Goal: Task Accomplishment & Management: Complete application form

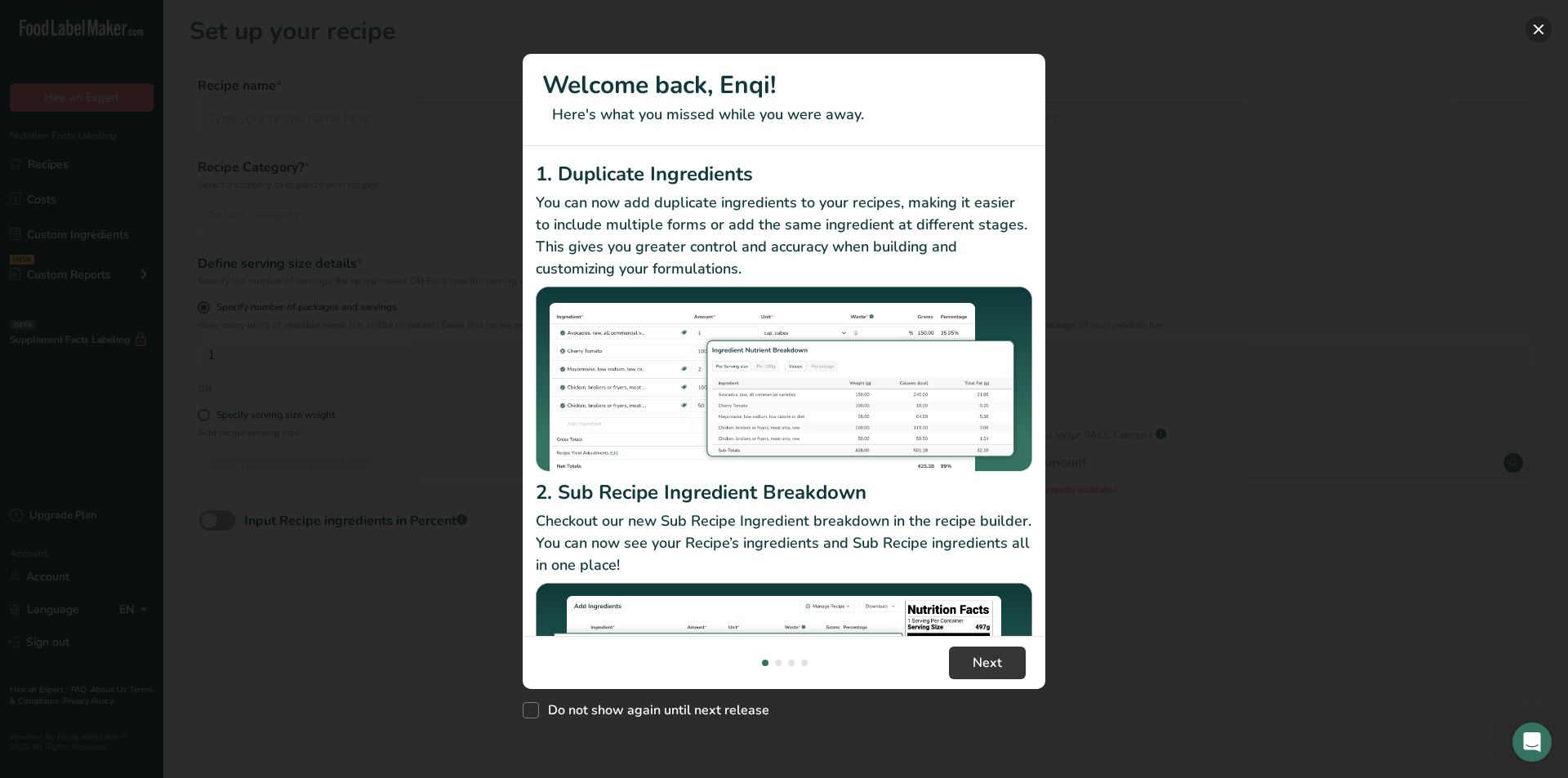
click at [1534, 21] on button "New Features" at bounding box center [1539, 29] width 26 height 26
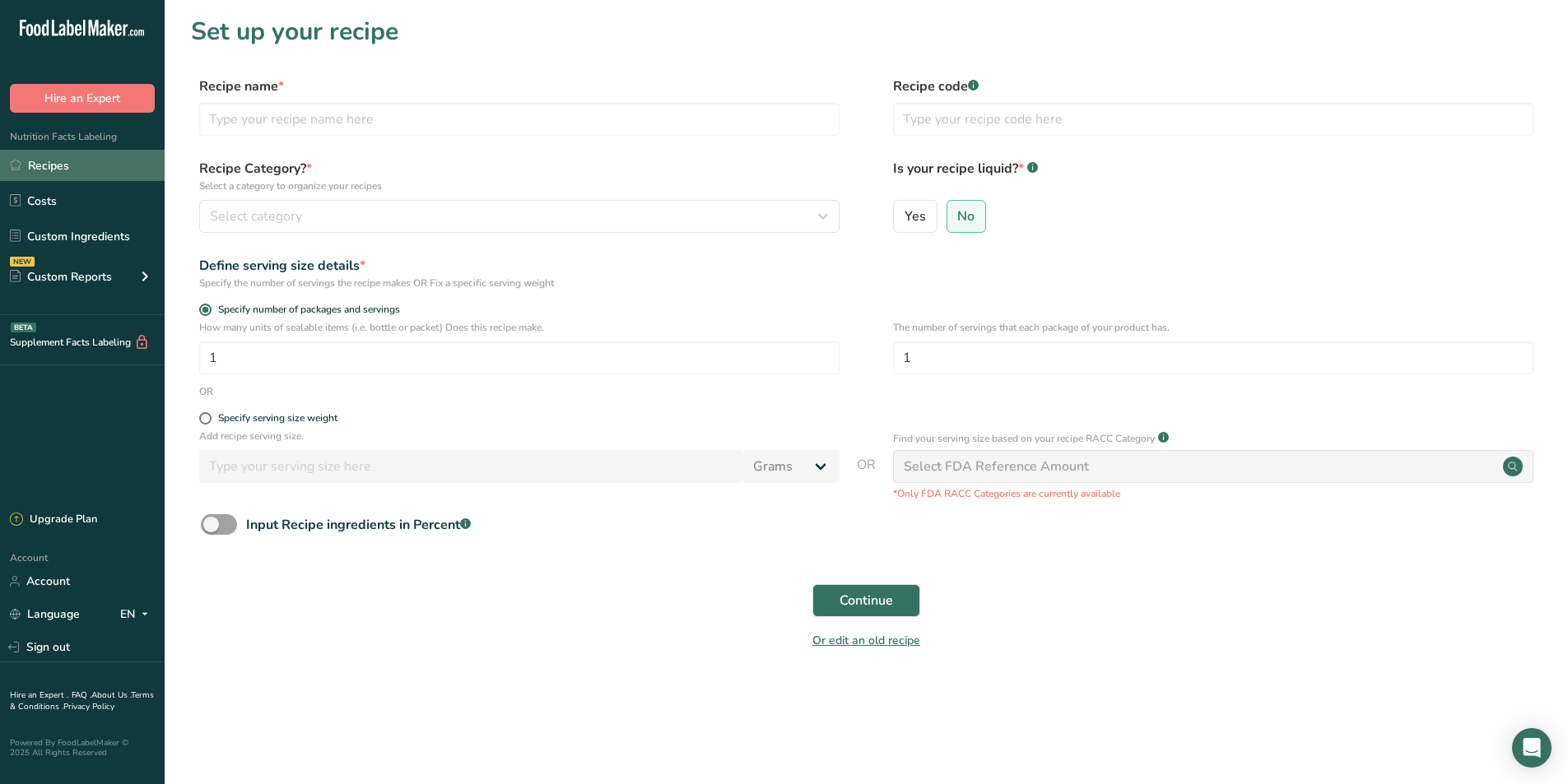
click at [67, 167] on link "Recipes" at bounding box center [82, 165] width 164 height 31
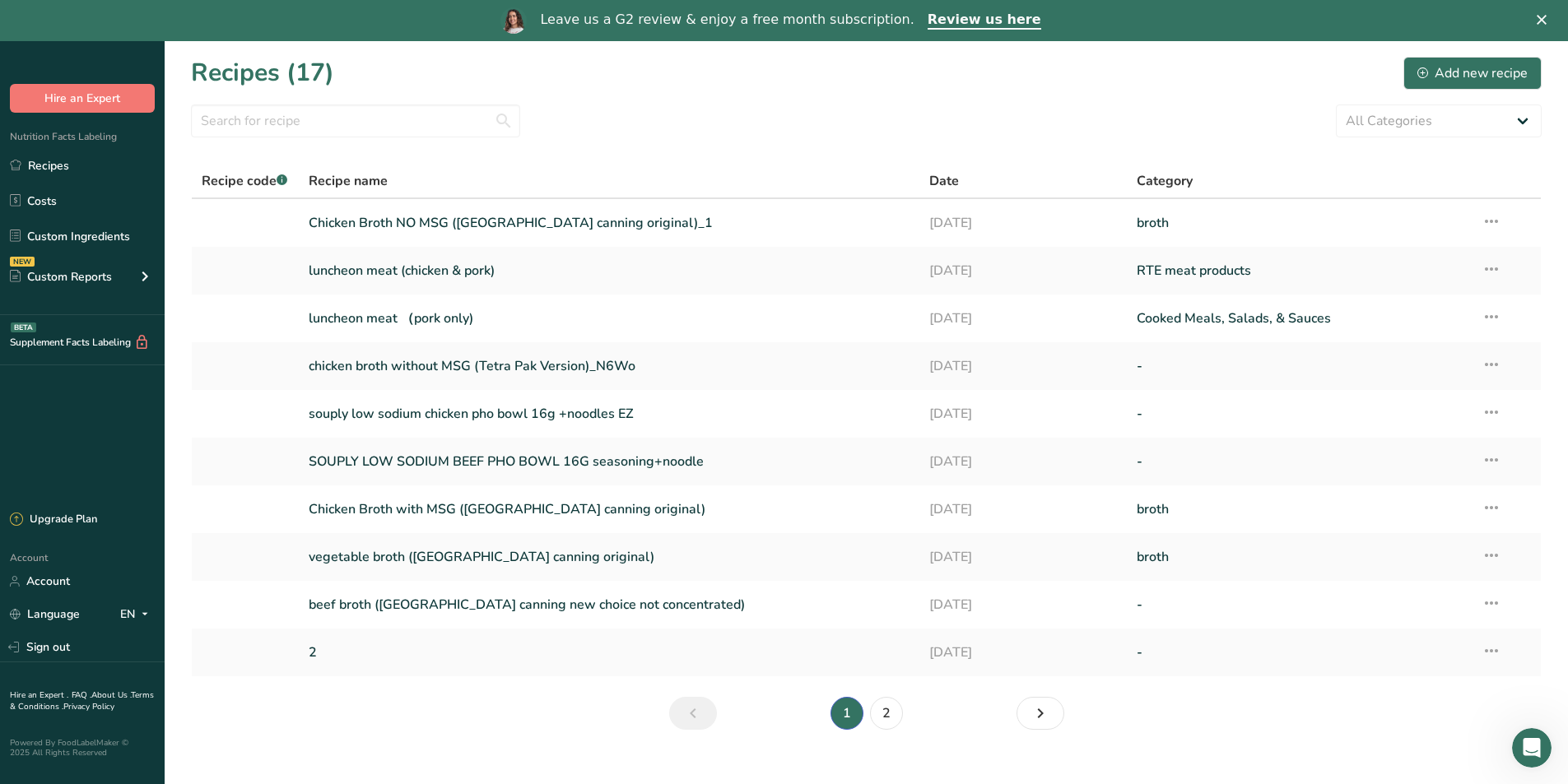
click at [1548, 17] on div "Leave us a G2 review & enjoy a free month subscription. Review us here" at bounding box center [784, 21] width 1568 height 28
click at [1546, 18] on polygon "Close" at bounding box center [1541, 19] width 10 height 10
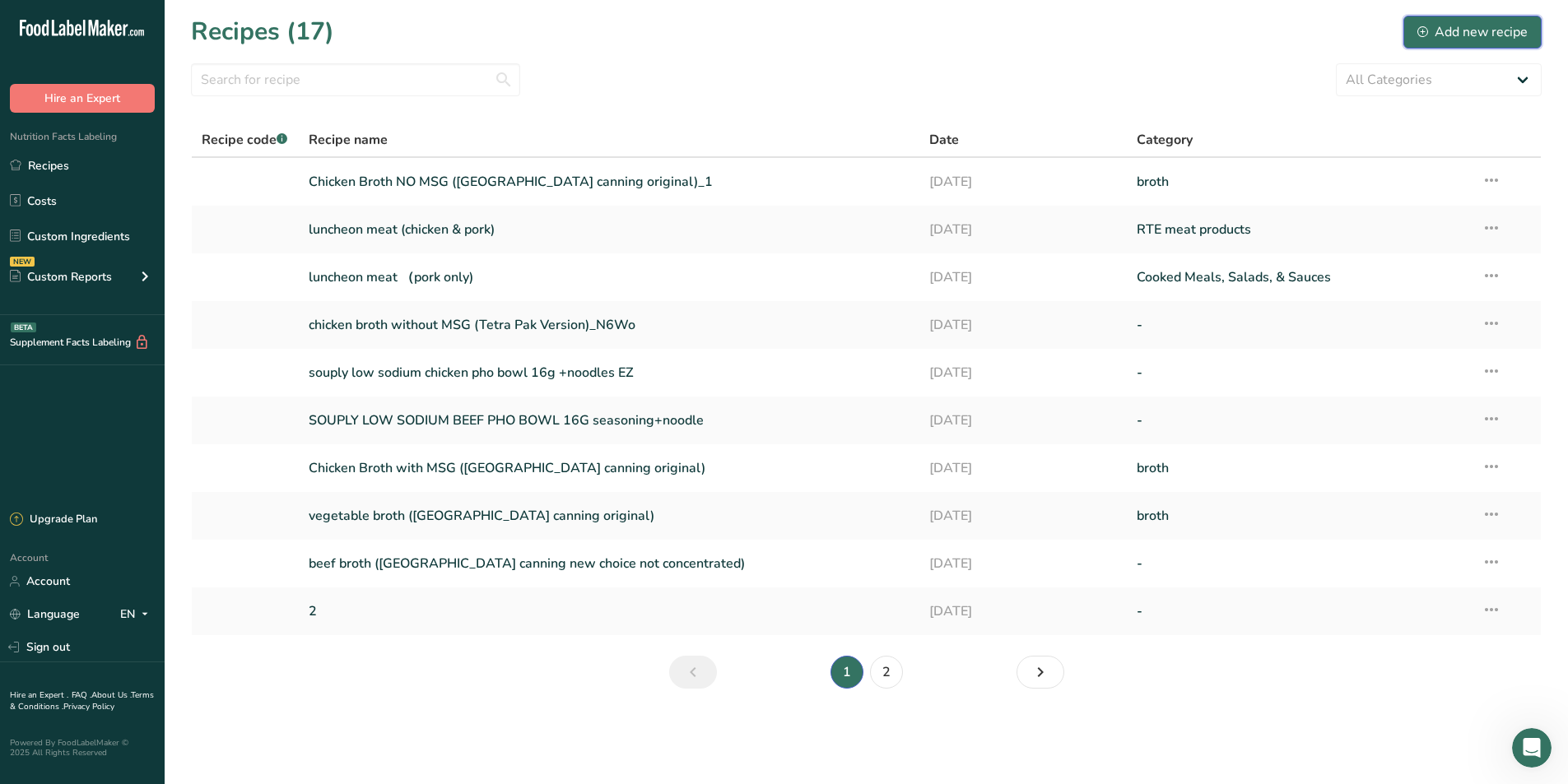
click at [1466, 23] on div "Add new recipe" at bounding box center [1472, 32] width 110 height 20
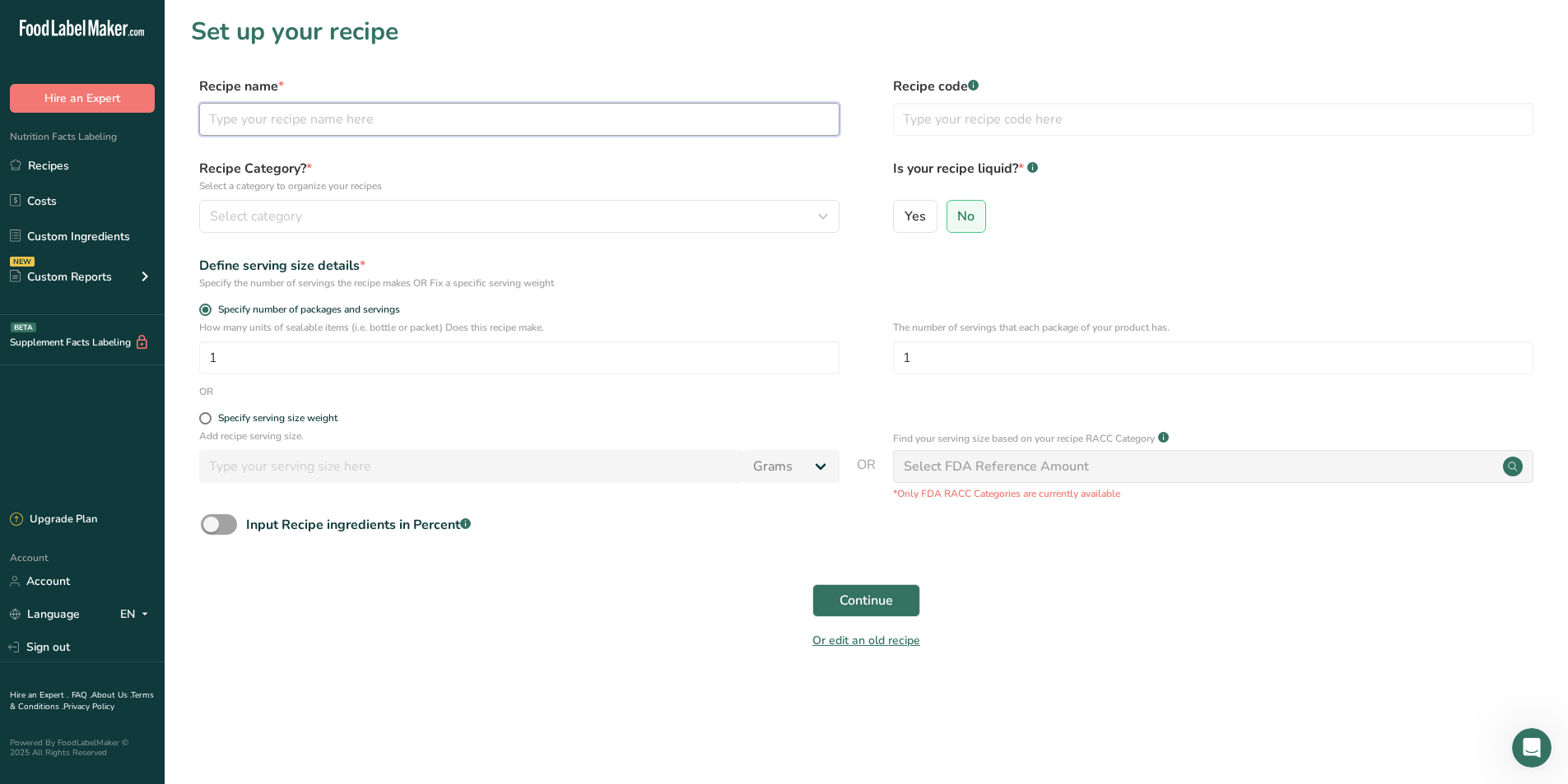
click at [256, 115] on input "text" at bounding box center [519, 119] width 640 height 33
type input "p"
type input "organic chicken broth"
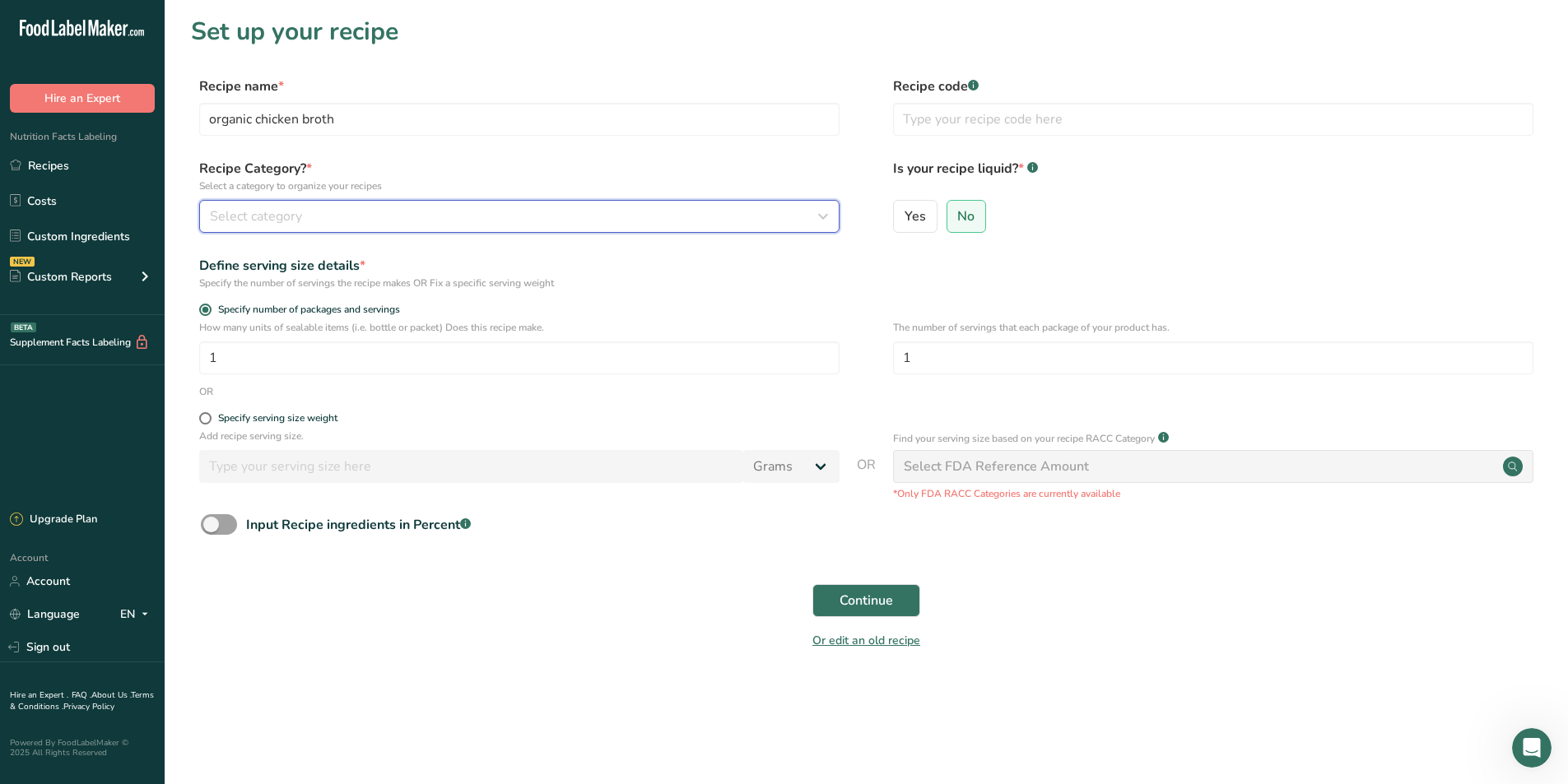
click at [338, 218] on div "Select category" at bounding box center [514, 216] width 609 height 20
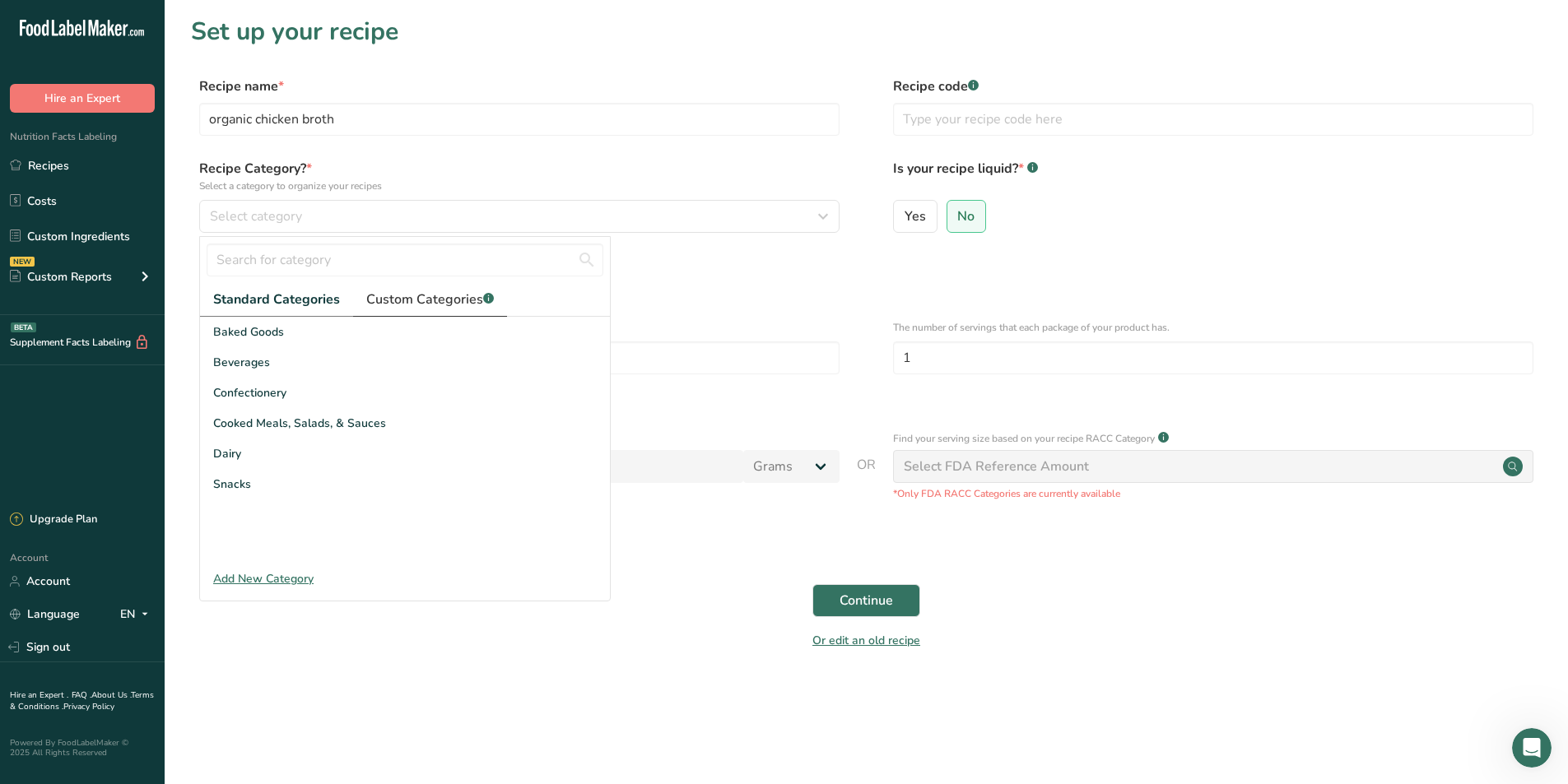
click at [431, 300] on span "Custom Categories .a-a{fill:#347362;}.b-a{fill:#fff;}" at bounding box center [430, 299] width 128 height 20
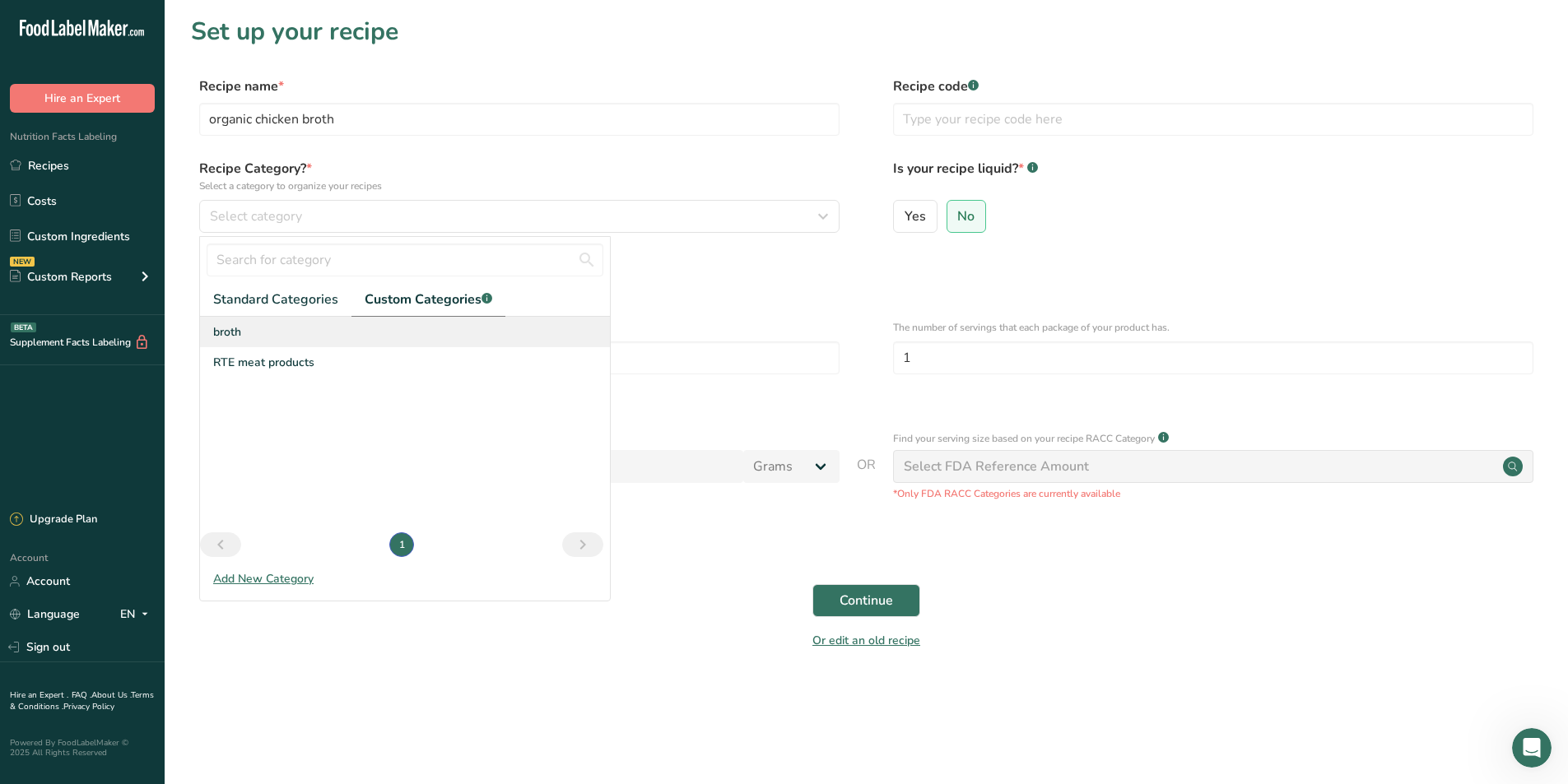
click at [219, 324] on span "broth" at bounding box center [227, 332] width 28 height 17
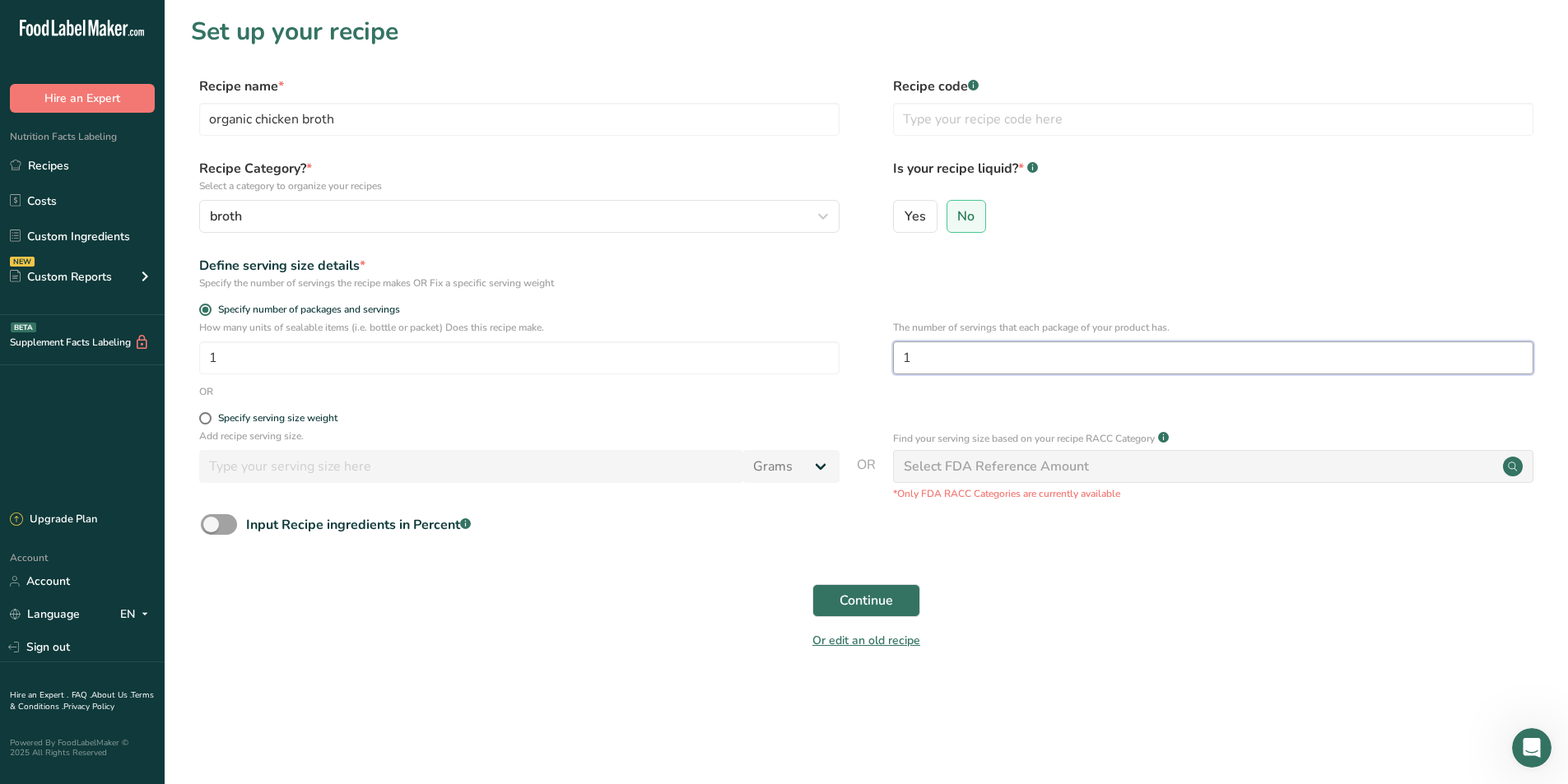
drag, startPoint x: 921, startPoint y: 359, endPoint x: 897, endPoint y: 358, distance: 24.0
click at [897, 358] on input "1" at bounding box center [1213, 358] width 640 height 33
click at [200, 418] on span at bounding box center [205, 418] width 12 height 12
click at [200, 418] on input "Specify serving size weight" at bounding box center [204, 418] width 10 height 10
radio input "true"
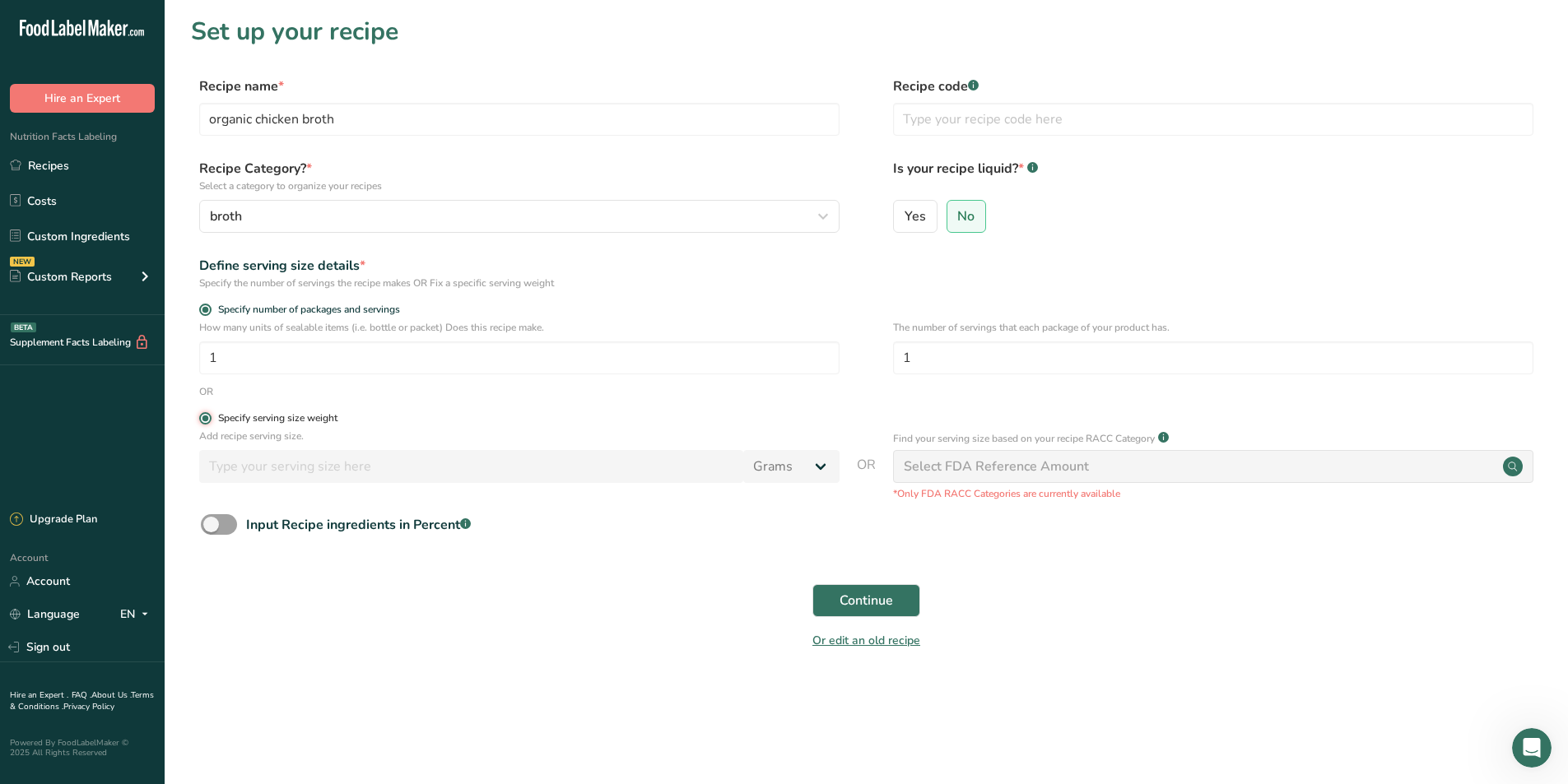
radio input "false"
click at [304, 475] on input "number" at bounding box center [471, 467] width 544 height 33
click at [328, 466] on input "number" at bounding box center [471, 467] width 544 height 33
type input "245"
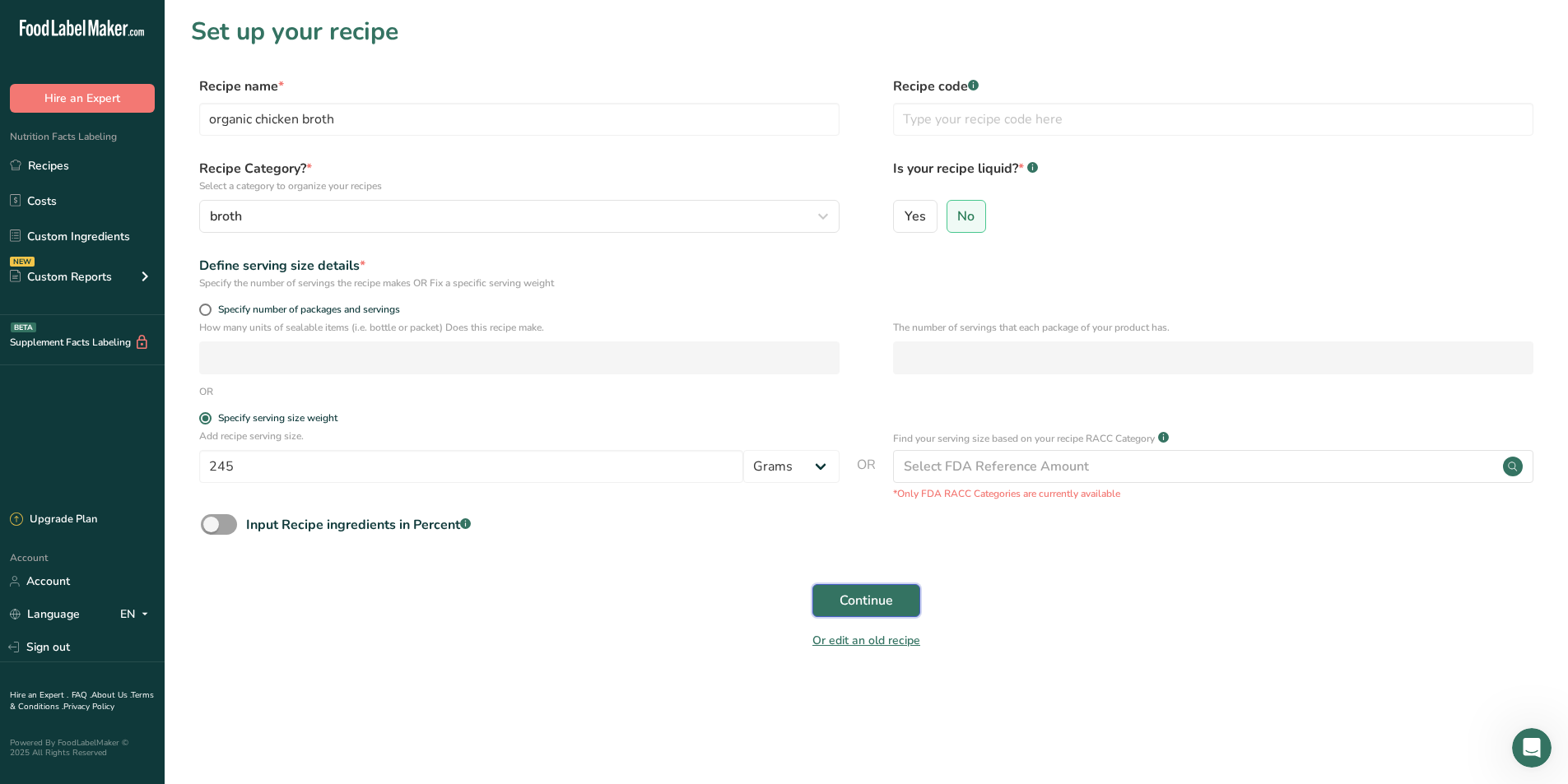
click at [874, 606] on span "Continue" at bounding box center [866, 600] width 54 height 20
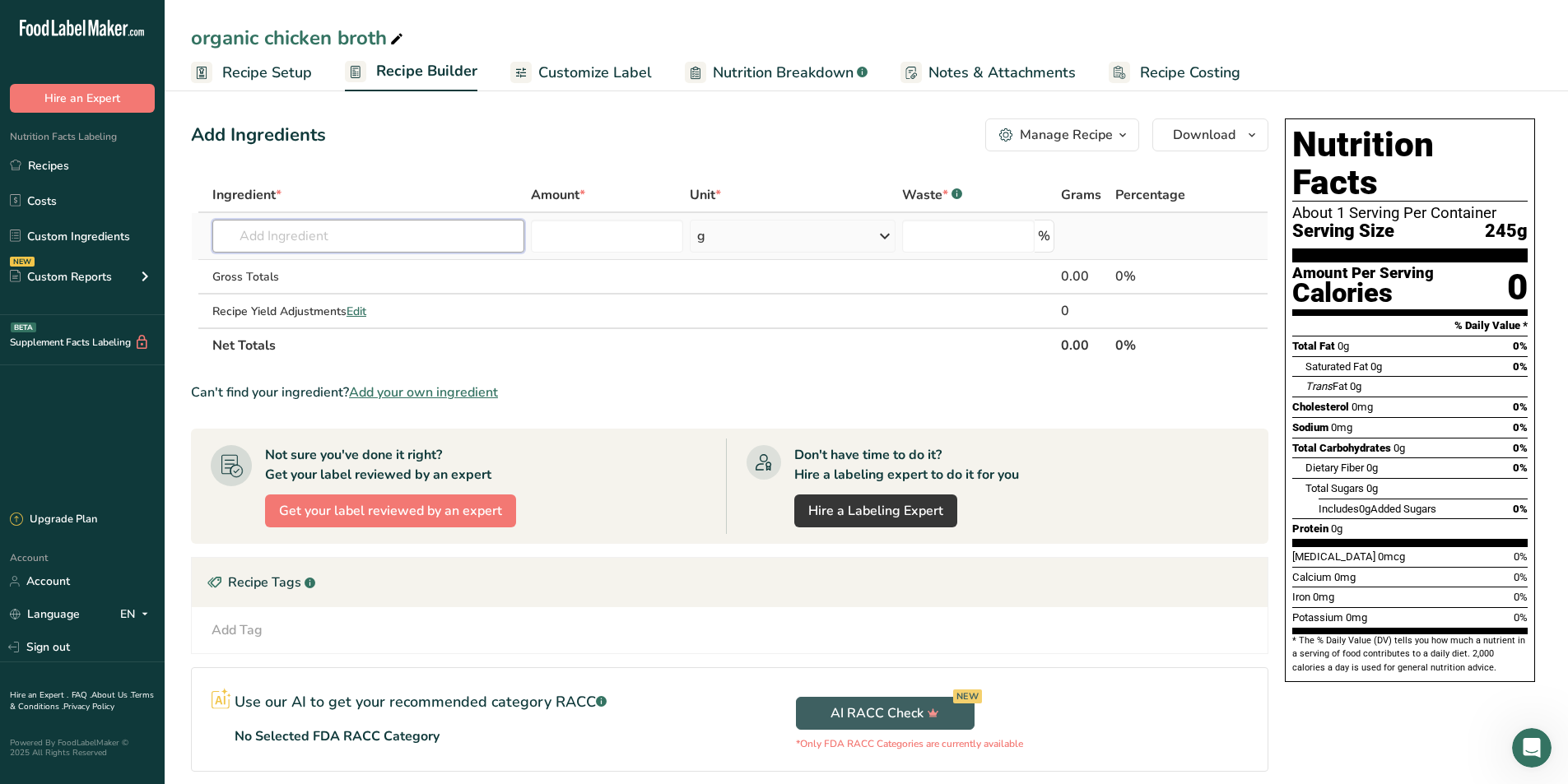
click at [345, 241] on input "text" at bounding box center [368, 236] width 312 height 33
click at [360, 234] on input "text" at bounding box center [368, 236] width 312 height 33
type input "organic chicken"
click at [598, 343] on th "Net Totals" at bounding box center [633, 345] width 849 height 35
click at [302, 249] on input "text" at bounding box center [368, 236] width 312 height 33
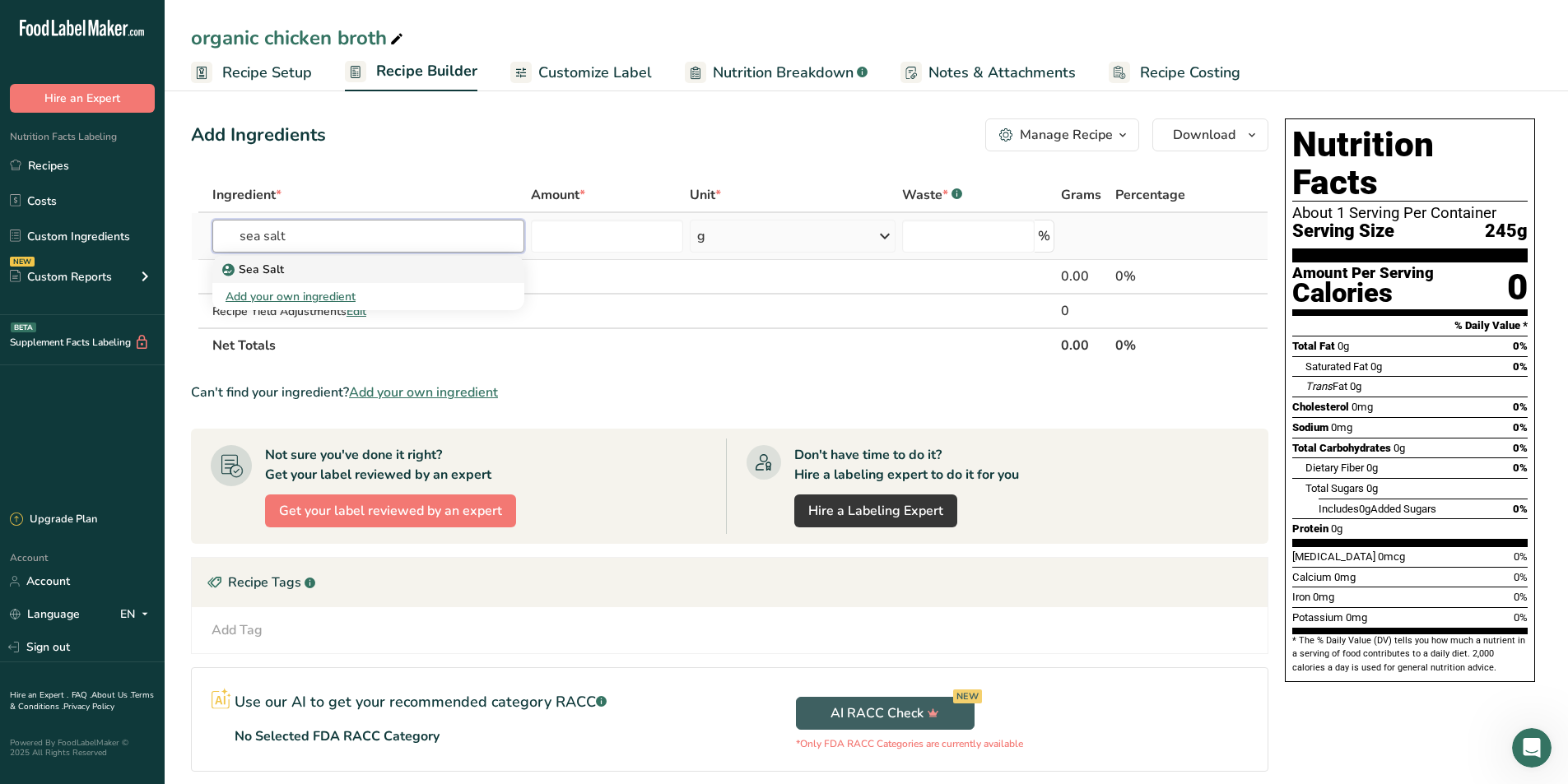
type input "sea salt"
click at [363, 276] on div "Sea Salt" at bounding box center [355, 269] width 259 height 17
type input "Sea Salt"
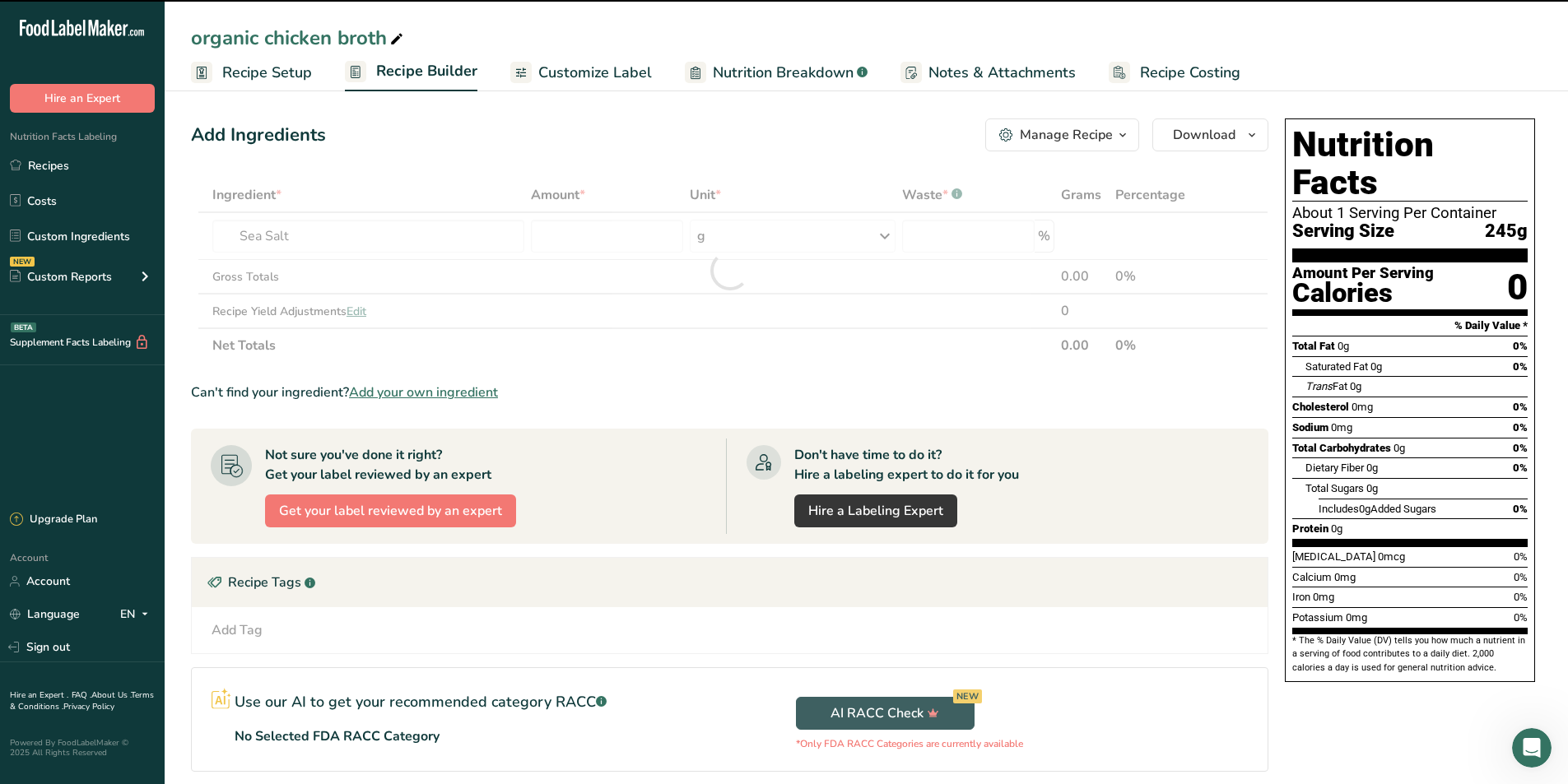
type input "0"
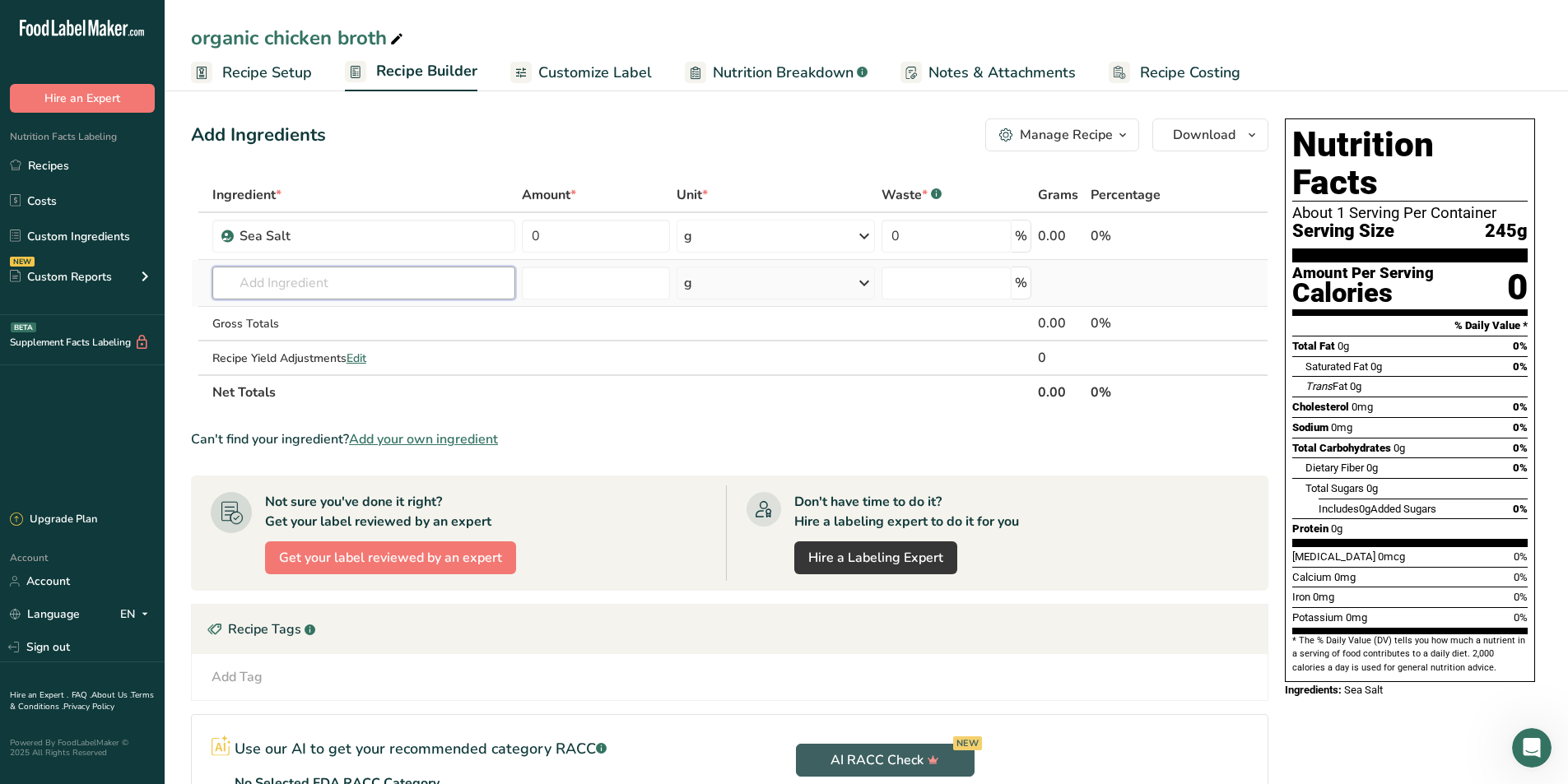
click at [257, 290] on input "text" at bounding box center [364, 283] width 303 height 33
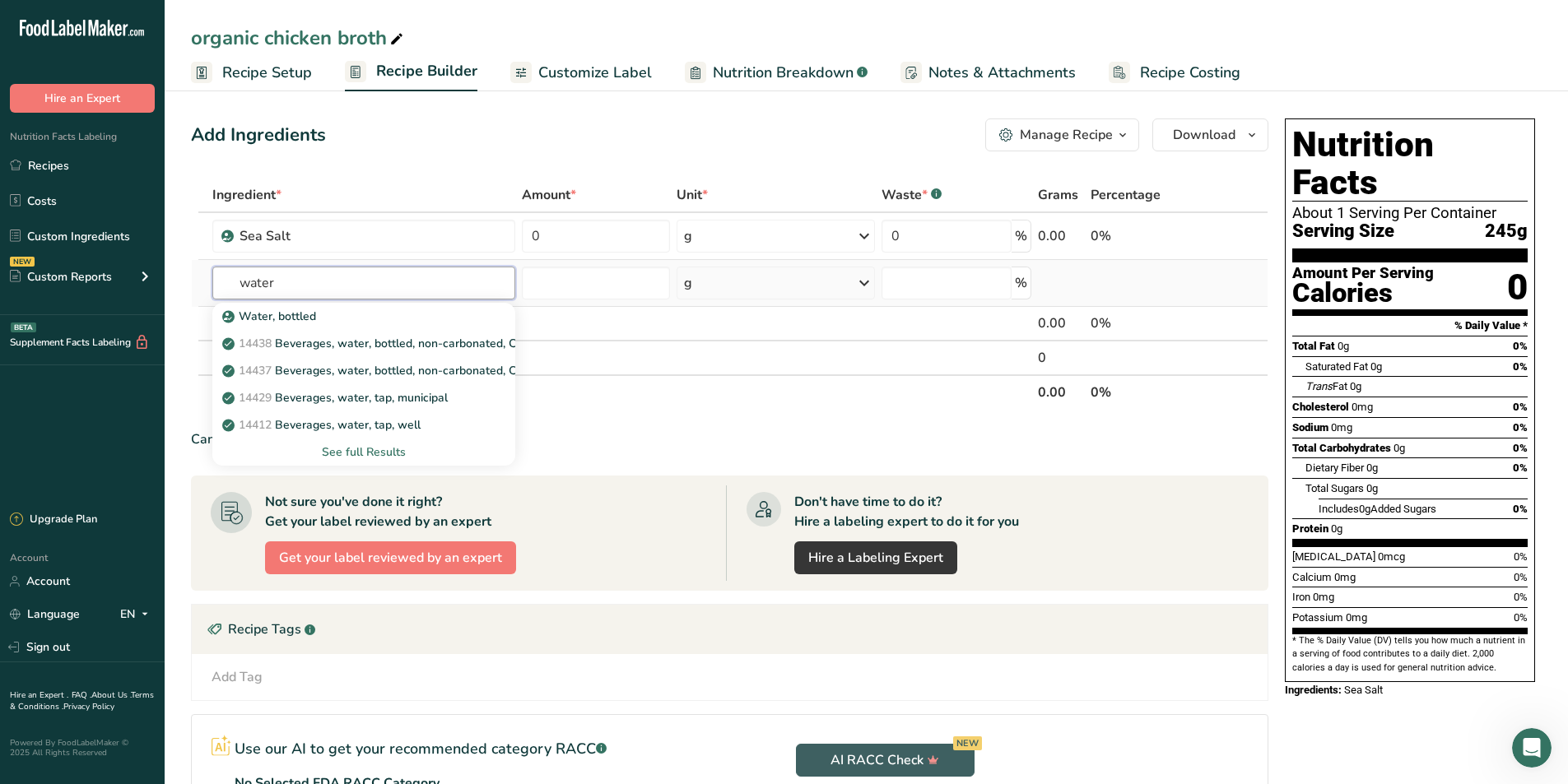
type input "water"
click at [381, 453] on div "See full Results" at bounding box center [364, 452] width 277 height 17
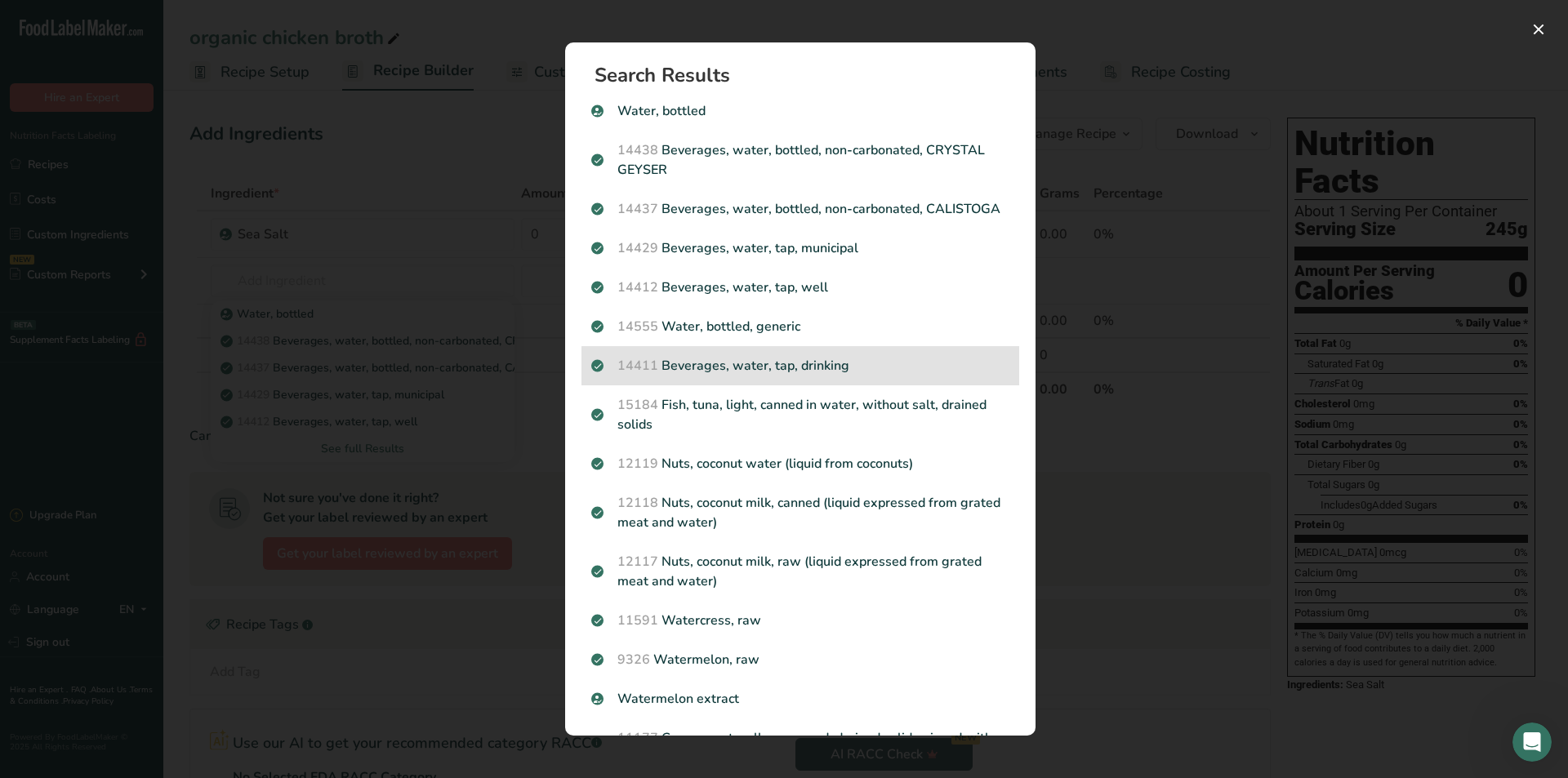
click at [790, 375] on p "14411 Beverages, water, tap, drinking" at bounding box center [800, 366] width 419 height 20
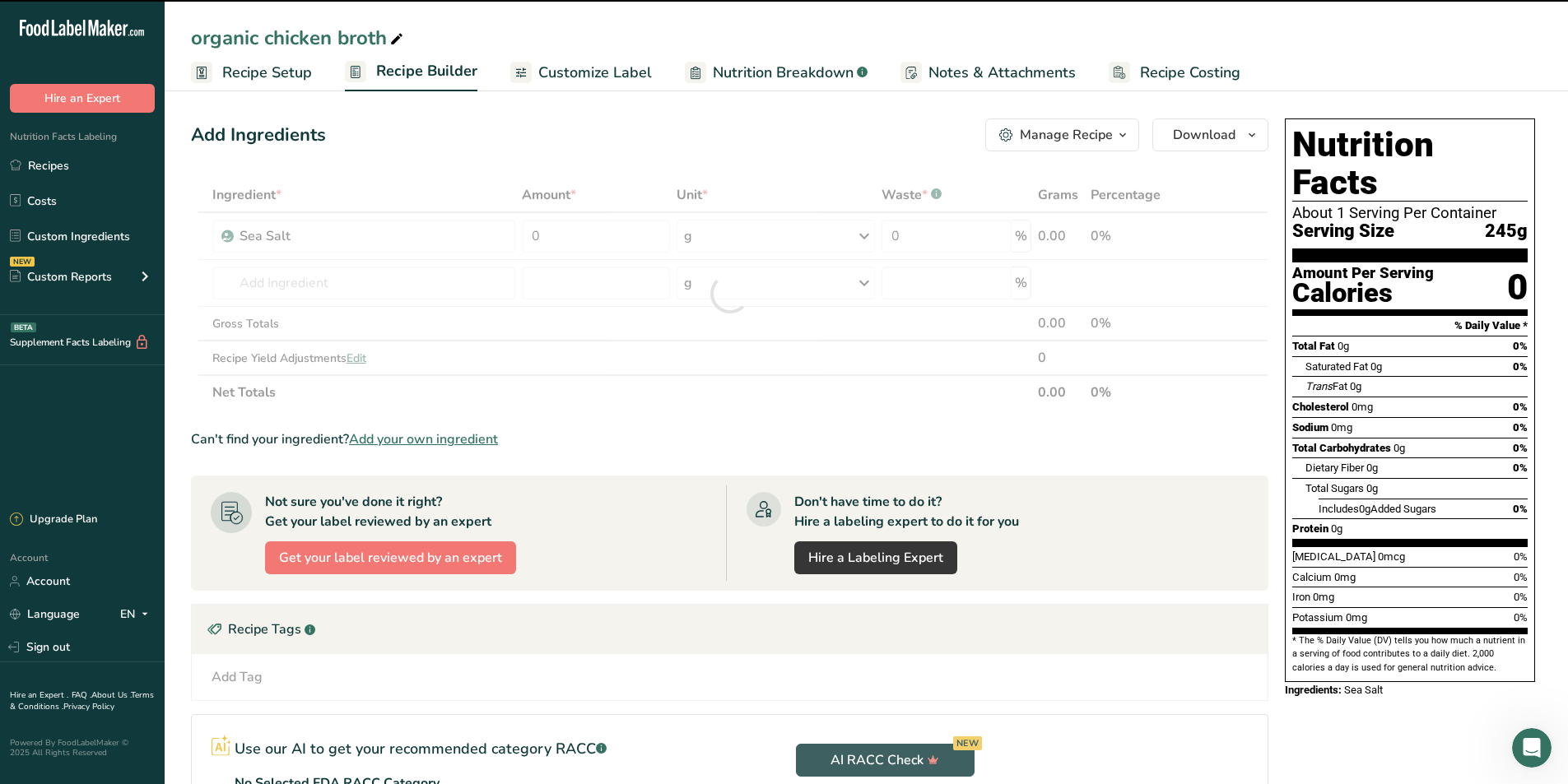
type input "0"
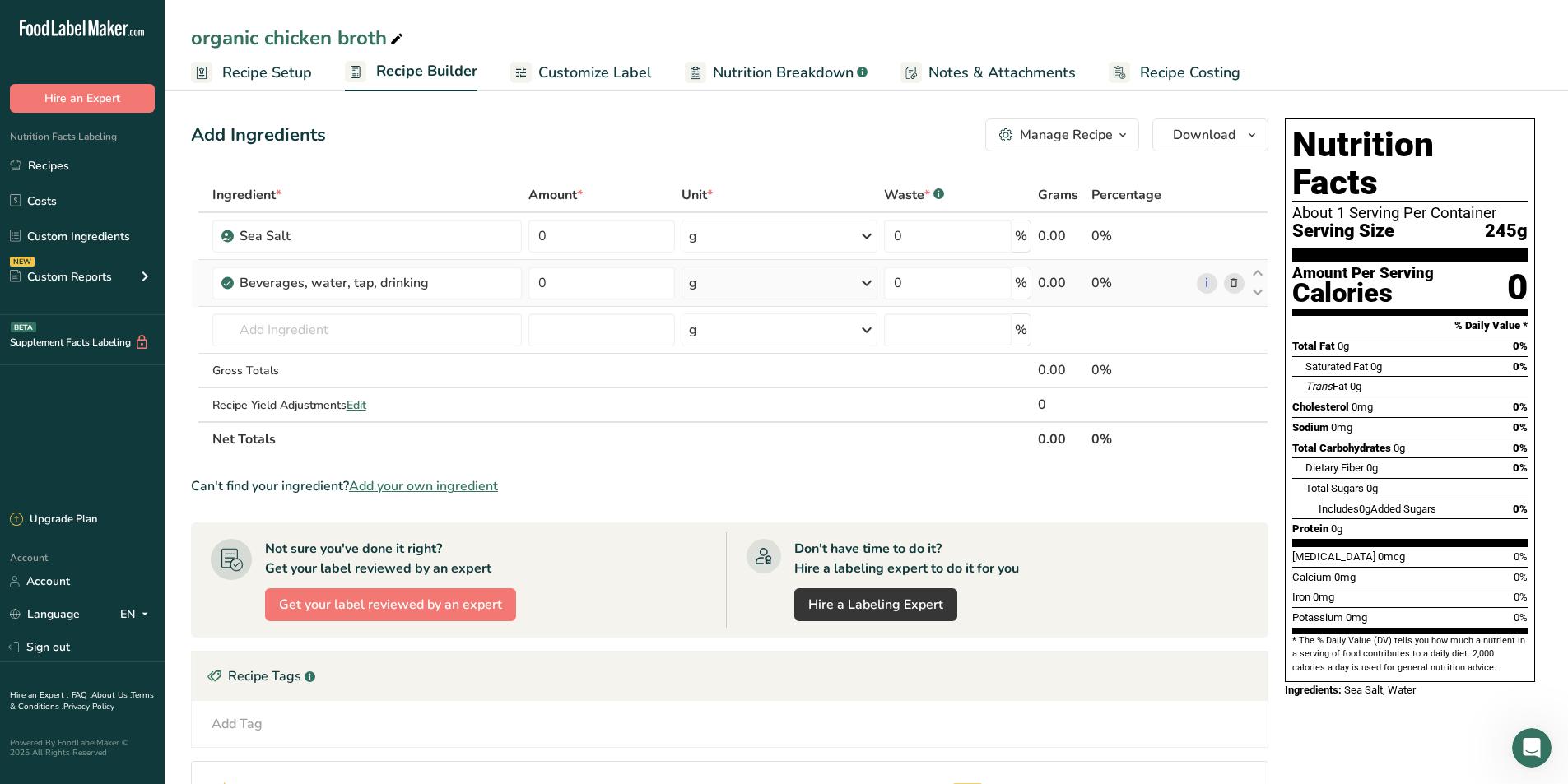
click at [810, 275] on div "g" at bounding box center [779, 283] width 196 height 33
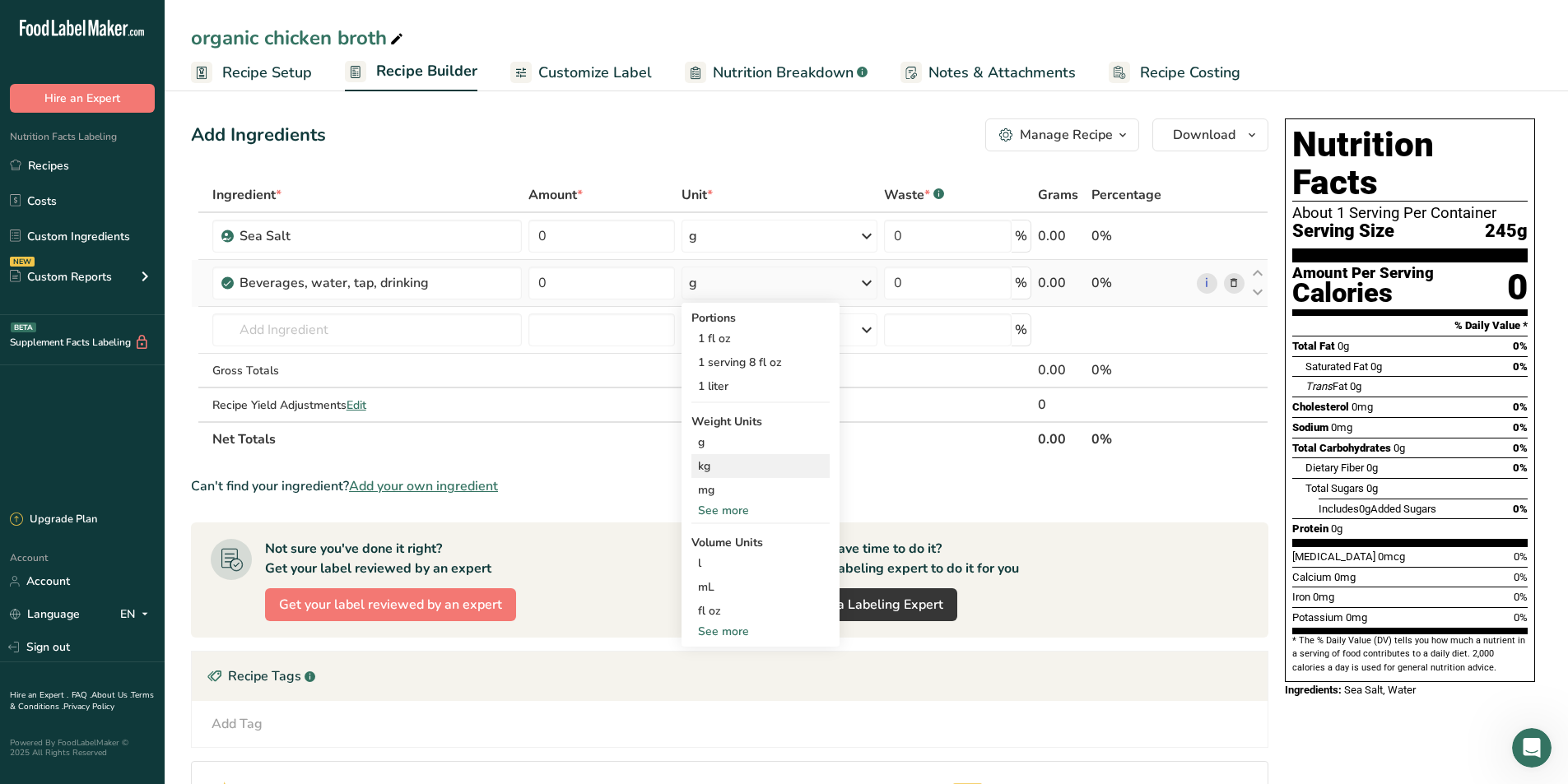
click at [710, 466] on div "kg" at bounding box center [760, 465] width 138 height 23
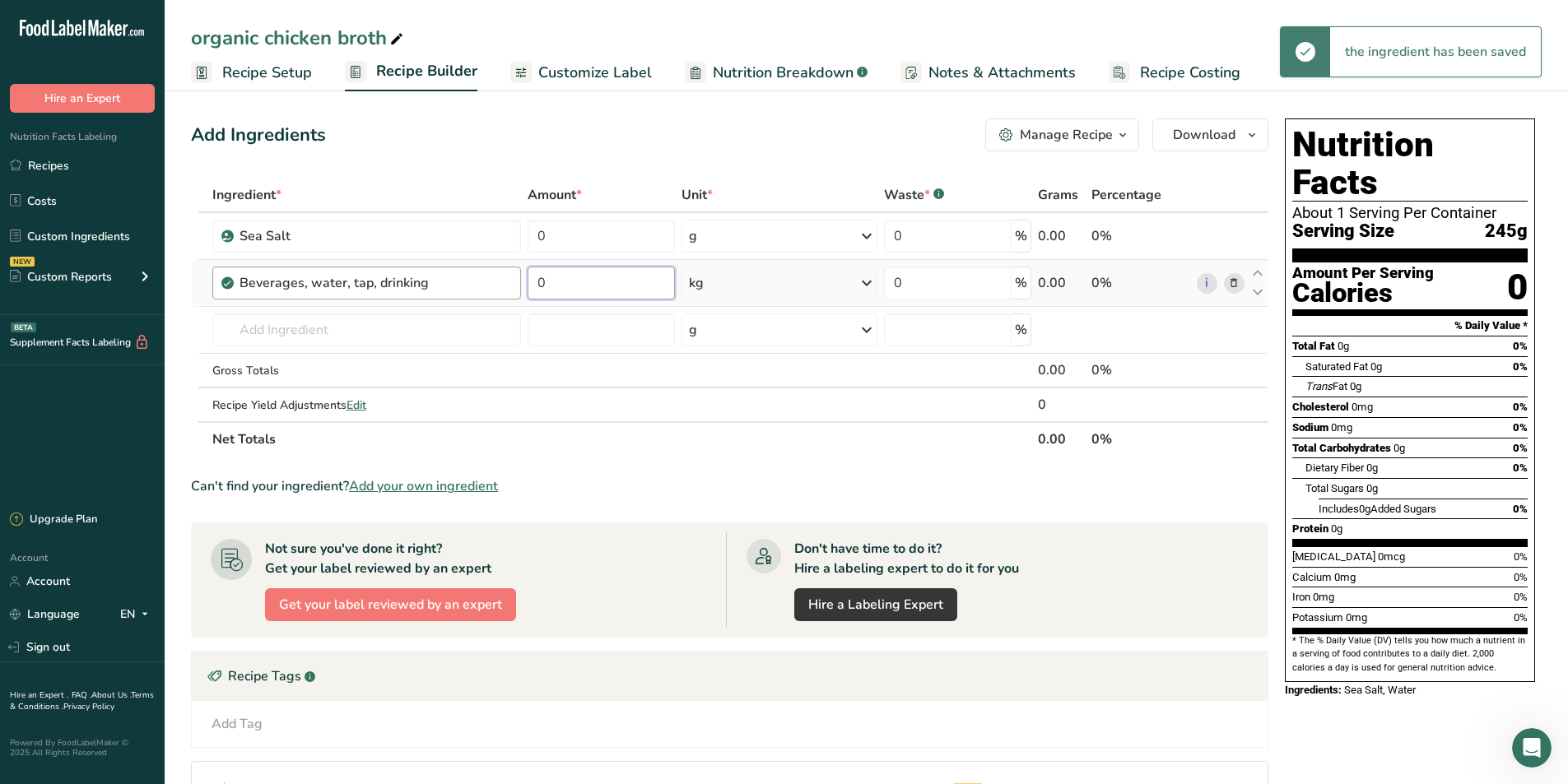
drag, startPoint x: 572, startPoint y: 282, endPoint x: 517, endPoint y: 294, distance: 56.3
click at [517, 294] on tr "Beverages, water, tap, drinking 0 kg Portions 1 fl oz 1 serving 8 fl oz 1 liter…" at bounding box center [729, 283] width 1076 height 47
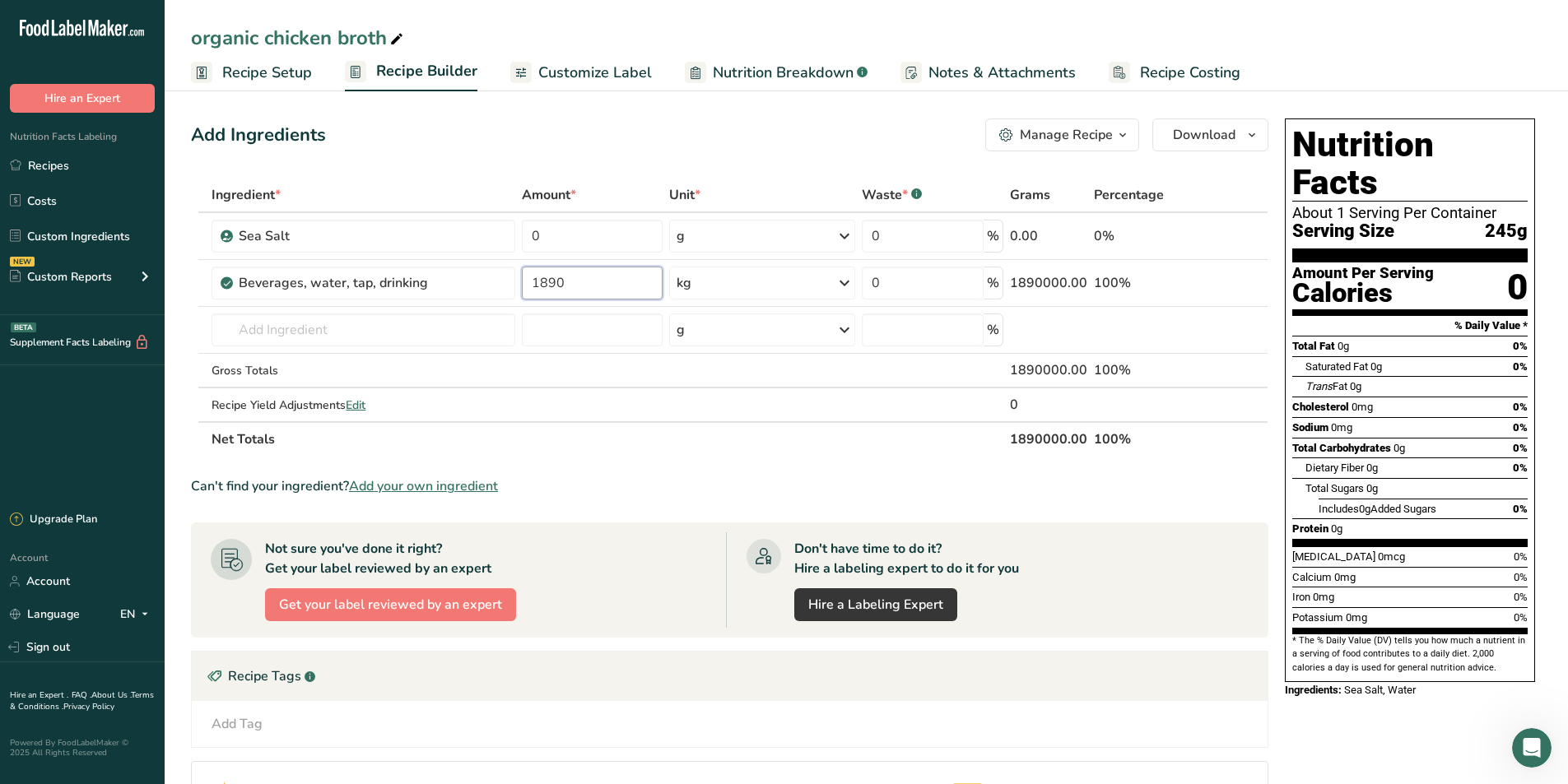
type input "1890"
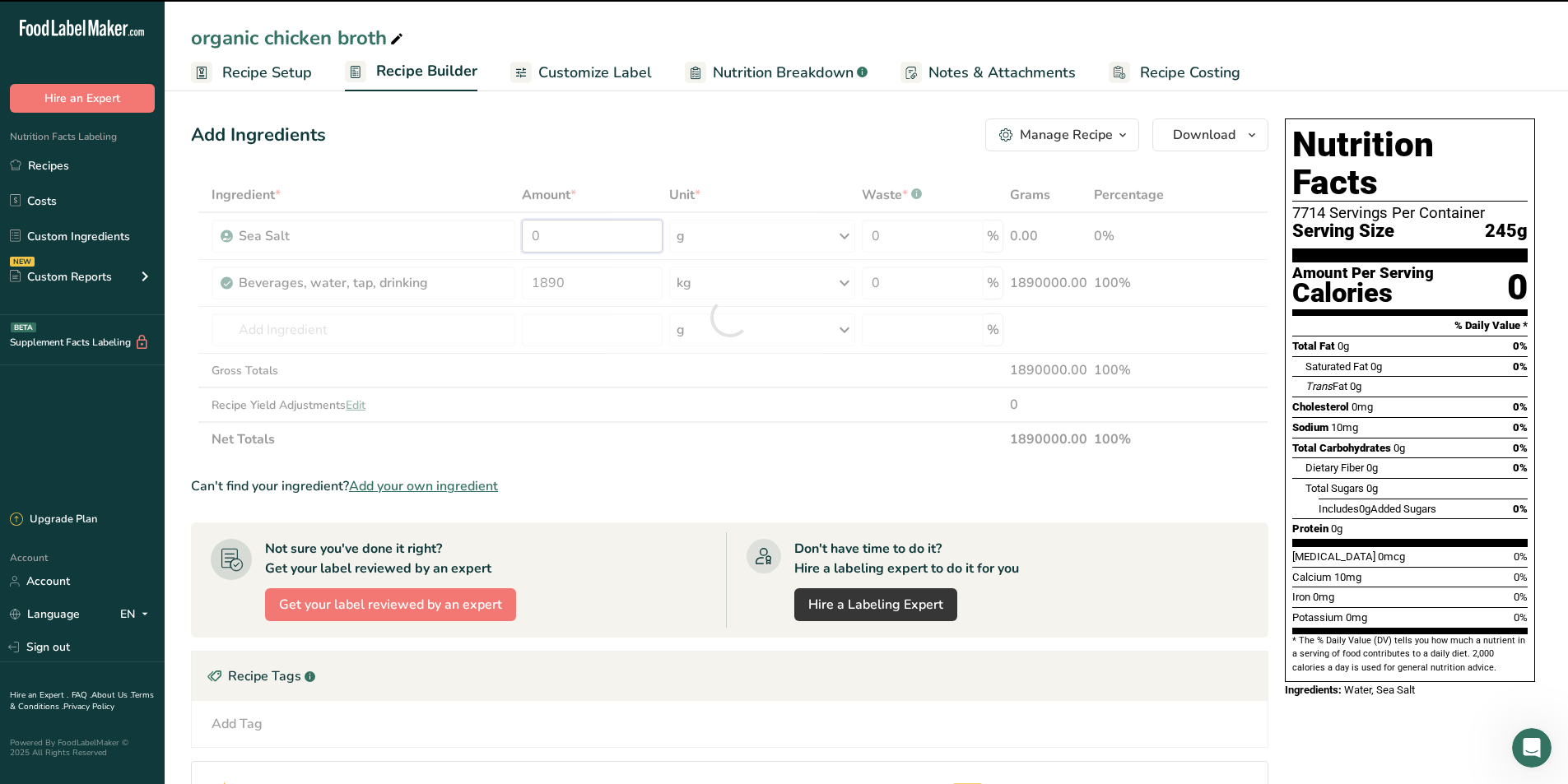
drag, startPoint x: 564, startPoint y: 227, endPoint x: 521, endPoint y: 233, distance: 43.4
click at [521, 233] on div "Ingredient * Amount * Unit * Waste * .a-a{fill:#347362;}.b-a{fill:#fff;} Grams …" at bounding box center [730, 316] width 1078 height 279
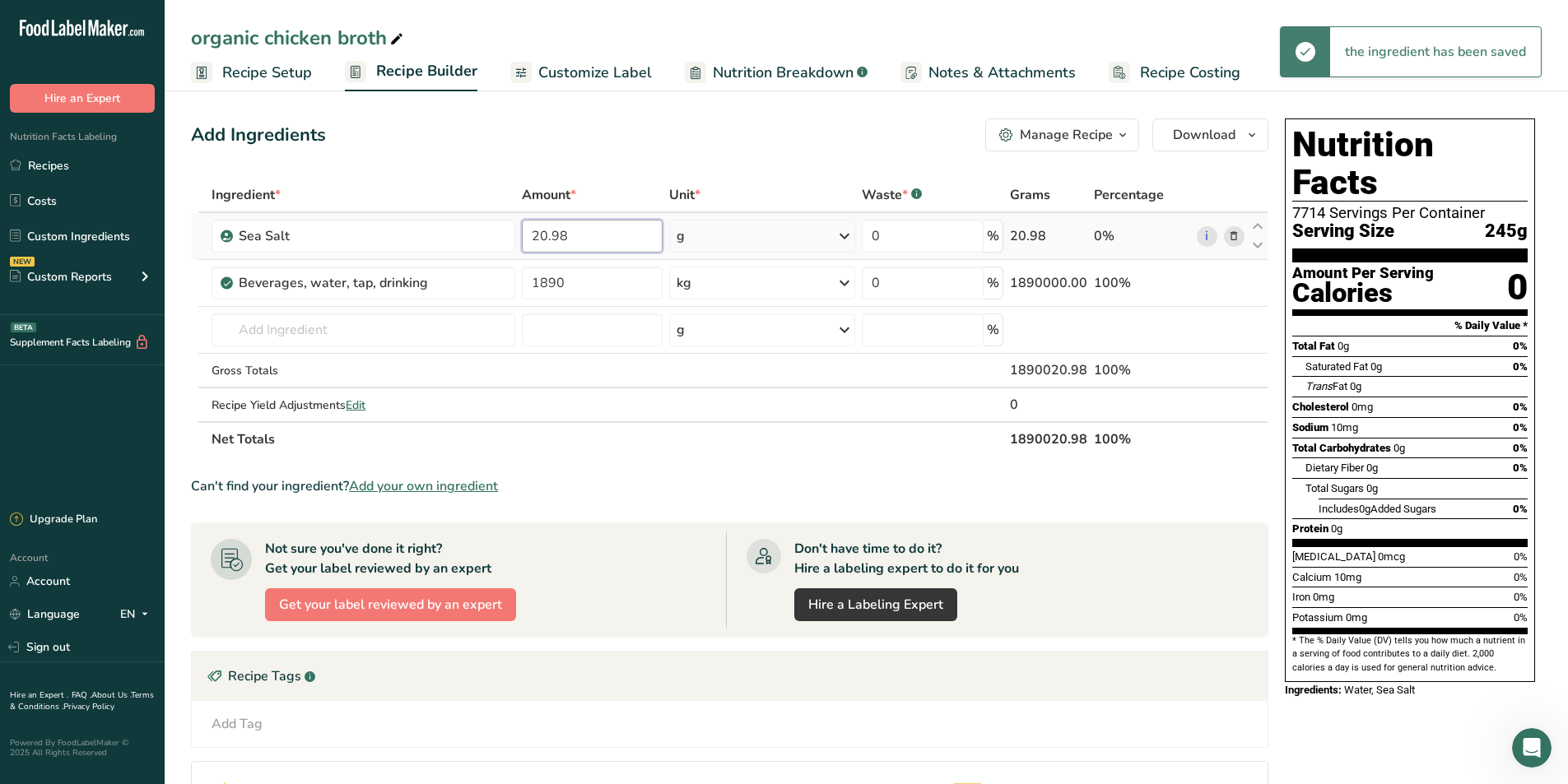
type input "20.98"
click at [826, 236] on div "Ingredient * Amount * Unit * Waste * .a-a{fill:#347362;}.b-a{fill:#fff;} Grams …" at bounding box center [730, 316] width 1078 height 279
click at [826, 236] on div "g" at bounding box center [761, 236] width 185 height 33
click at [730, 329] on div "kg" at bounding box center [748, 322] width 138 height 23
click at [243, 326] on input "text" at bounding box center [363, 330] width 304 height 33
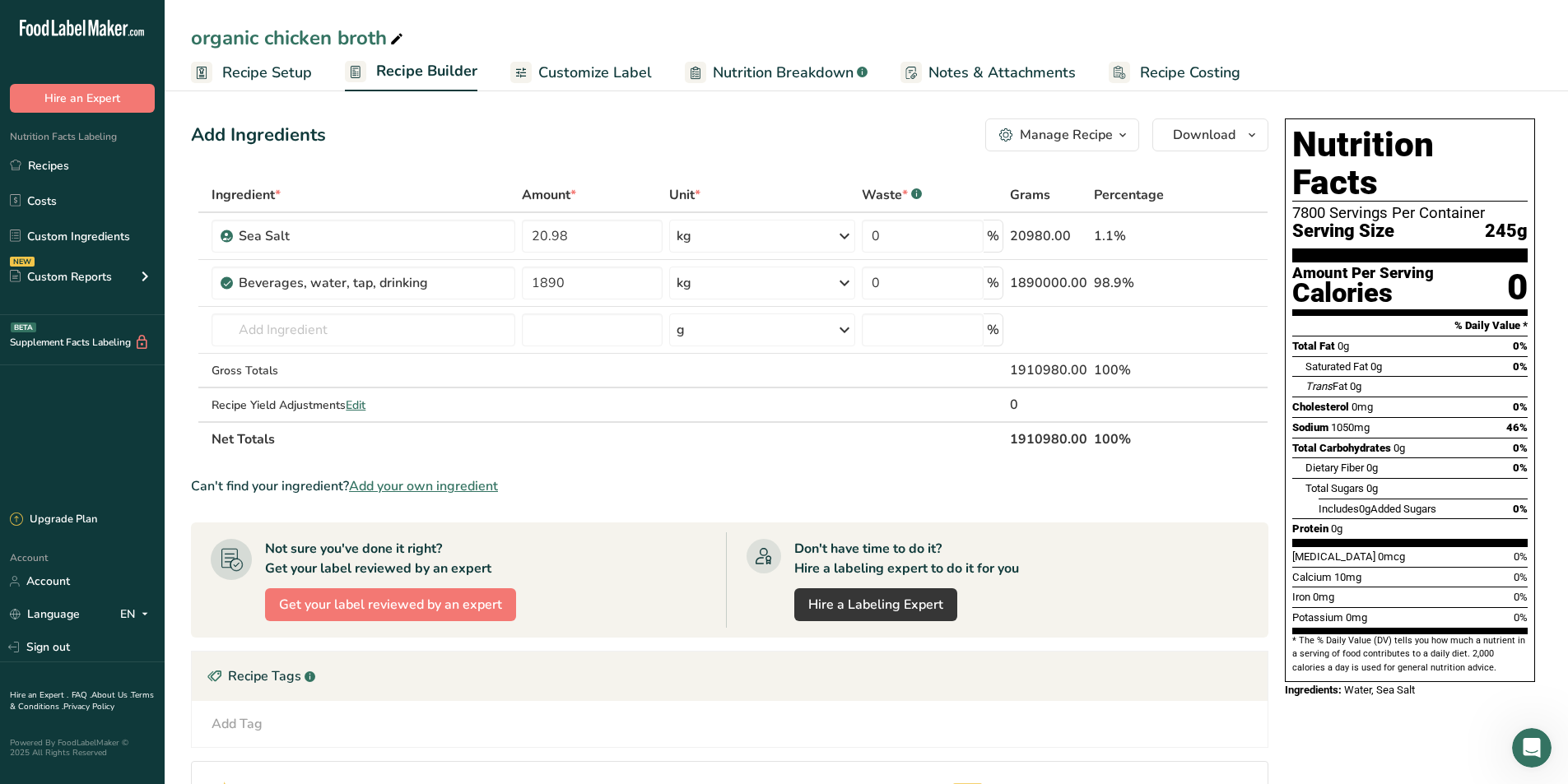
click at [458, 490] on span "Add your own ingredient" at bounding box center [423, 486] width 149 height 20
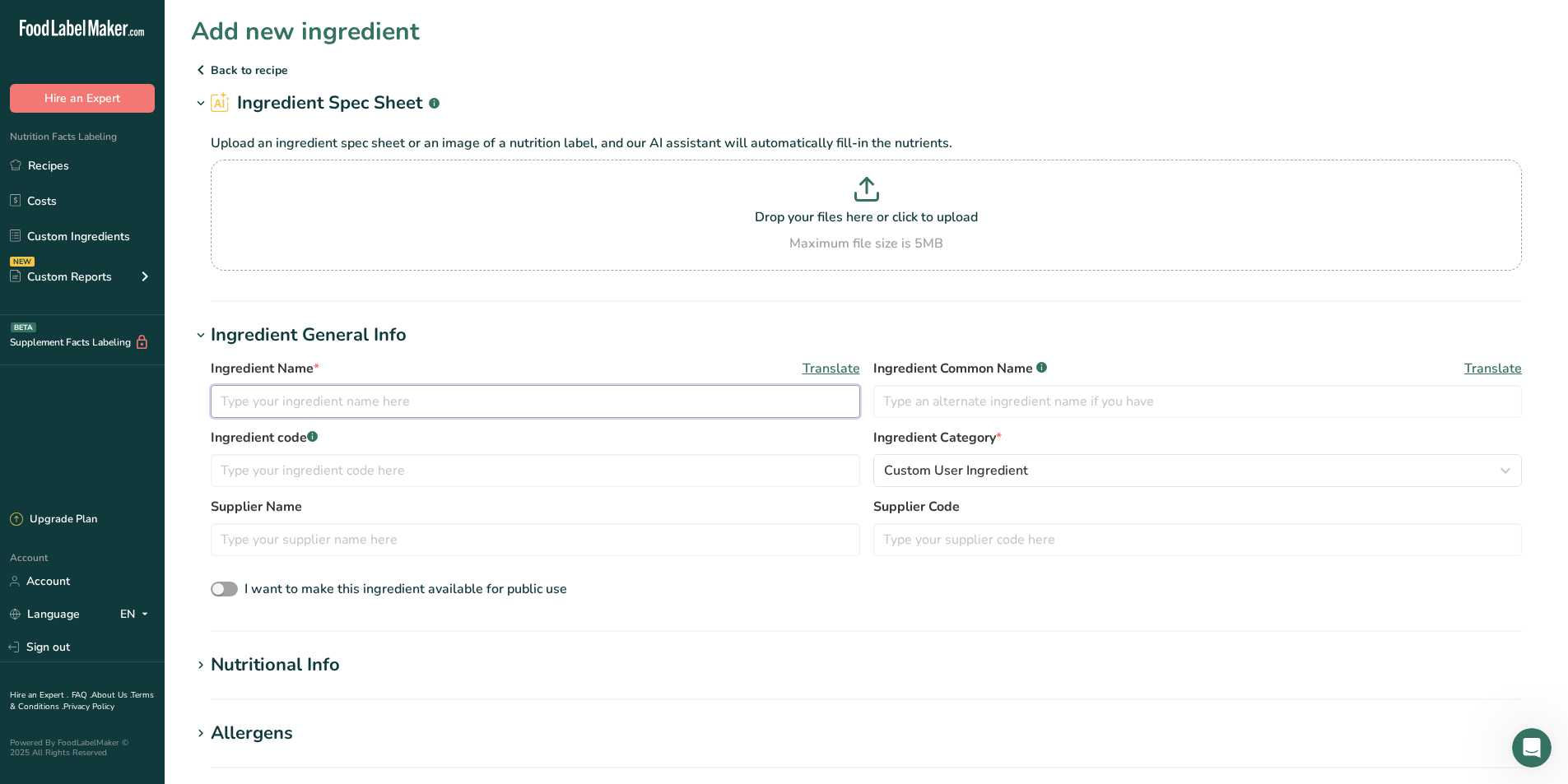
click at [271, 404] on input "text" at bounding box center [535, 402] width 650 height 33
click at [292, 417] on input "text" at bounding box center [535, 402] width 650 height 33
click at [453, 452] on div "Ingredient code .a-a{fill:#347362;}.b-a{fill:#fff;}" at bounding box center [535, 457] width 650 height 59
click at [324, 404] on input "yeast extract FIG 22LS" at bounding box center [535, 402] width 650 height 33
type input "yeast extract FIG22LS"
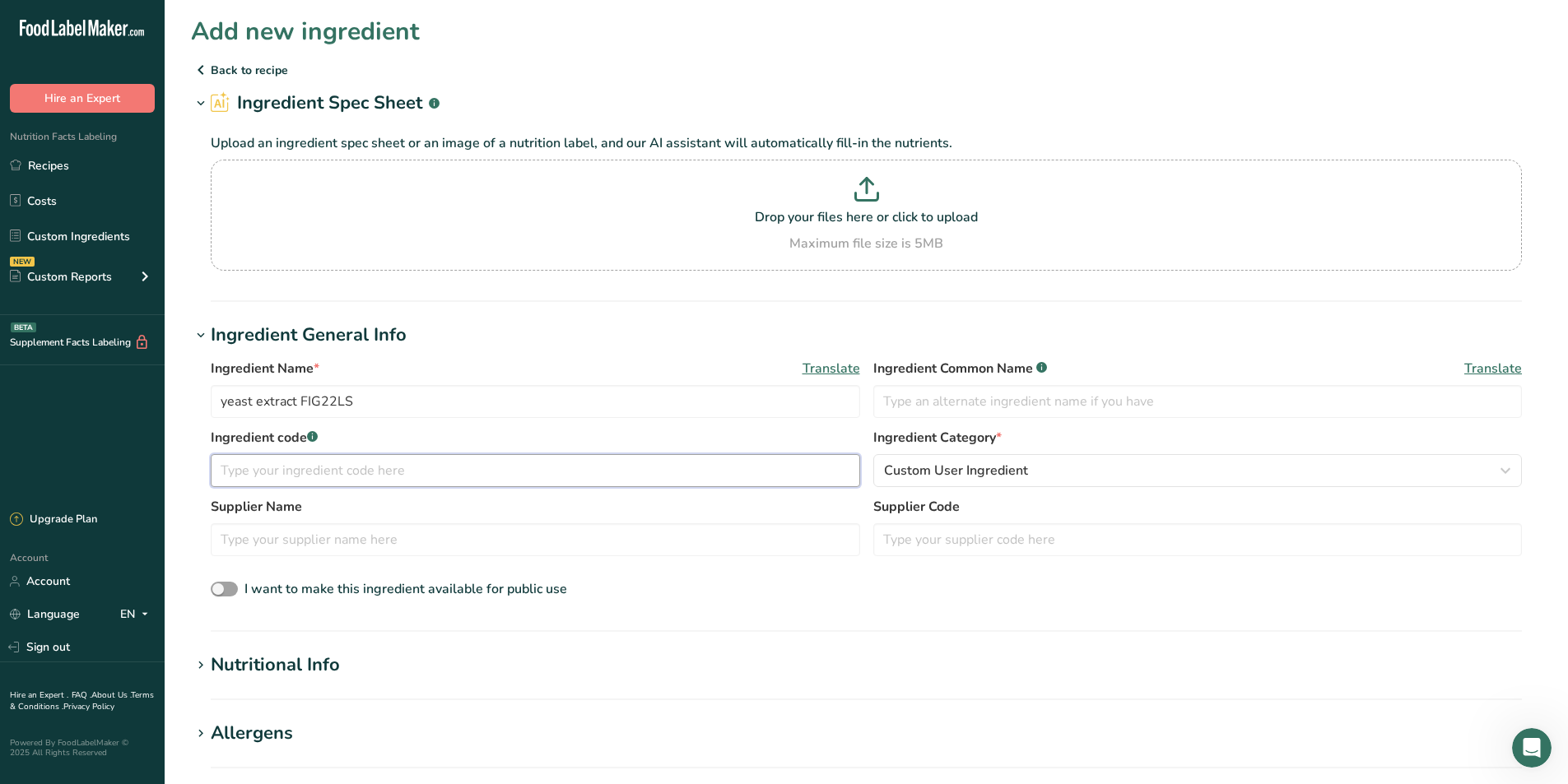
click at [264, 478] on input "text" at bounding box center [535, 470] width 650 height 33
click at [1009, 471] on span "Custom User Ingredient" at bounding box center [956, 470] width 144 height 20
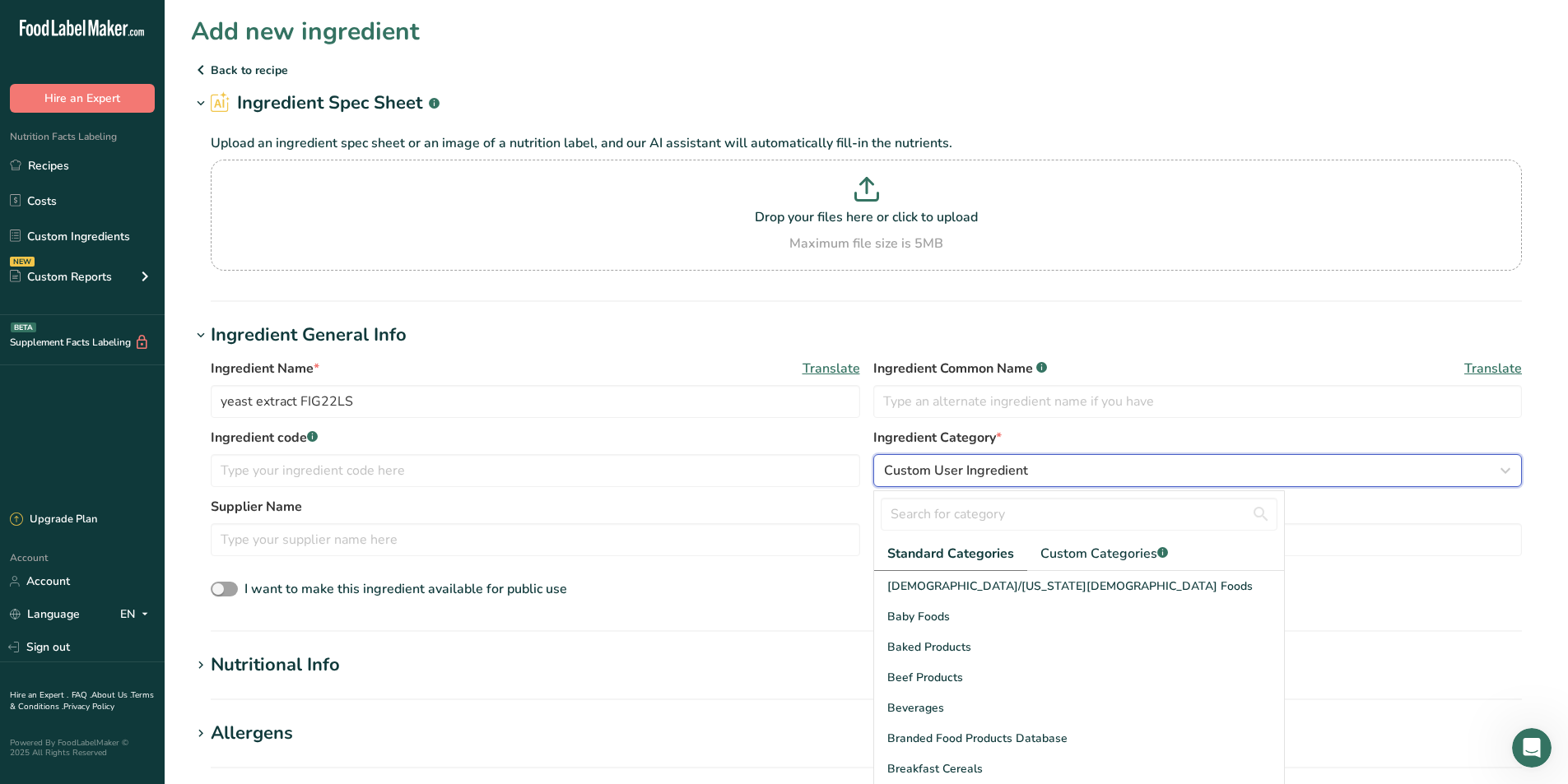
click at [1009, 471] on span "Custom User Ingredient" at bounding box center [956, 470] width 144 height 20
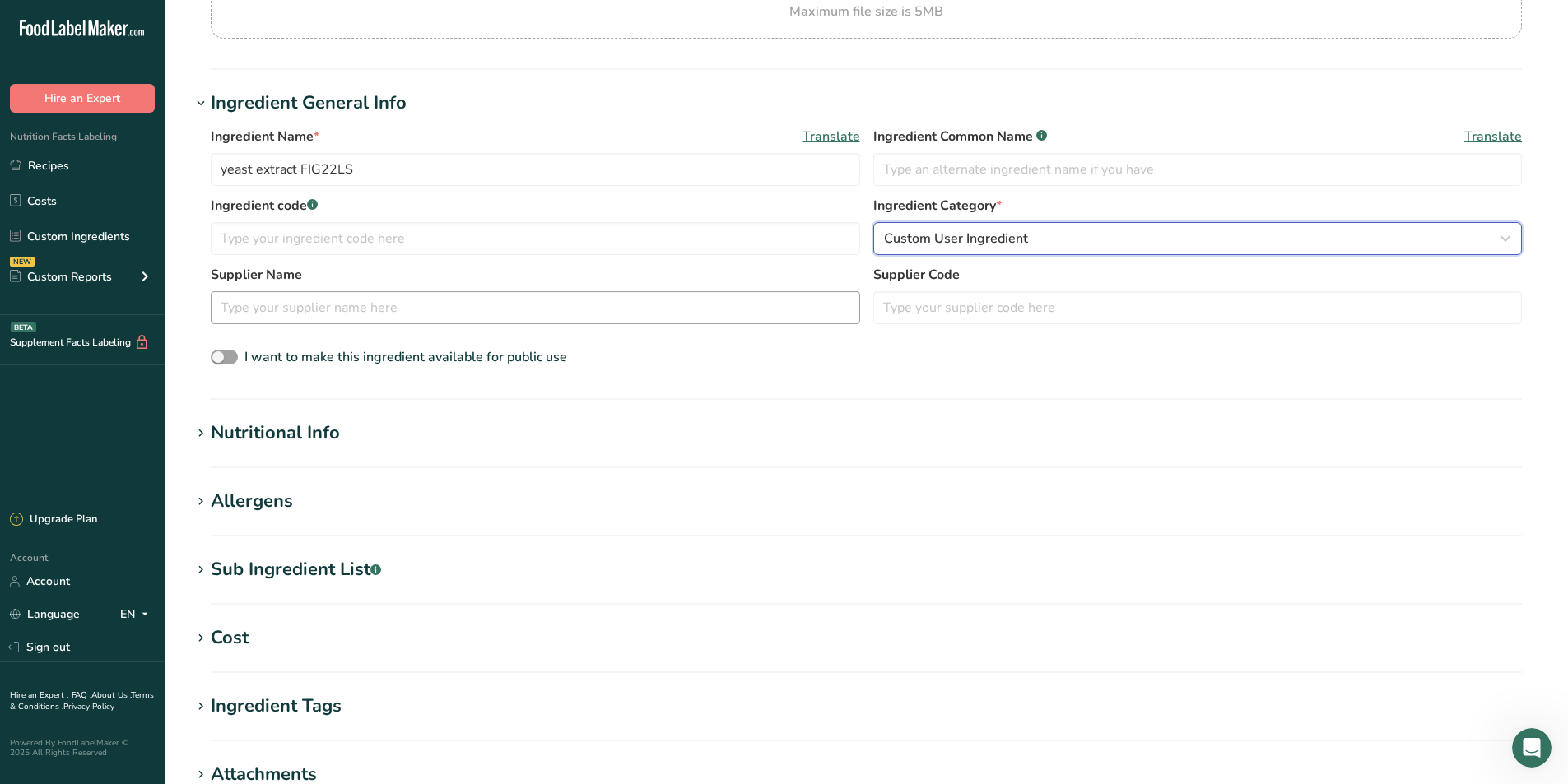
scroll to position [329, 0]
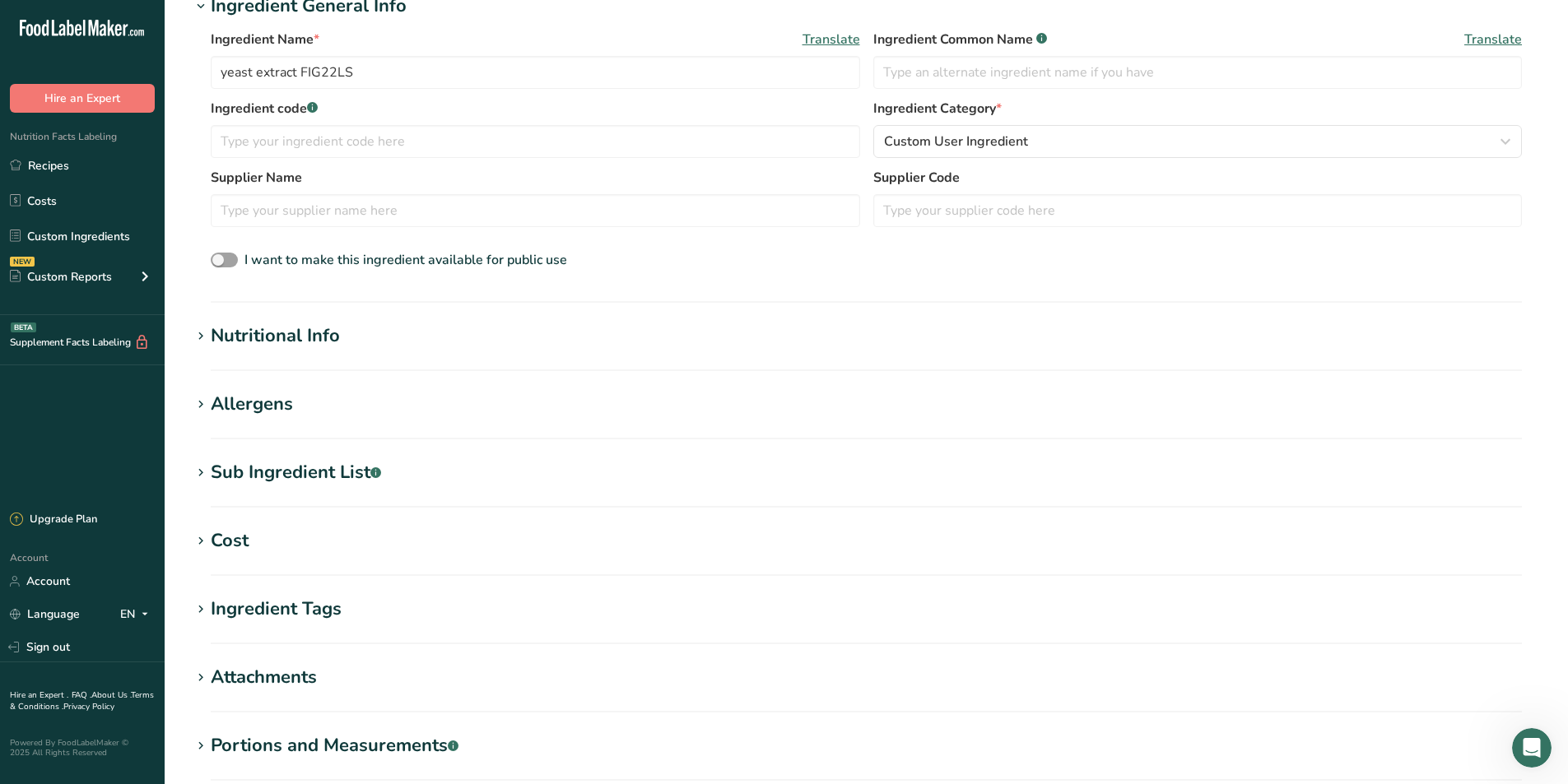
click at [308, 333] on div "Nutritional Info" at bounding box center [275, 336] width 130 height 27
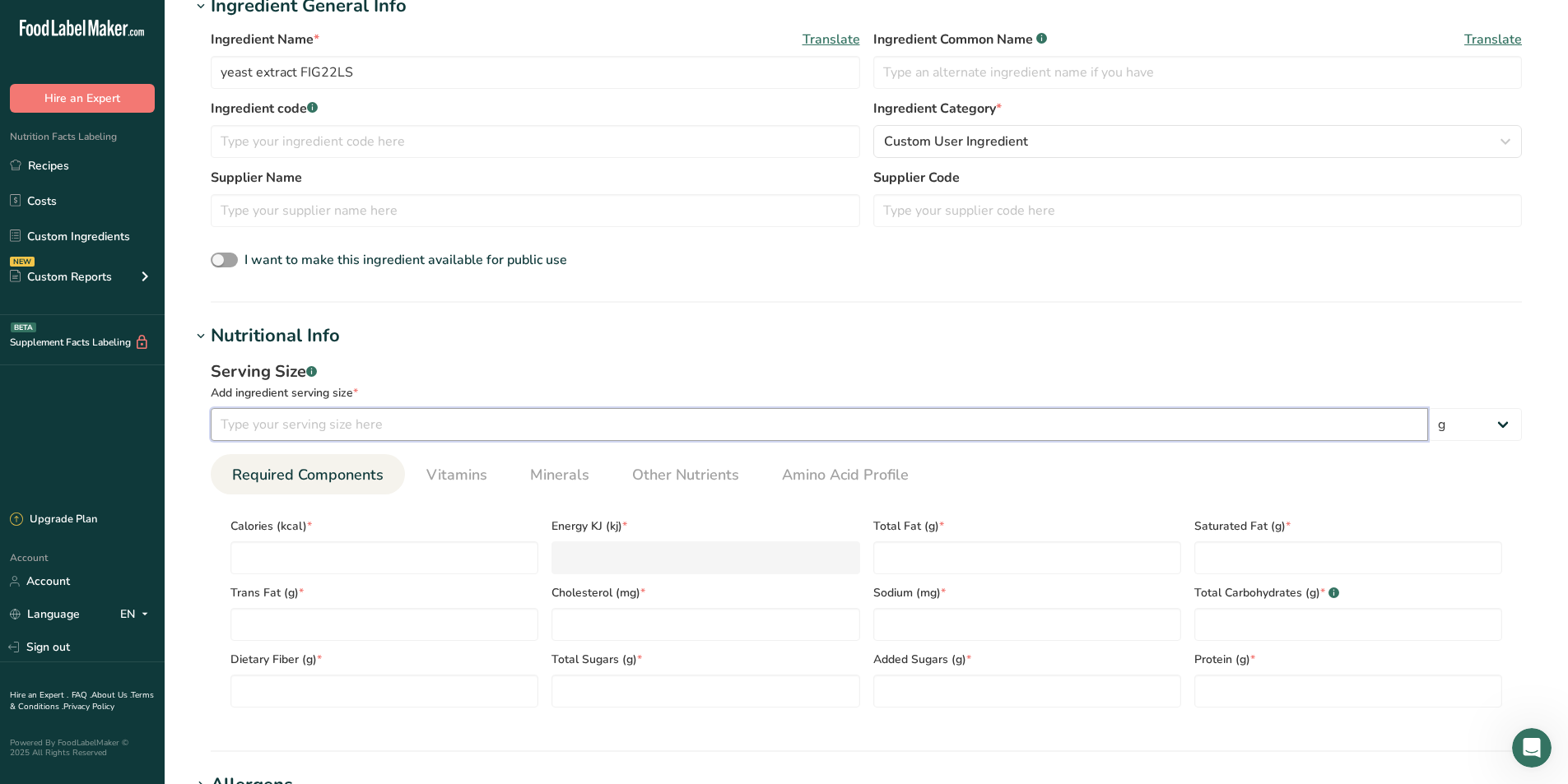
click at [269, 426] on input "number" at bounding box center [819, 424] width 1218 height 33
type input "100"
click at [276, 560] on input "number" at bounding box center [384, 558] width 308 height 33
type input "3"
type KJ "12.6"
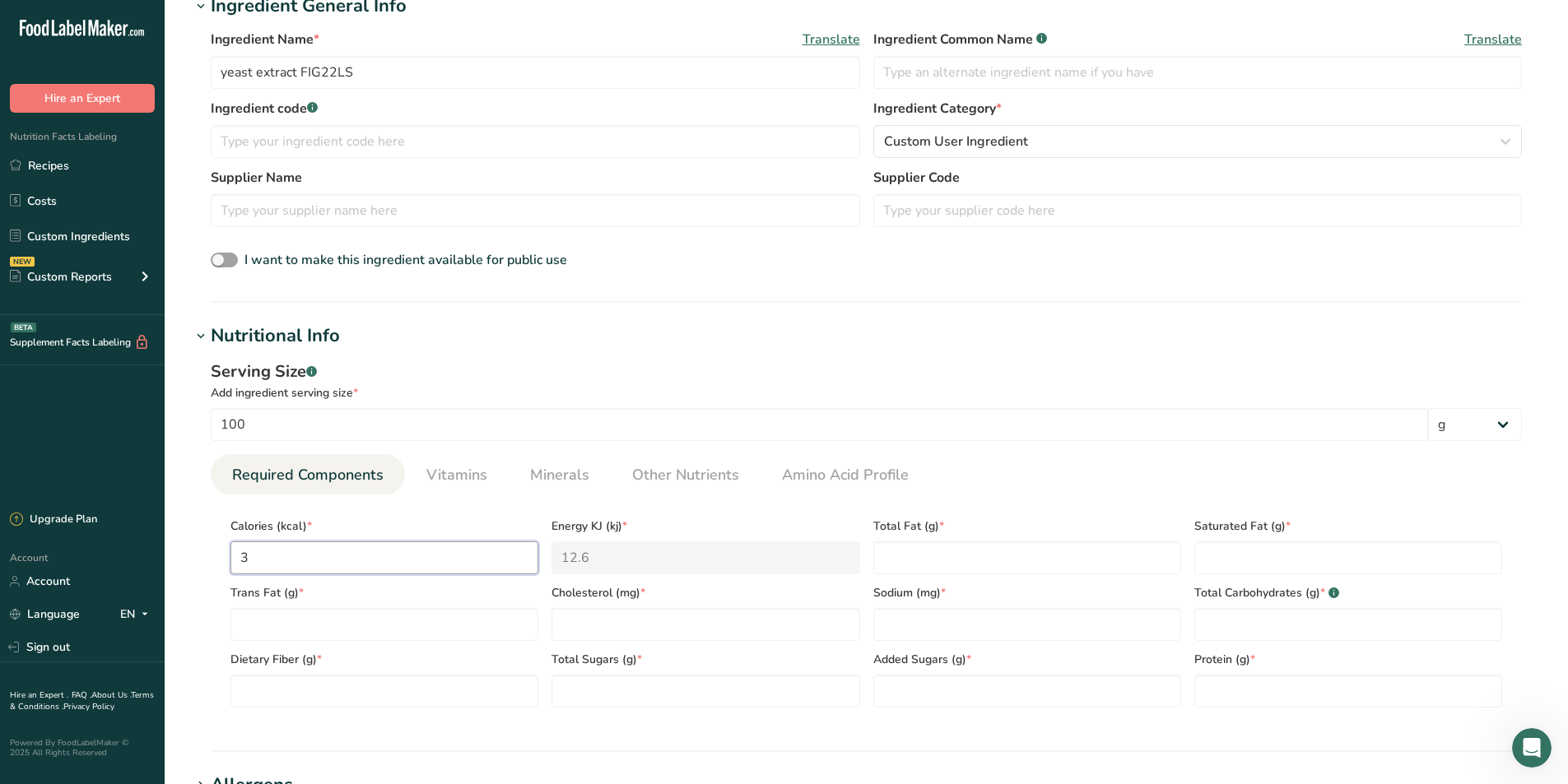
type input "32"
type KJ "133.9"
type input "325"
type KJ "1359.8"
type input "325.3"
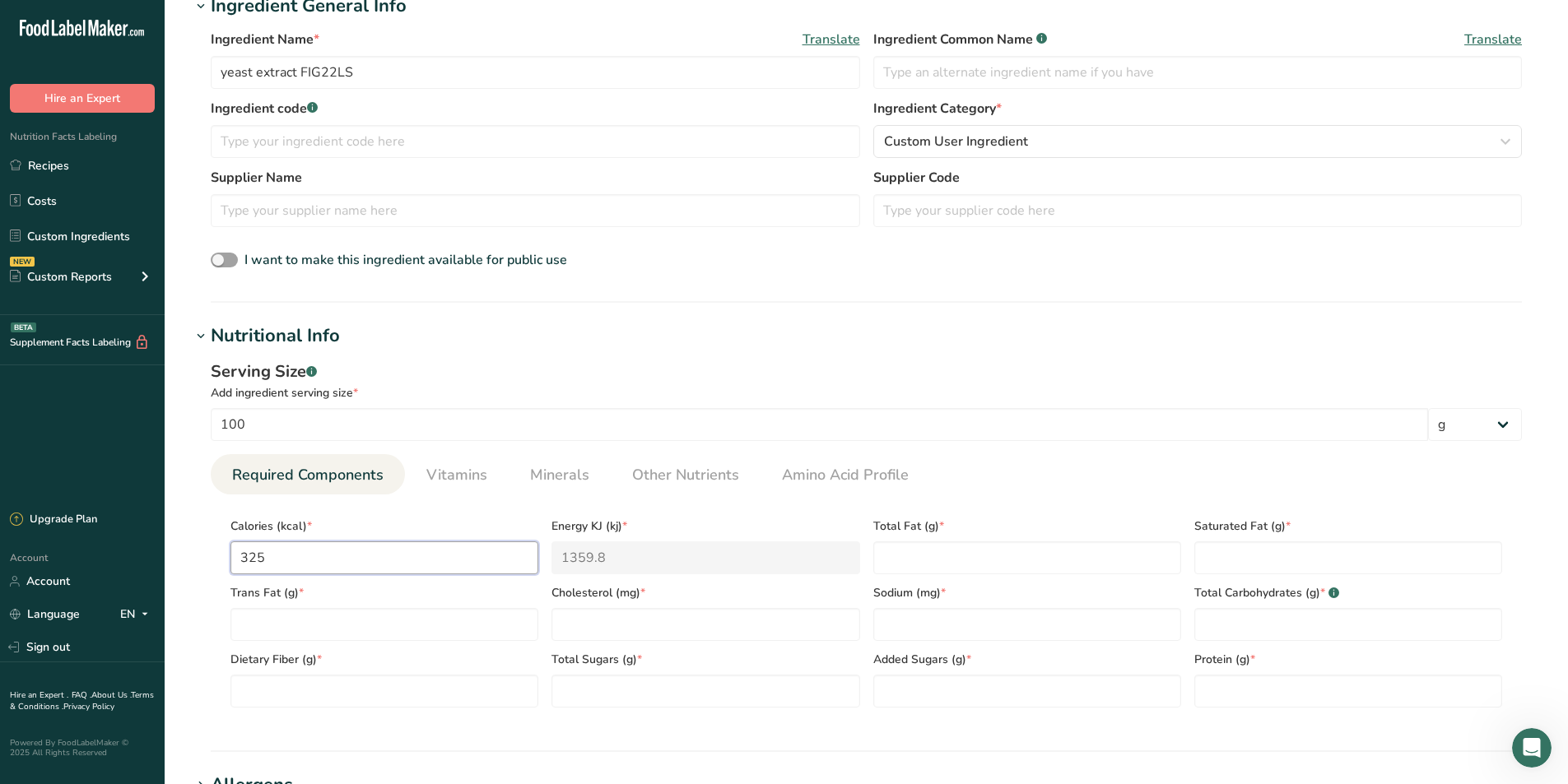
type KJ "1361.1"
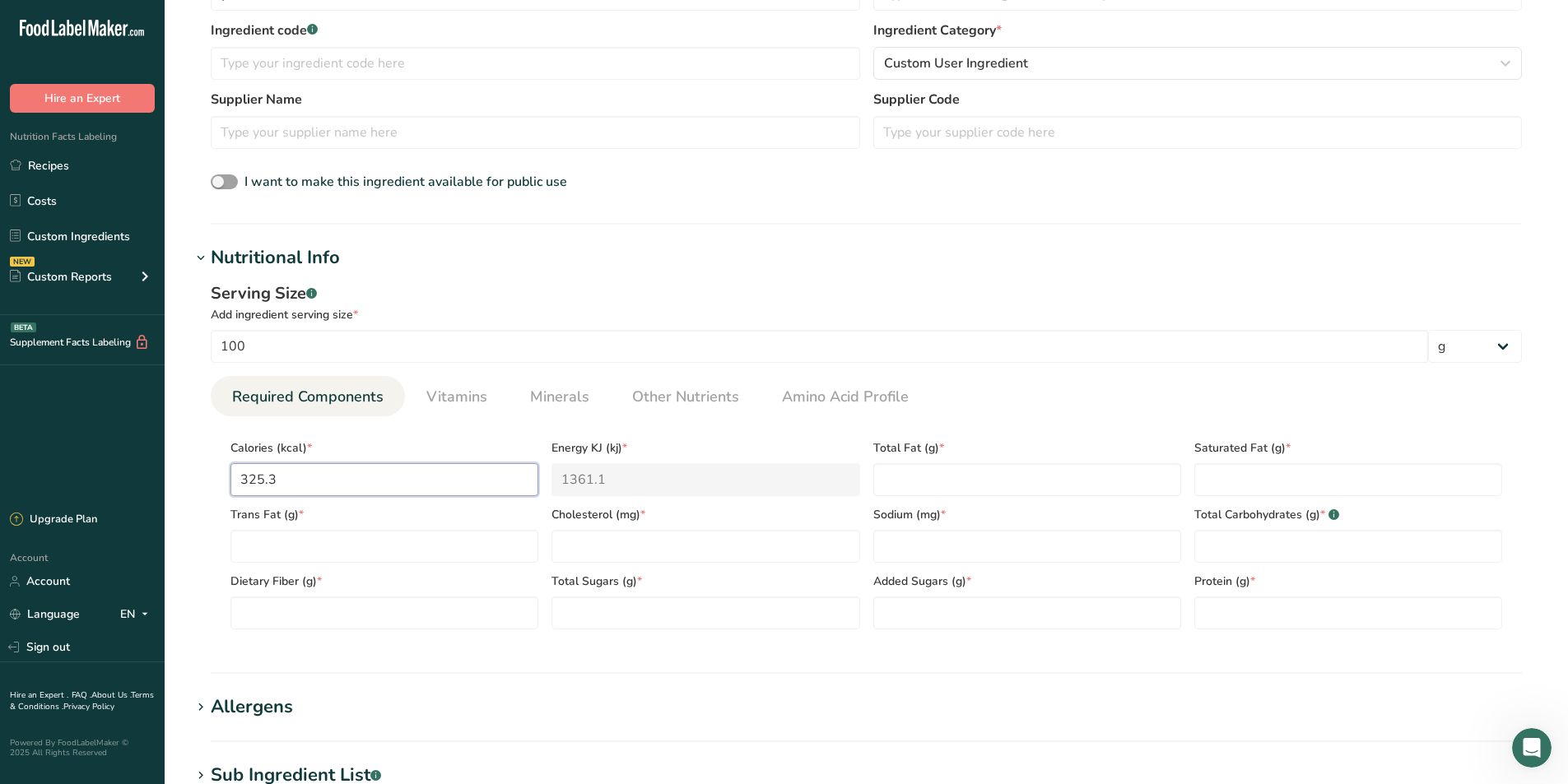
scroll to position [494, 0]
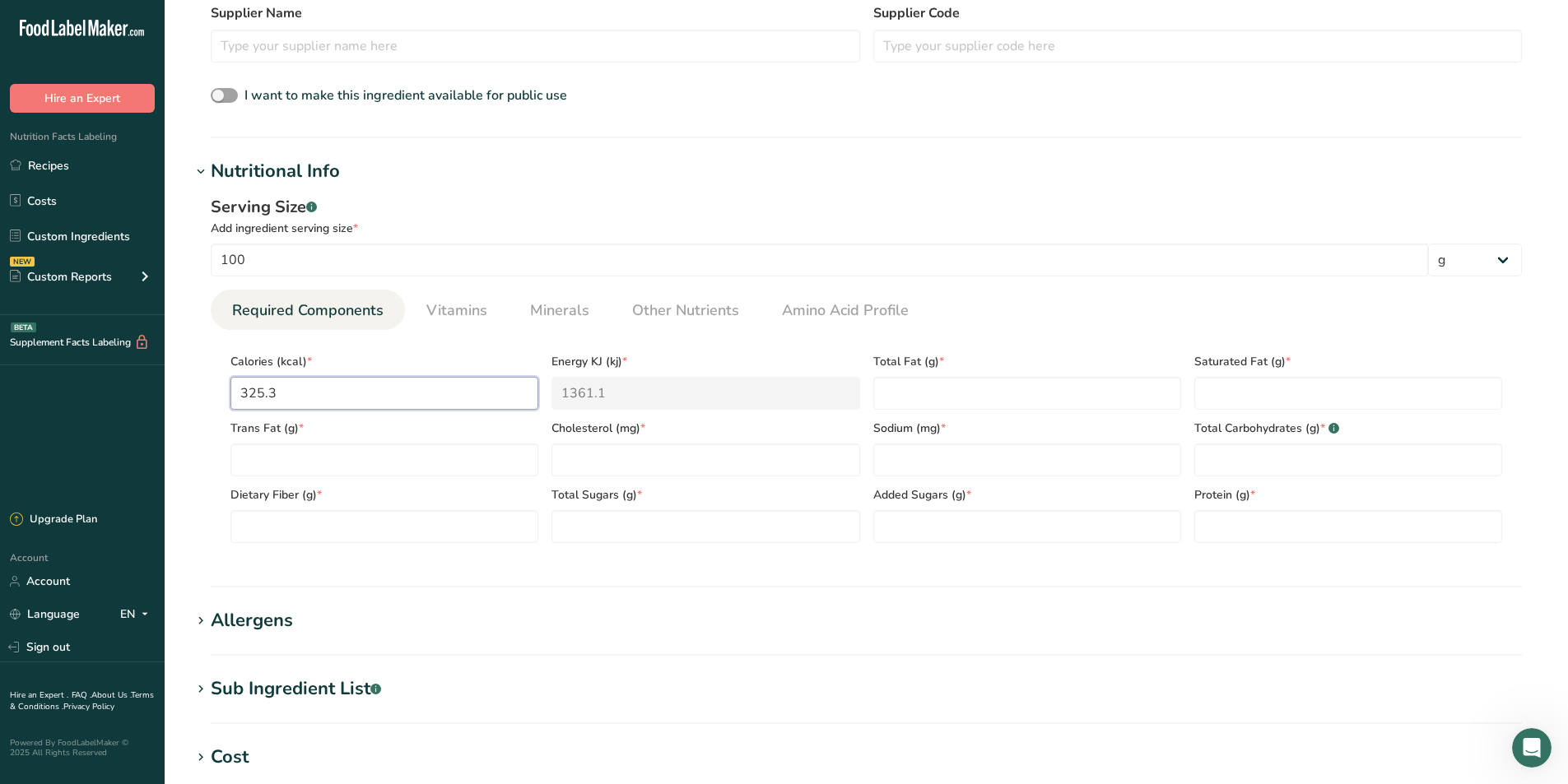
type input "325.3"
click at [1222, 523] on input "number" at bounding box center [1348, 527] width 308 height 33
type input "68.8"
click at [1211, 458] on Carbohydrates "number" at bounding box center [1348, 460] width 308 height 33
type Carbohydrates "11.3"
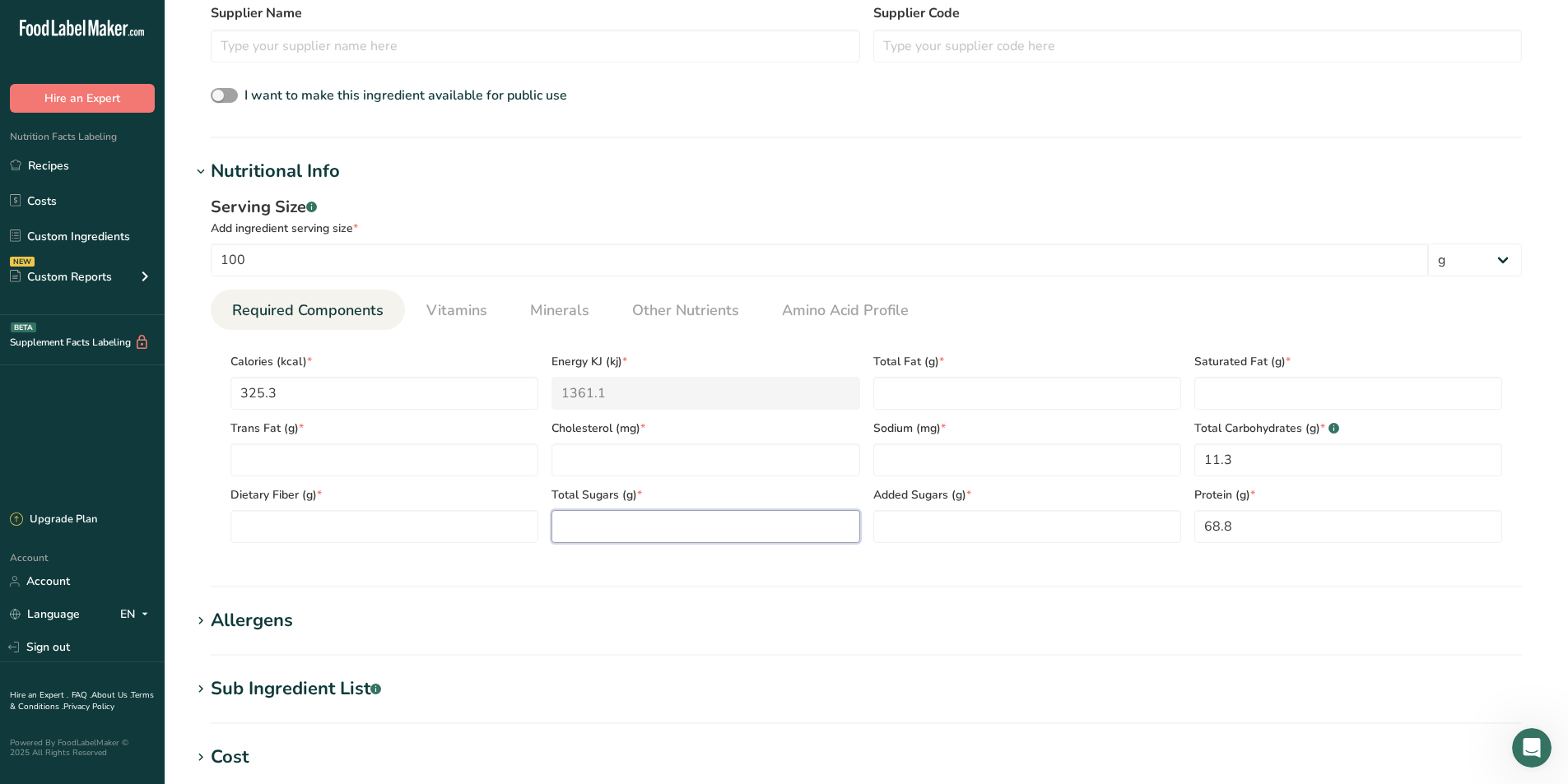
click at [568, 523] on Sugars "number" at bounding box center [705, 527] width 308 height 33
type Sugars "3.5"
click at [955, 517] on Sugars "number" at bounding box center [1027, 527] width 308 height 33
type Sugars "0"
click at [295, 532] on Fiber "number" at bounding box center [384, 527] width 308 height 33
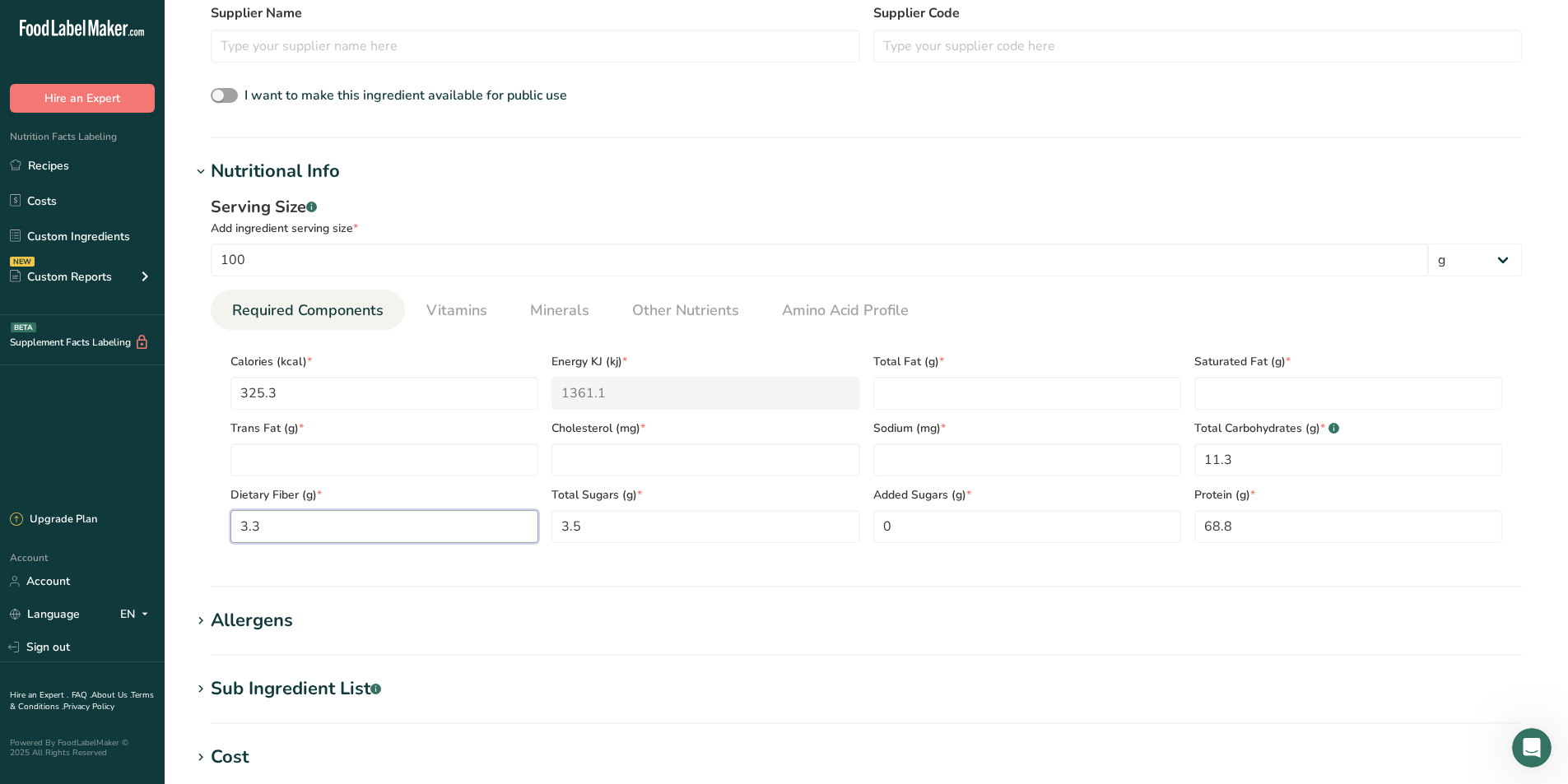
type Fiber "3.3"
click at [881, 477] on div "Added Sugars (g) * 0" at bounding box center [1026, 509] width 321 height 67
click at [904, 448] on input "number" at bounding box center [1027, 460] width 308 height 33
type input "1315"
click at [330, 472] on Fat "number" at bounding box center [384, 460] width 308 height 33
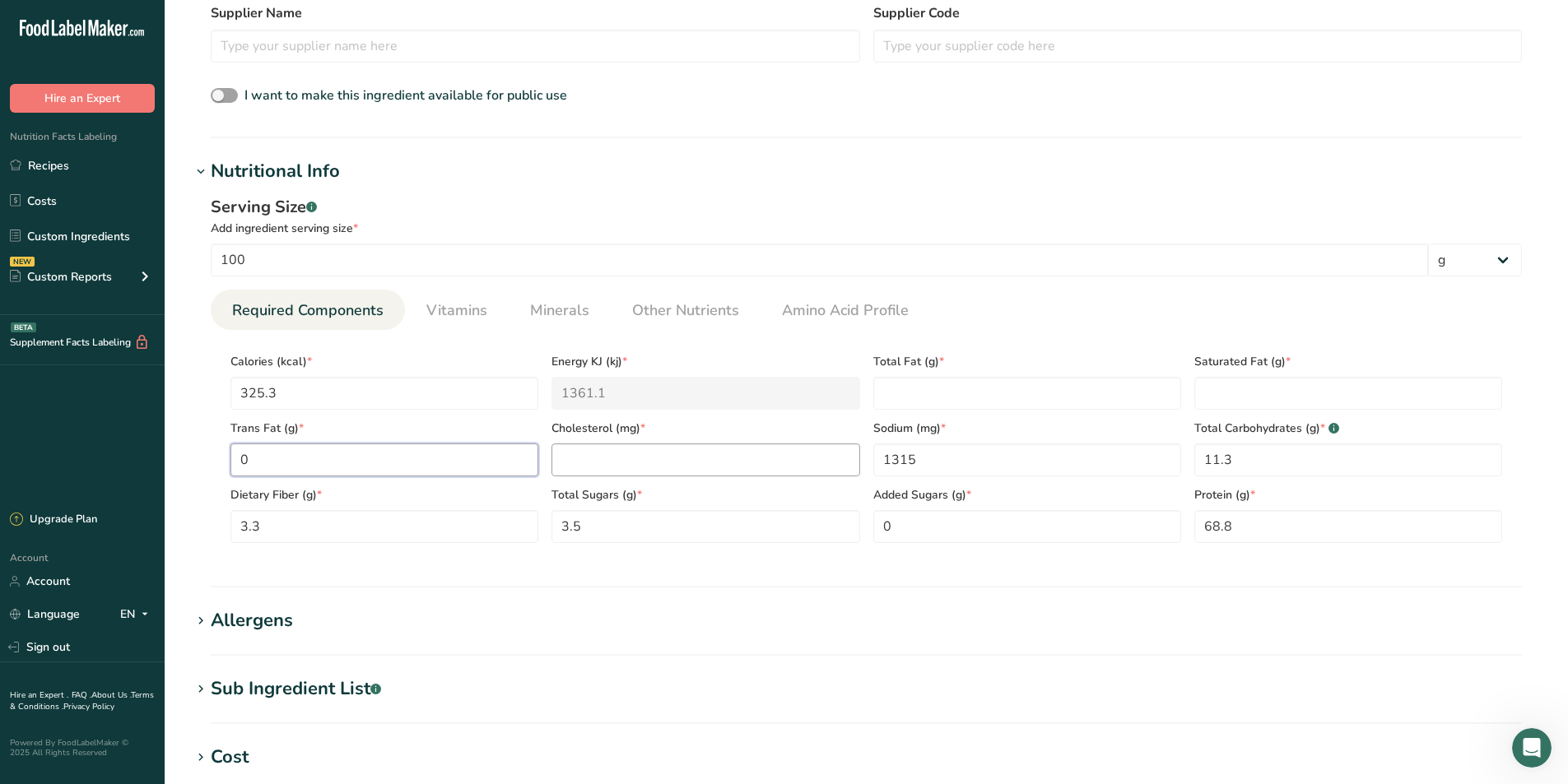
type Fat "0"
click at [591, 459] on input "number" at bounding box center [705, 460] width 308 height 33
type input "0"
click at [1038, 382] on Fat "number" at bounding box center [1027, 393] width 308 height 33
type Fat "0"
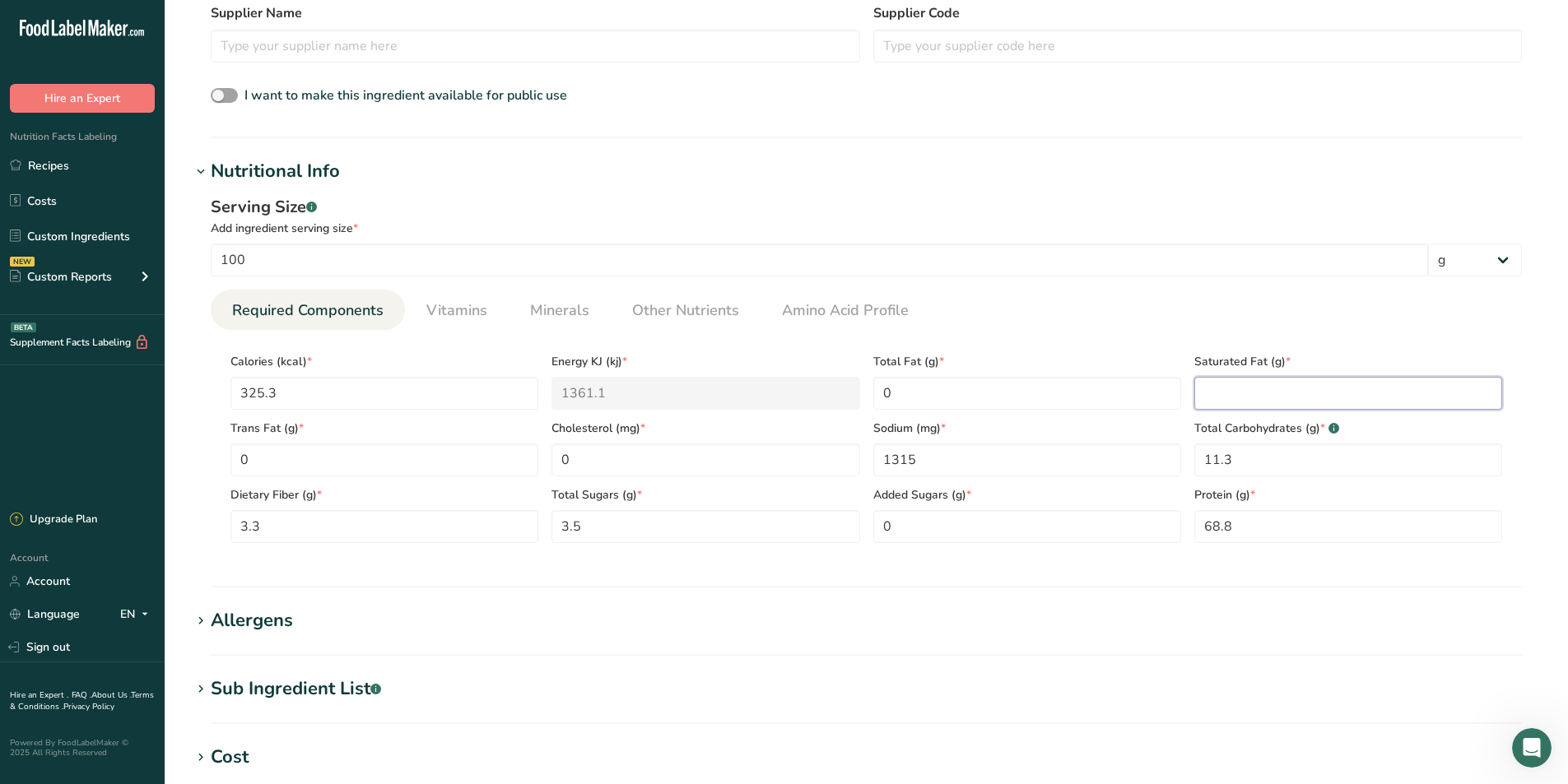
click at [1223, 396] on Fat "number" at bounding box center [1348, 393] width 308 height 33
type Fat "0"
click at [486, 314] on link "Vitamins" at bounding box center [457, 310] width 74 height 42
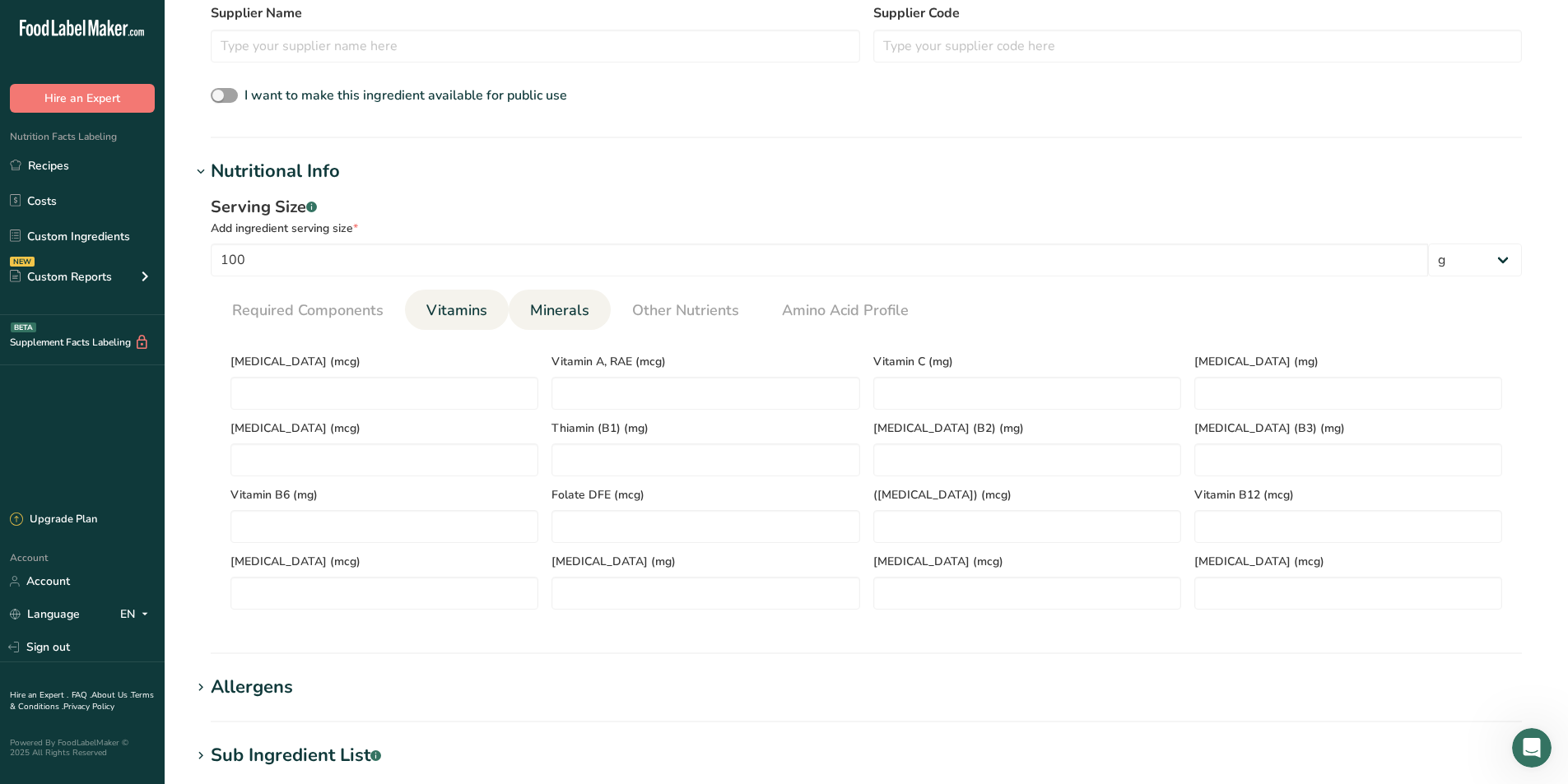
click at [579, 326] on link "Minerals" at bounding box center [559, 310] width 72 height 42
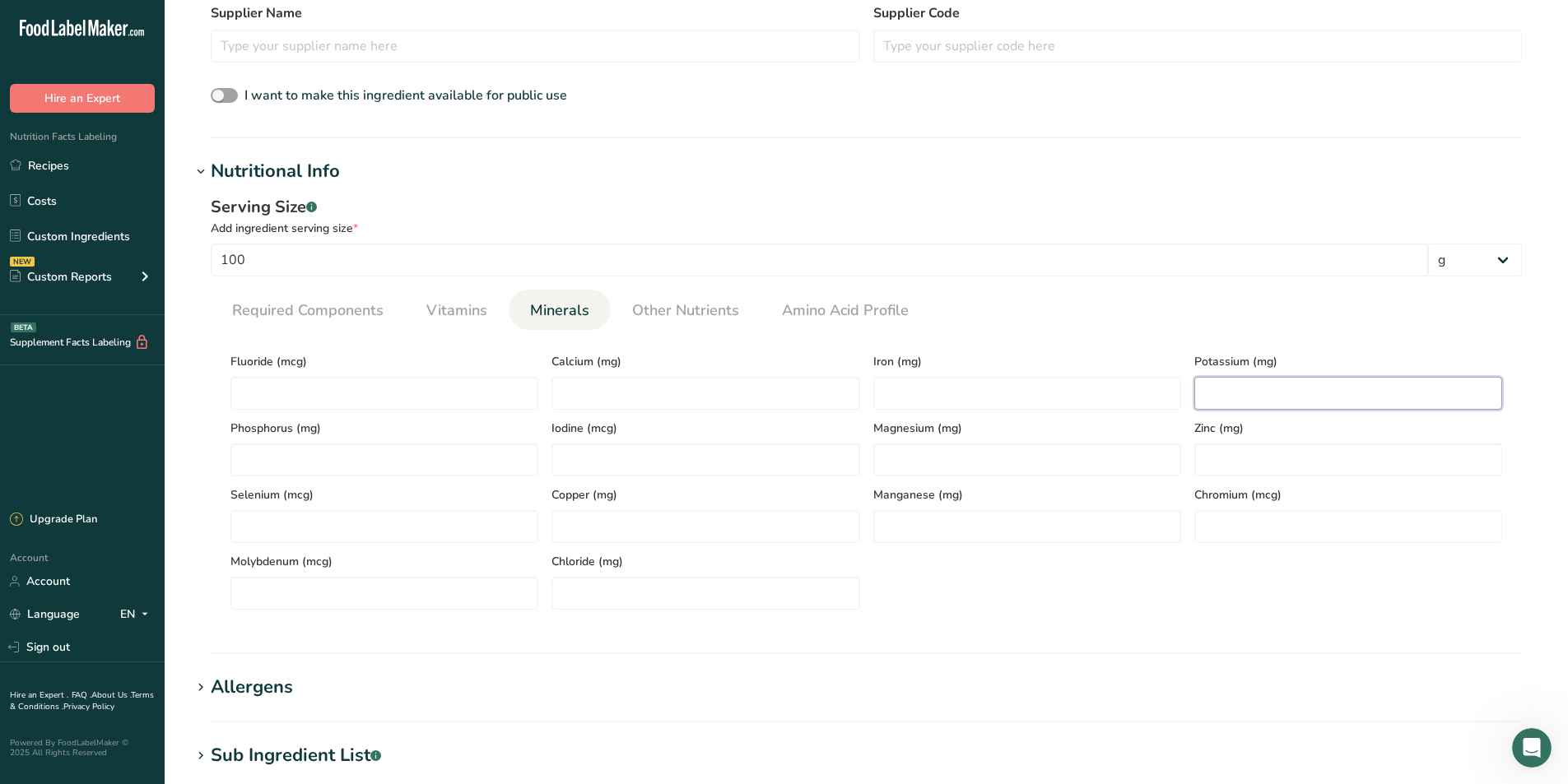
click at [1290, 405] on input "number" at bounding box center [1348, 393] width 308 height 33
type input "3530"
click at [703, 387] on input "number" at bounding box center [705, 393] width 308 height 33
type input "166"
click at [710, 302] on span "Other Nutrients" at bounding box center [685, 310] width 107 height 23
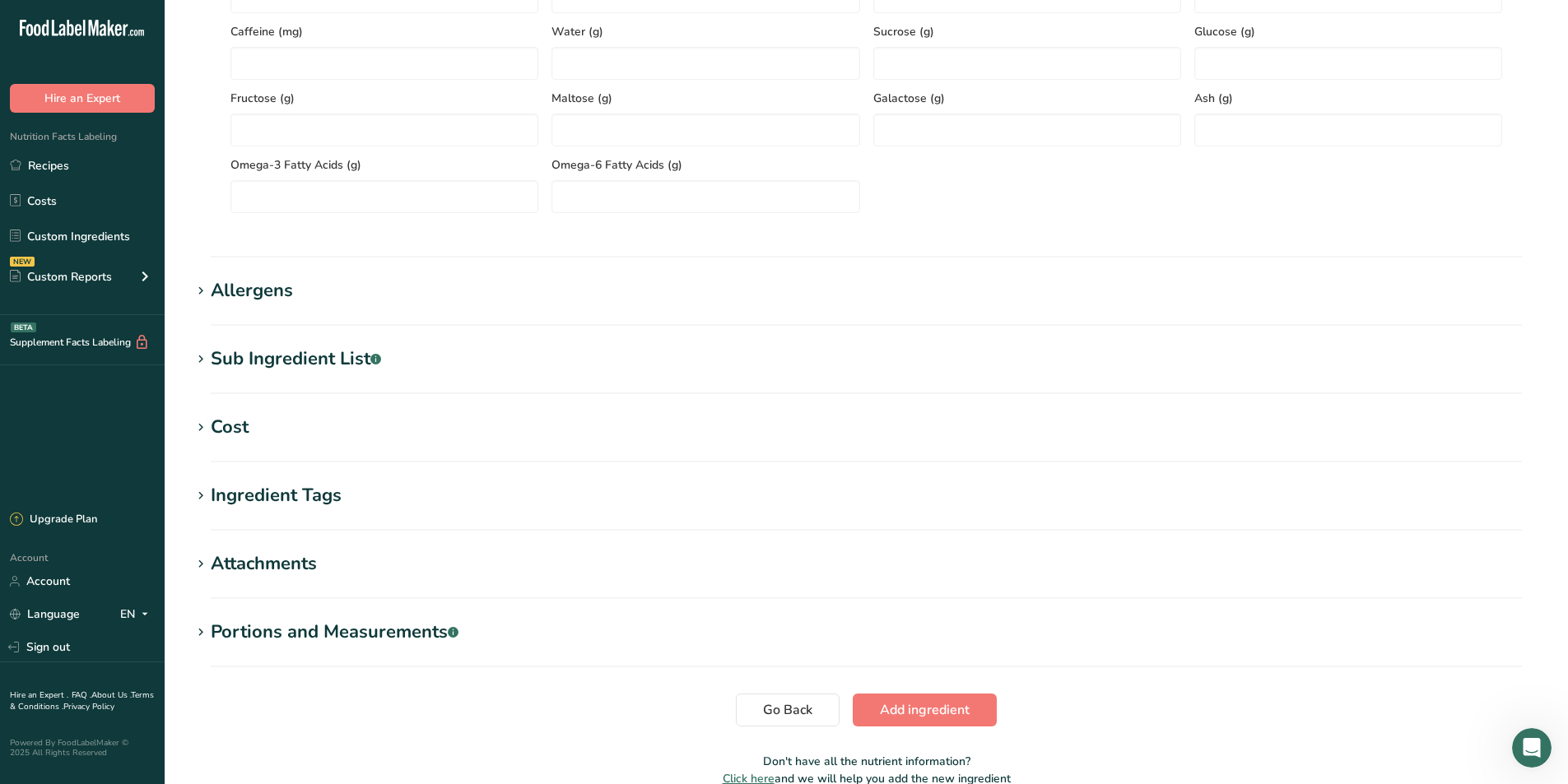
scroll to position [1106, 0]
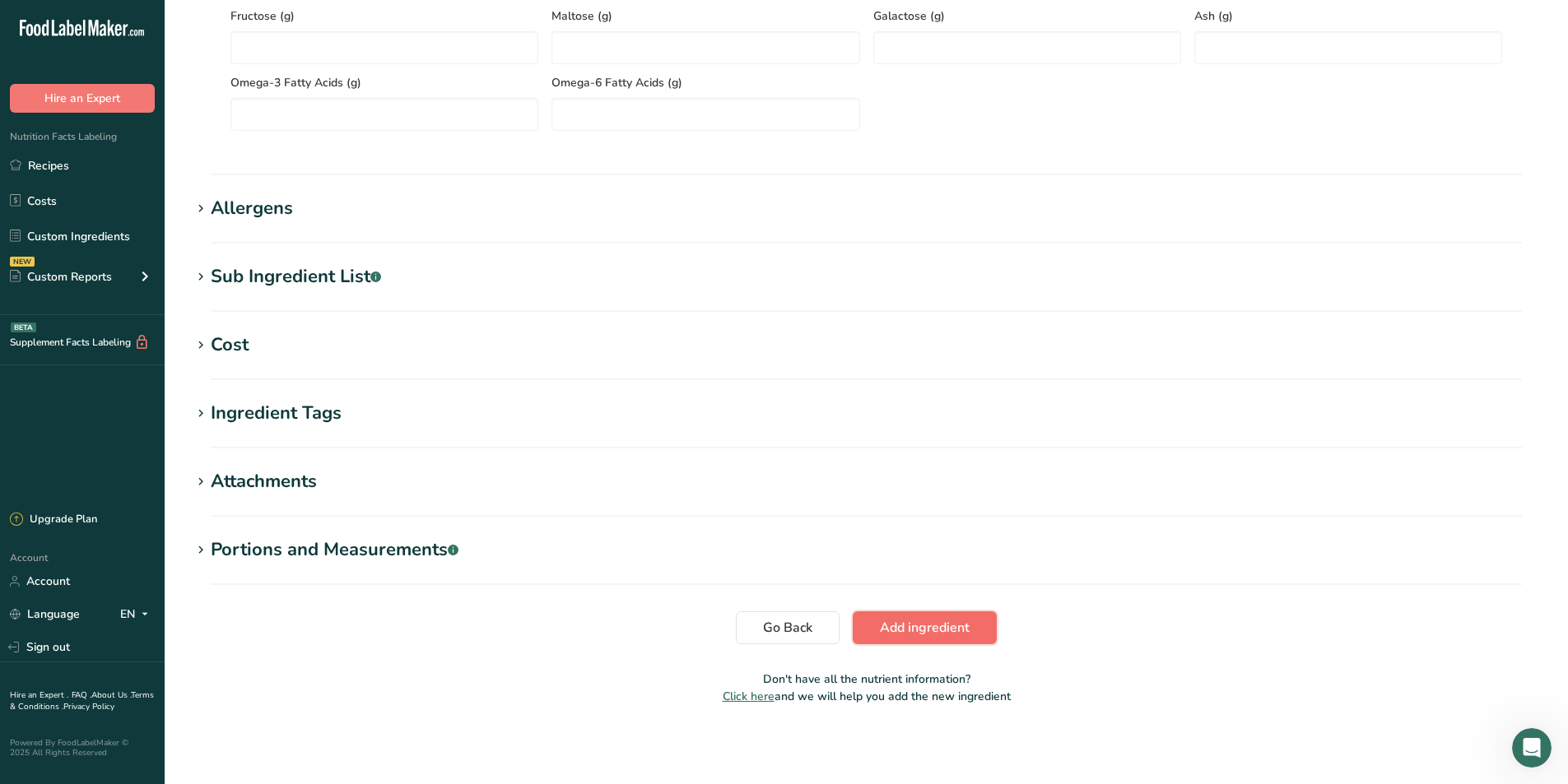
click at [918, 626] on span "Add ingredient" at bounding box center [924, 628] width 90 height 20
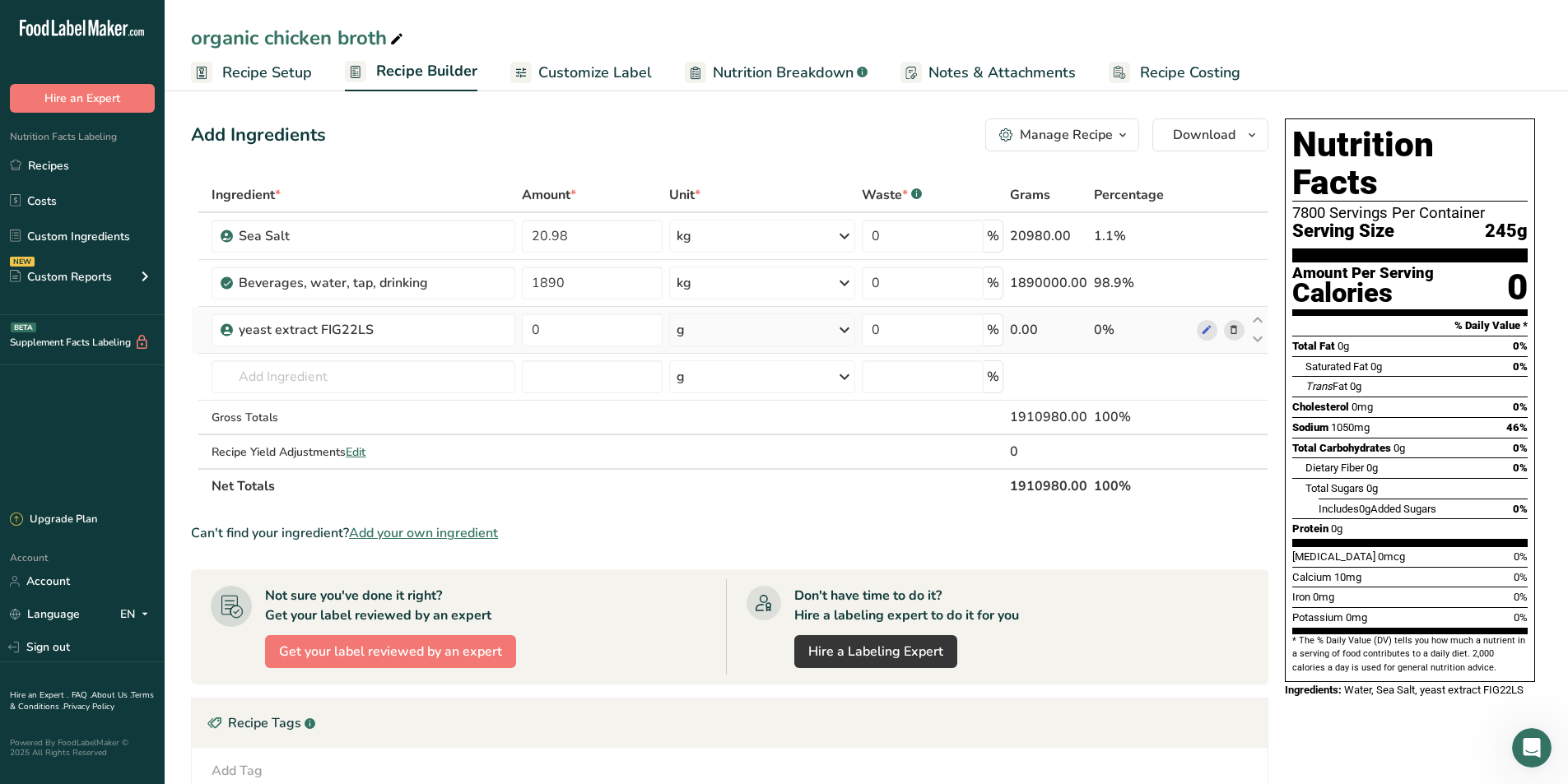
click at [701, 331] on div "g" at bounding box center [761, 330] width 185 height 33
click at [696, 417] on div "kg" at bounding box center [748, 415] width 138 height 23
drag, startPoint x: 549, startPoint y: 333, endPoint x: 526, endPoint y: 339, distance: 23.8
click at [526, 339] on input "0" at bounding box center [592, 330] width 141 height 33
type input "2.05"
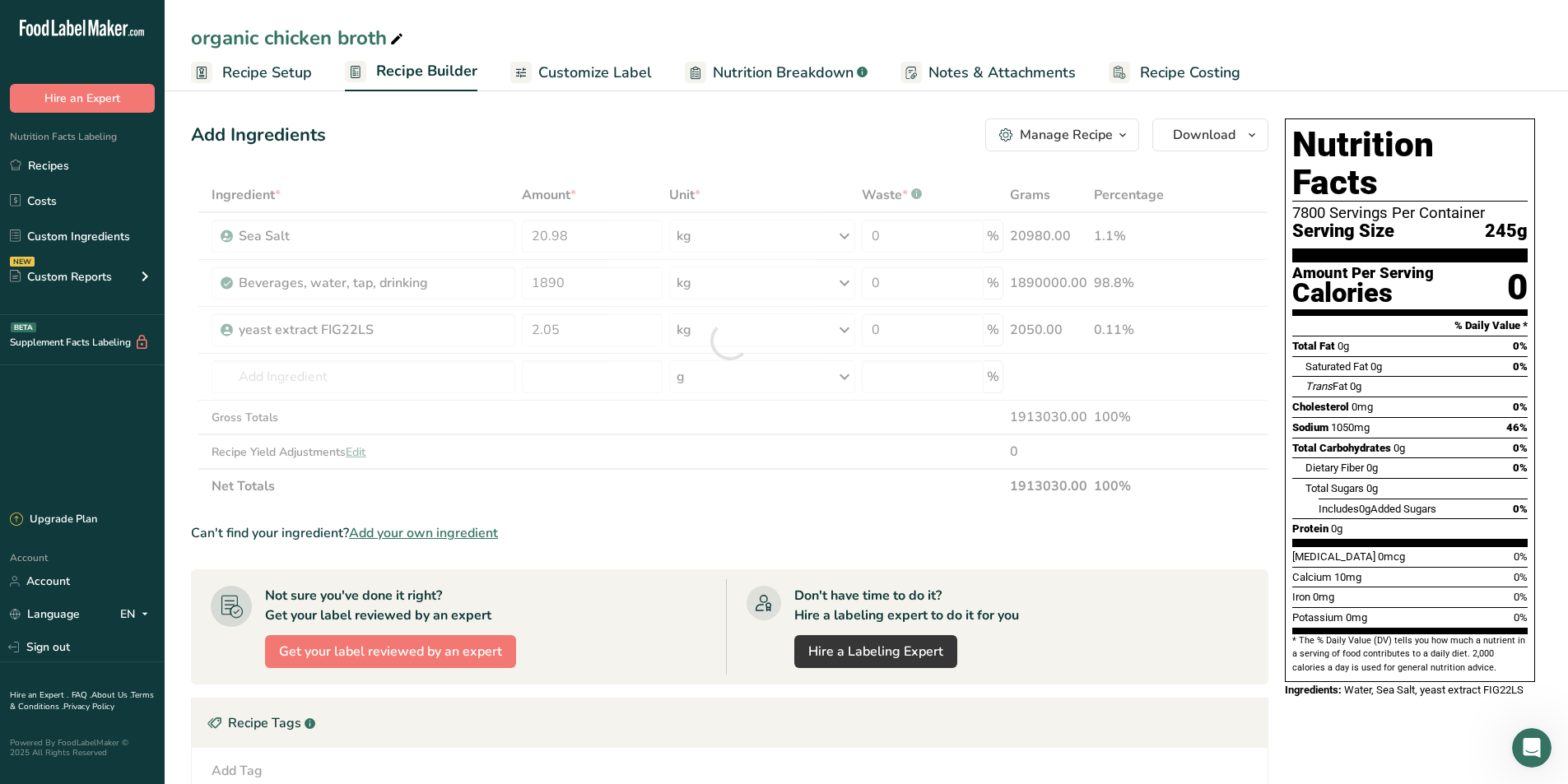
click at [816, 512] on section "Ingredient * Amount * Unit * Waste * .a-a{fill:#347362;}.b-a{fill:#fff;} Grams …" at bounding box center [730, 595] width 1078 height 837
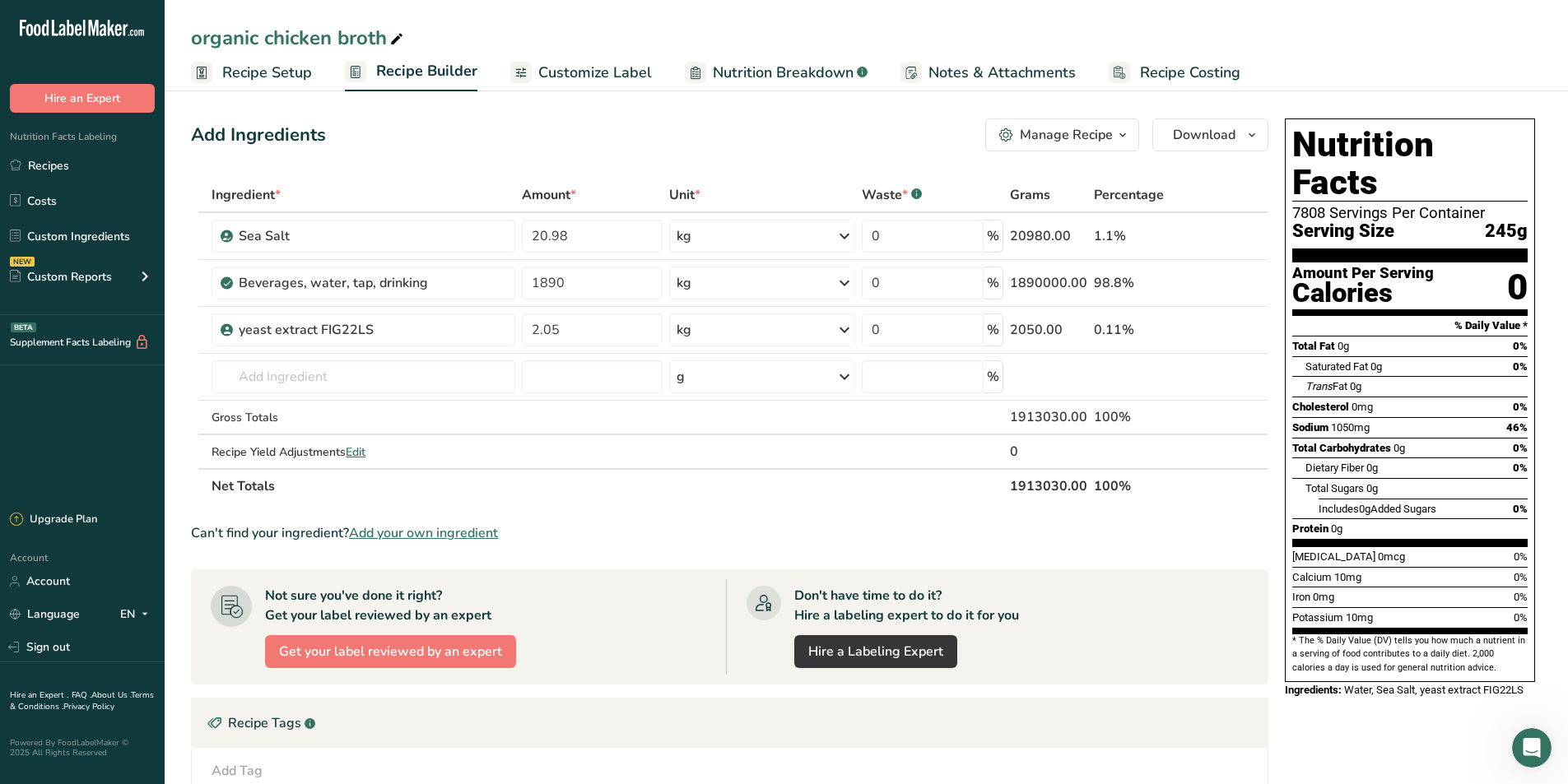
click at [424, 533] on span "Add your own ingredient" at bounding box center [423, 533] width 149 height 20
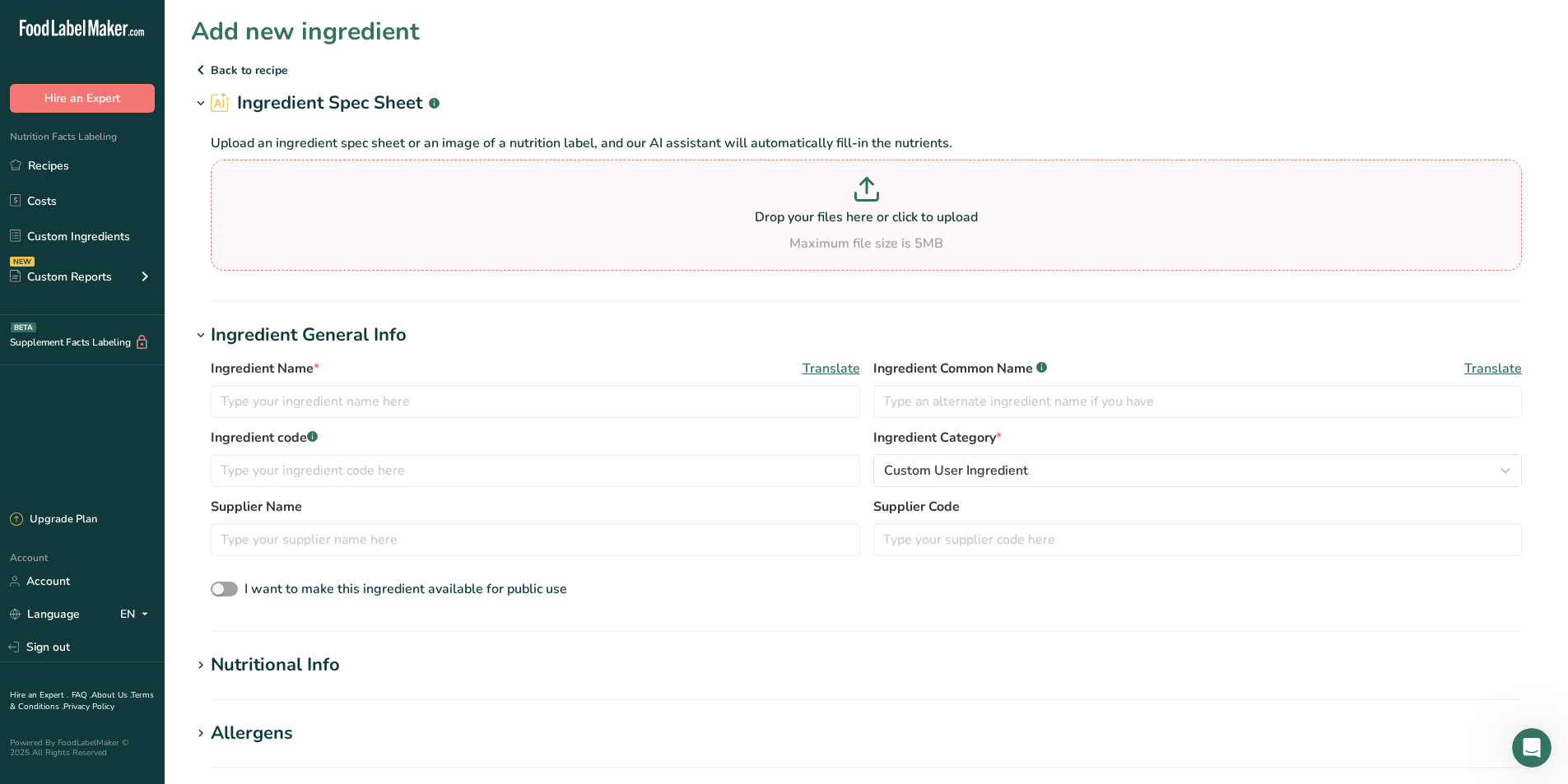
click at [245, 166] on section "Drop your files here or click to upload Maximum file size is 5MB" at bounding box center [866, 215] width 1303 height 103
click at [245, 166] on input "Drop your files here or click to upload Maximum file size is 5MB" at bounding box center [866, 216] width 1311 height 111
click at [293, 413] on input "text" at bounding box center [535, 402] width 650 height 33
type input "[MEDICAL_DATA]"
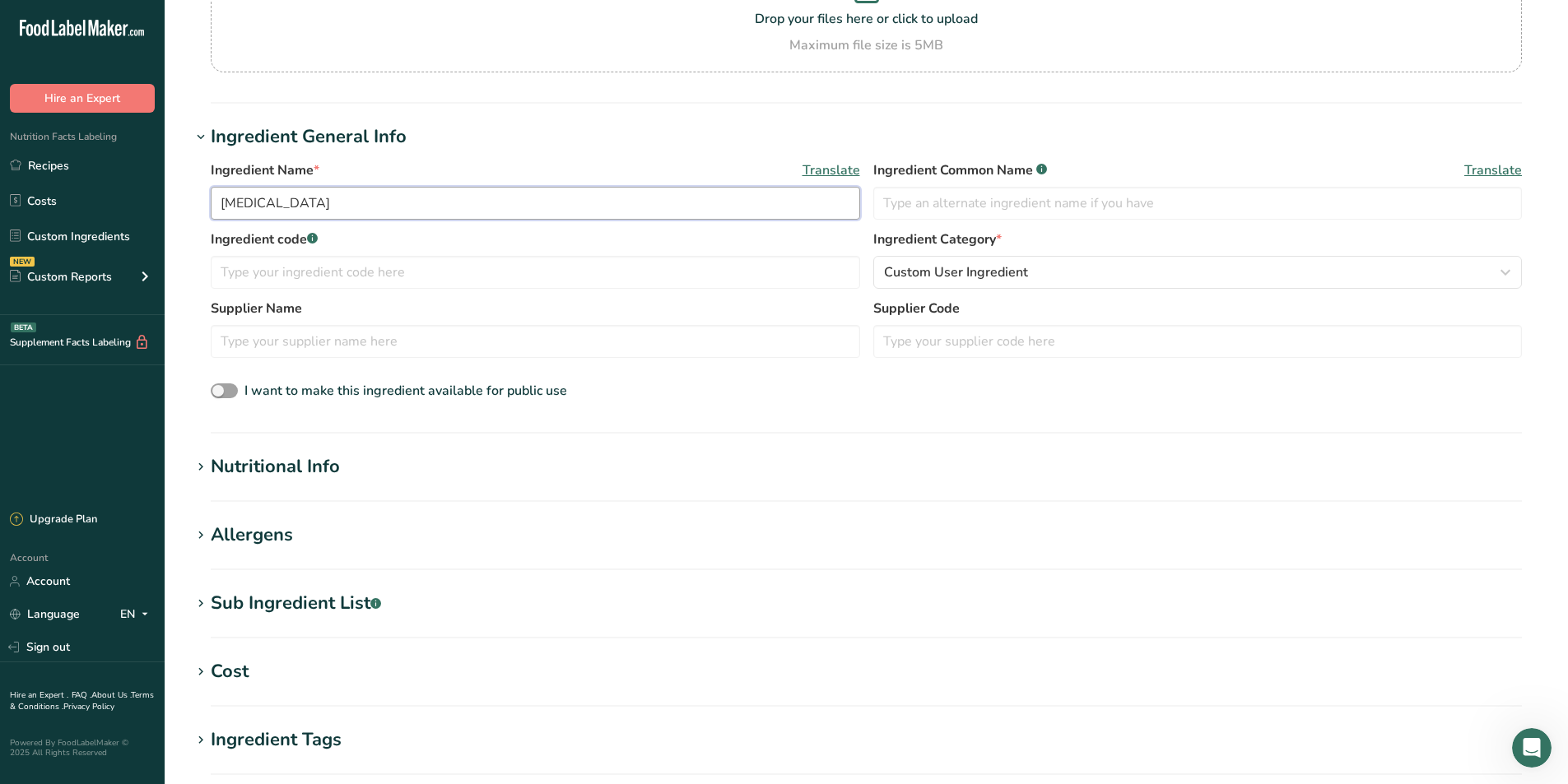
scroll to position [494, 0]
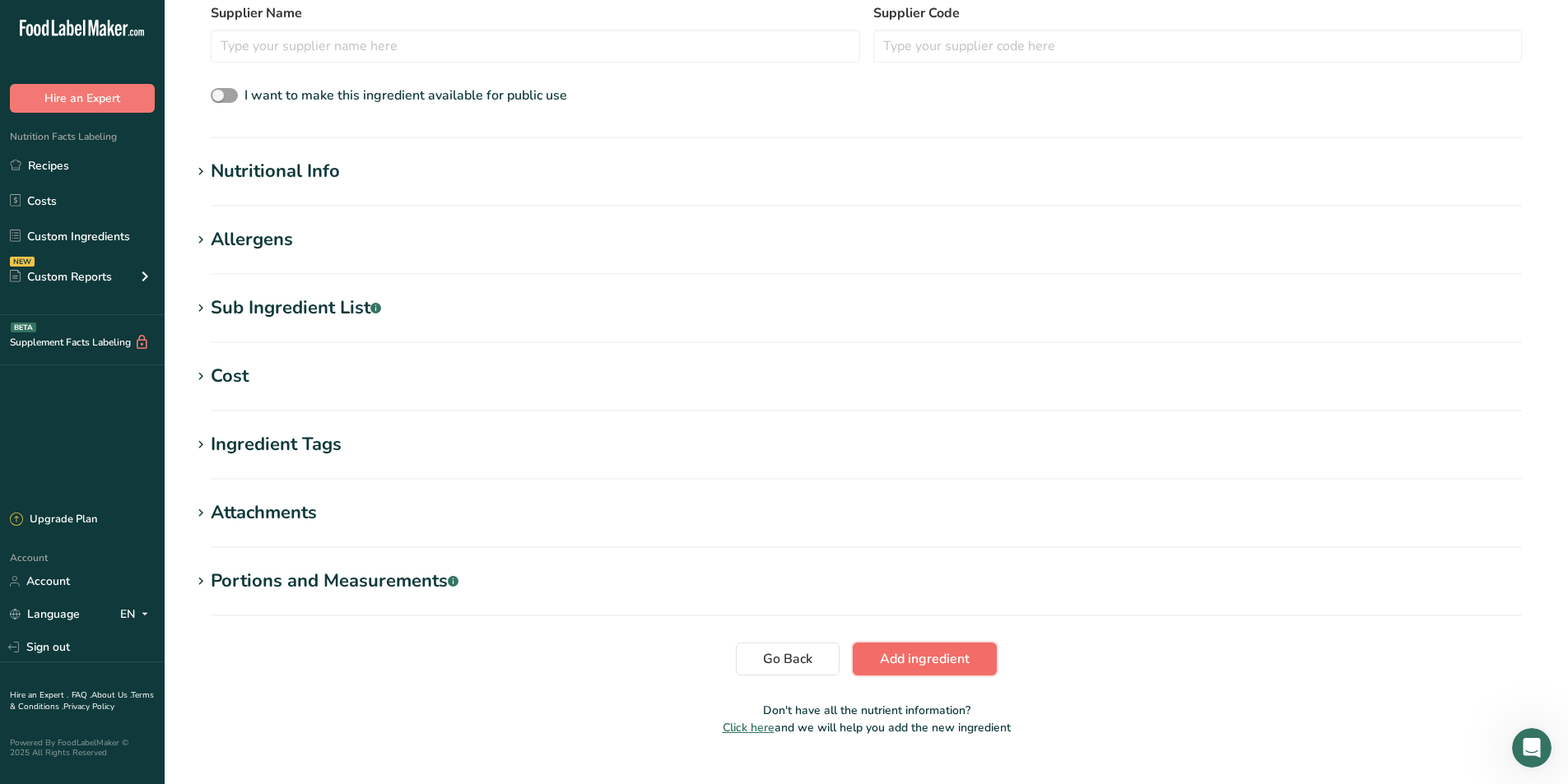
click at [920, 655] on span "Add ingredient" at bounding box center [924, 659] width 90 height 20
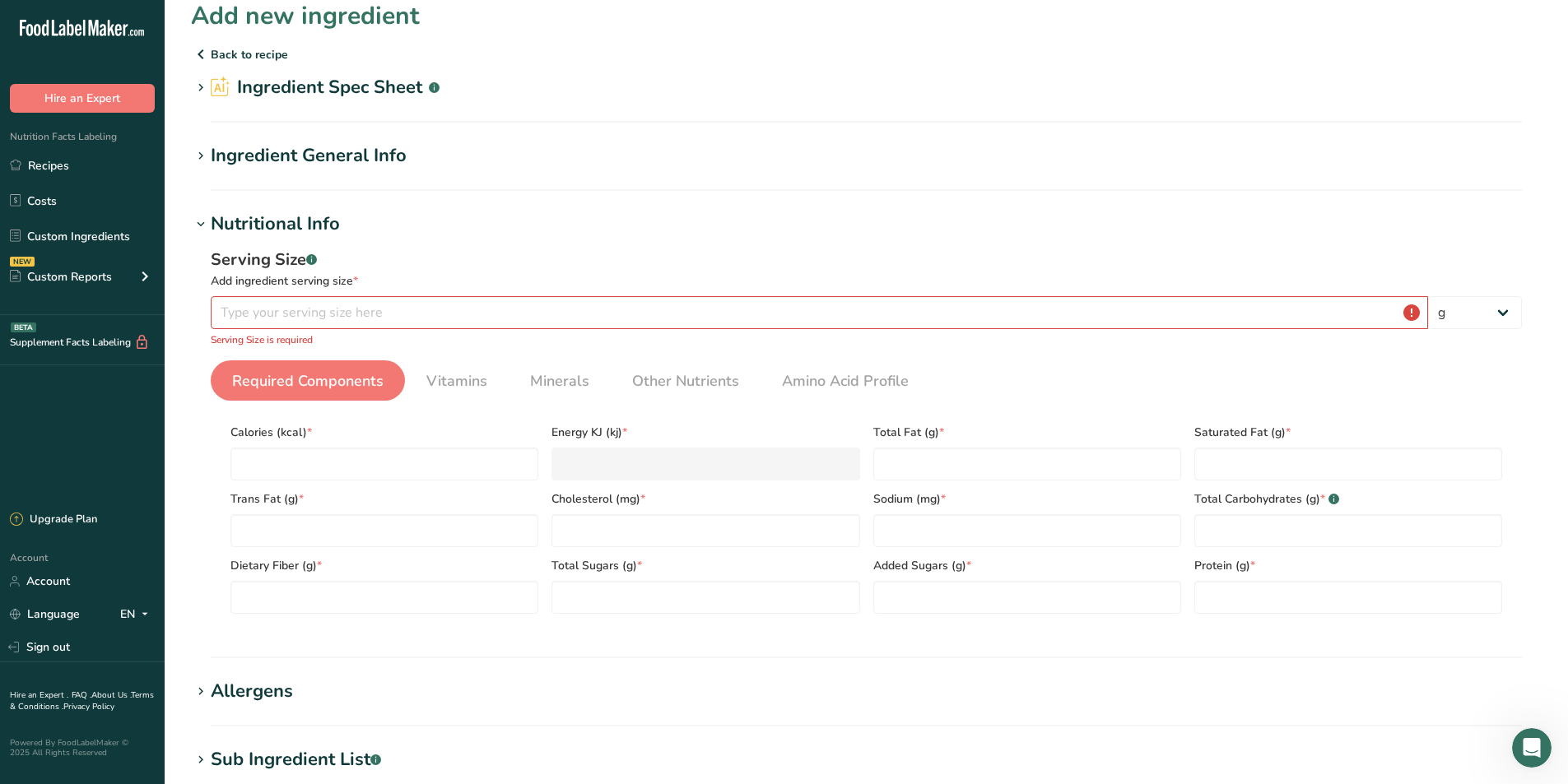
scroll to position [0, 0]
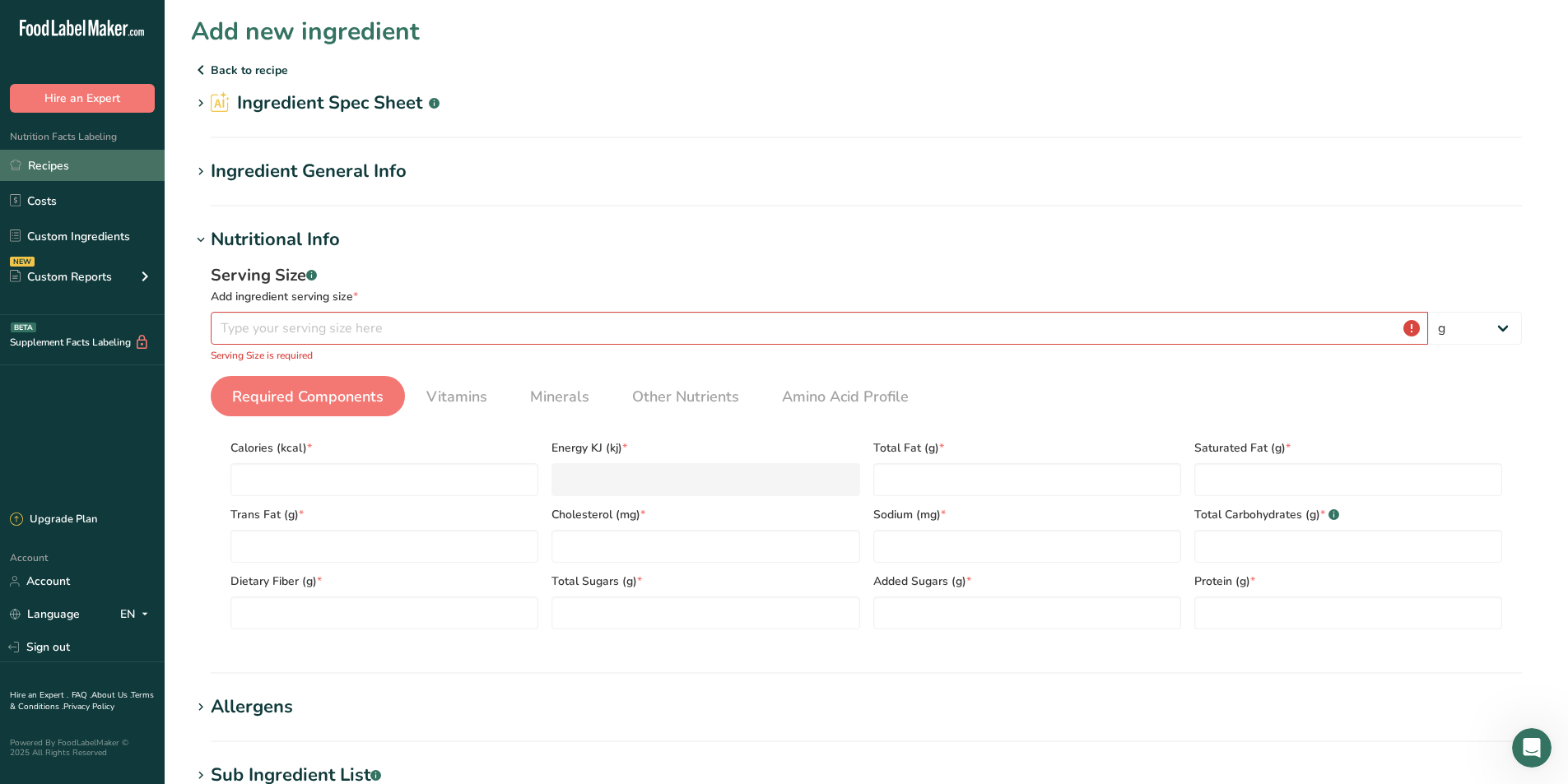
click at [82, 162] on link "Recipes" at bounding box center [82, 165] width 164 height 31
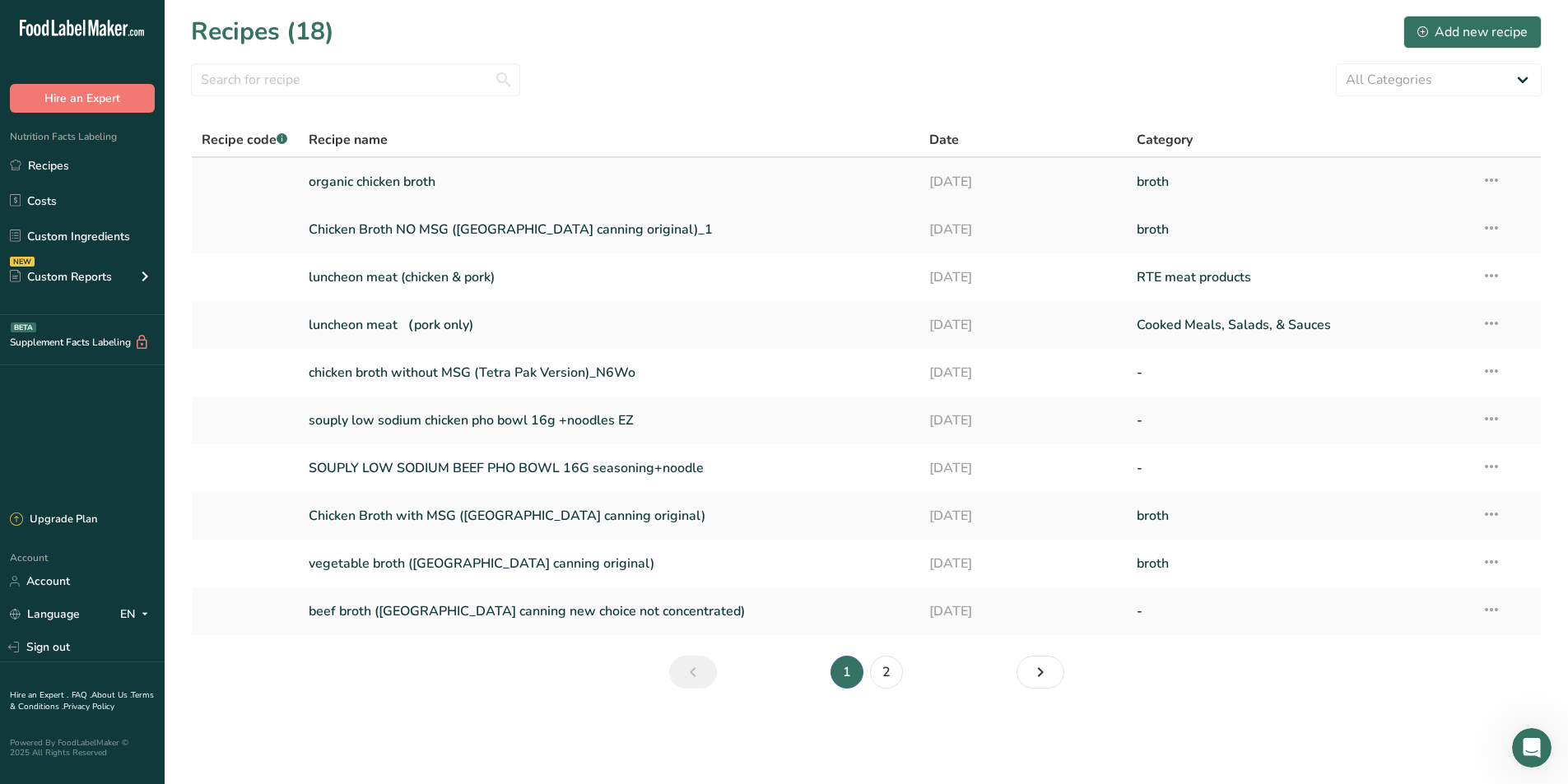
click at [412, 174] on link "organic chicken broth" at bounding box center [610, 182] width 602 height 35
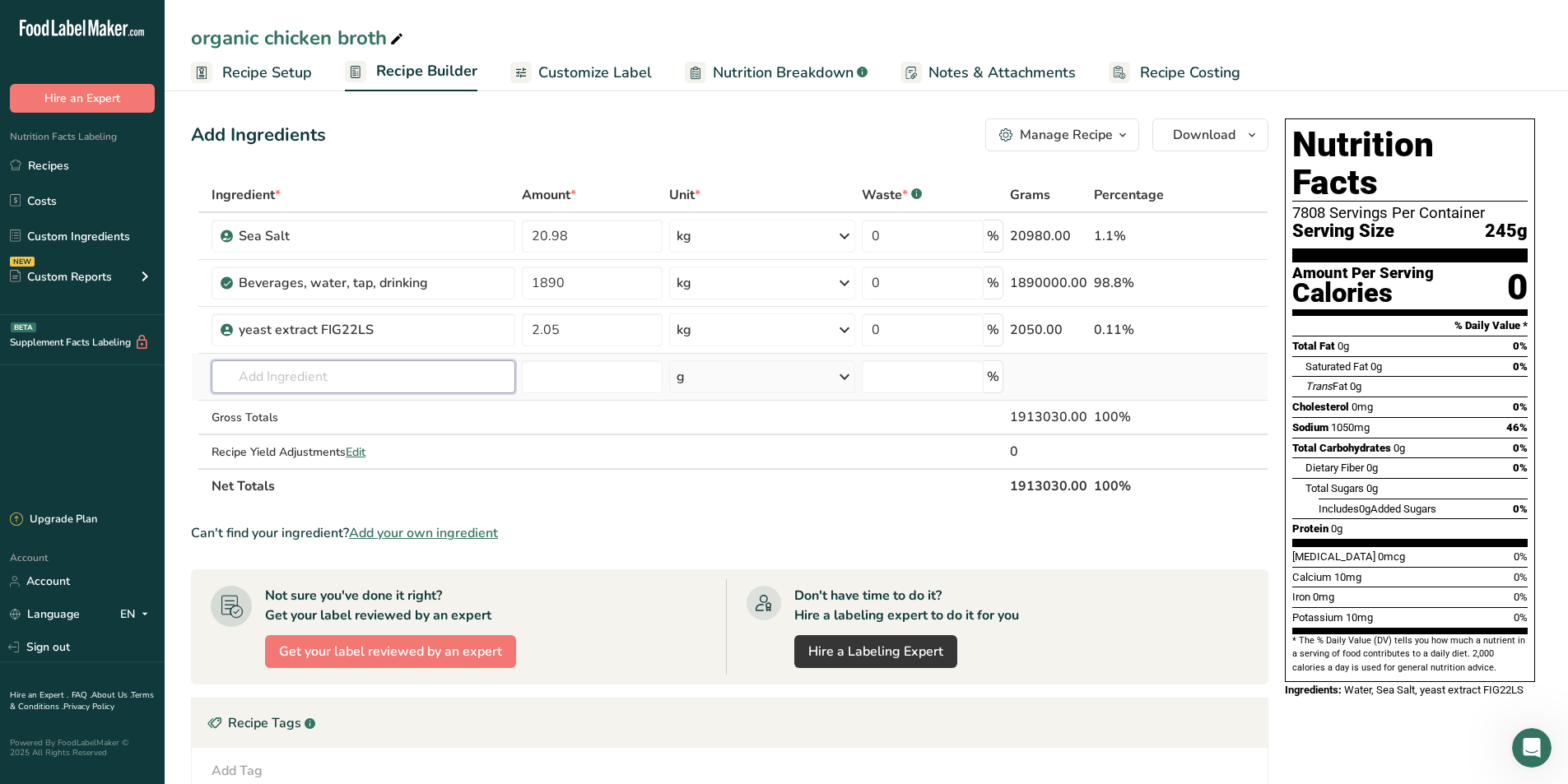
click at [300, 375] on input "text" at bounding box center [363, 376] width 304 height 33
type input "chicken stock"
click at [352, 409] on div "chicken stock powder" at bounding box center [350, 410] width 251 height 17
type input "chicken stock powder"
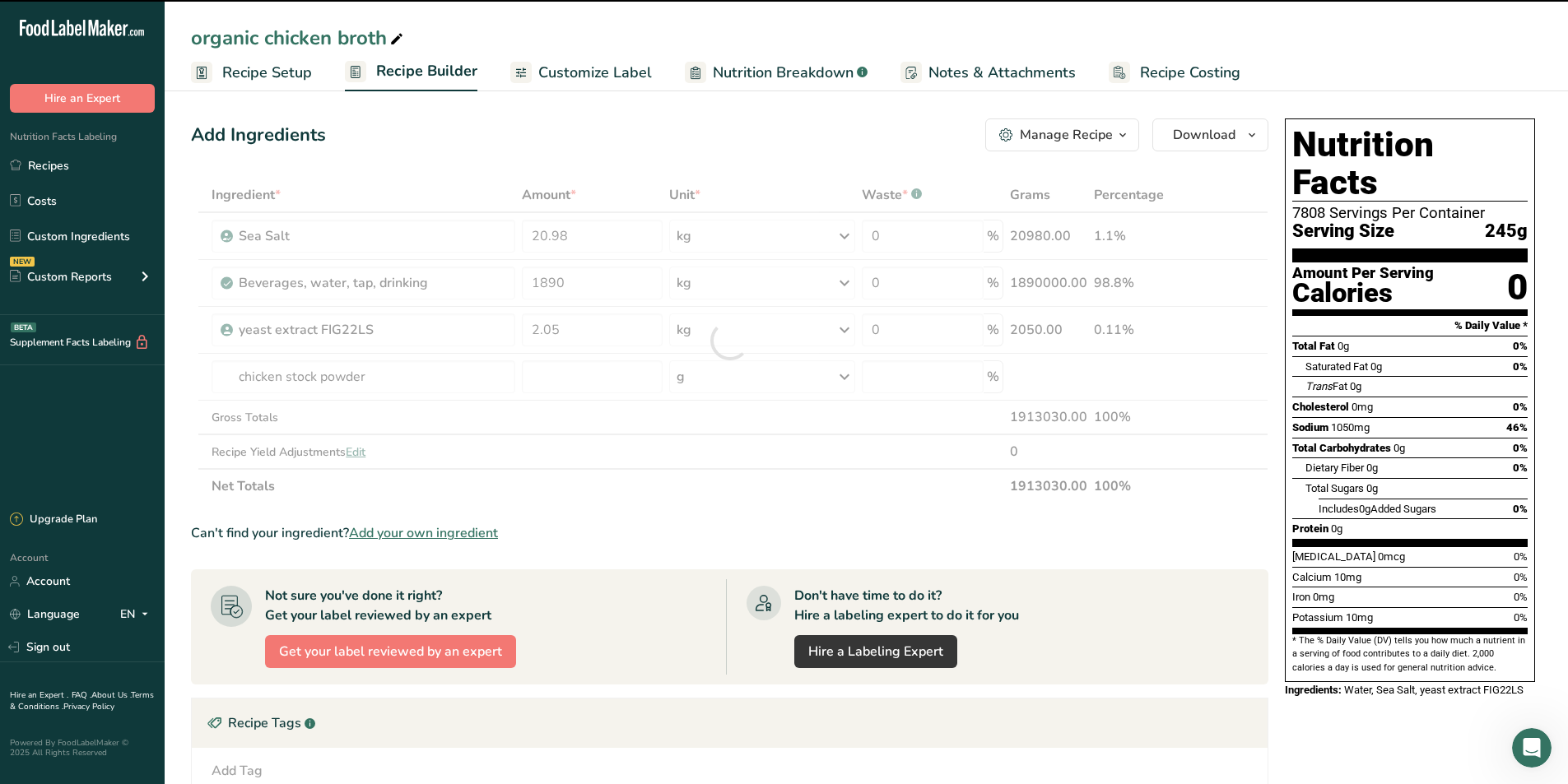
type input "0"
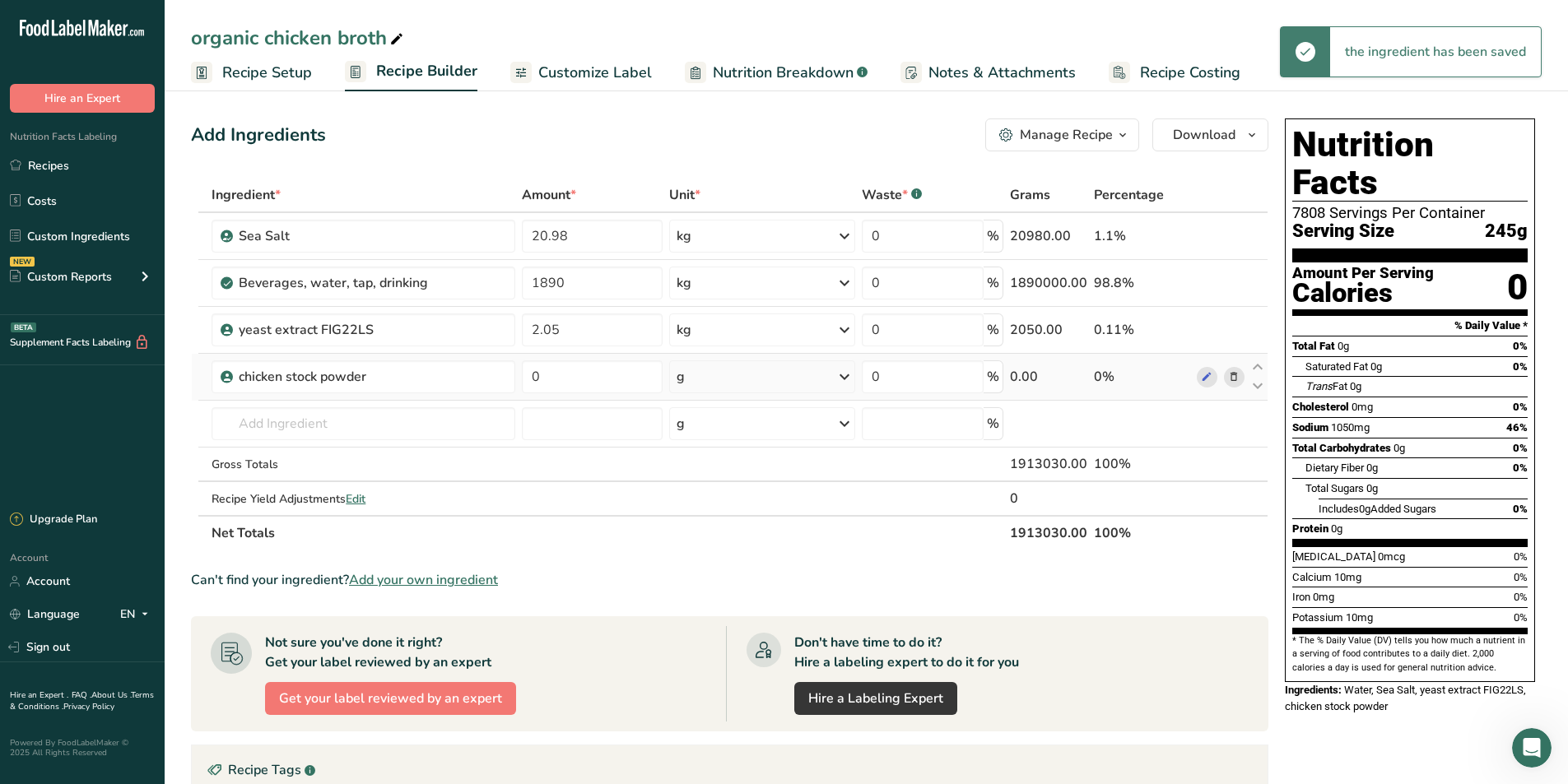
click at [854, 375] on icon at bounding box center [844, 376] width 20 height 30
click at [719, 464] on div "kg" at bounding box center [748, 462] width 138 height 23
drag, startPoint x: 591, startPoint y: 385, endPoint x: 502, endPoint y: 385, distance: 89.0
click at [502, 385] on tr "chicken stock powder 0 kg Weight Units g kg mg See more Volume Units l Volume u…" at bounding box center [729, 377] width 1076 height 47
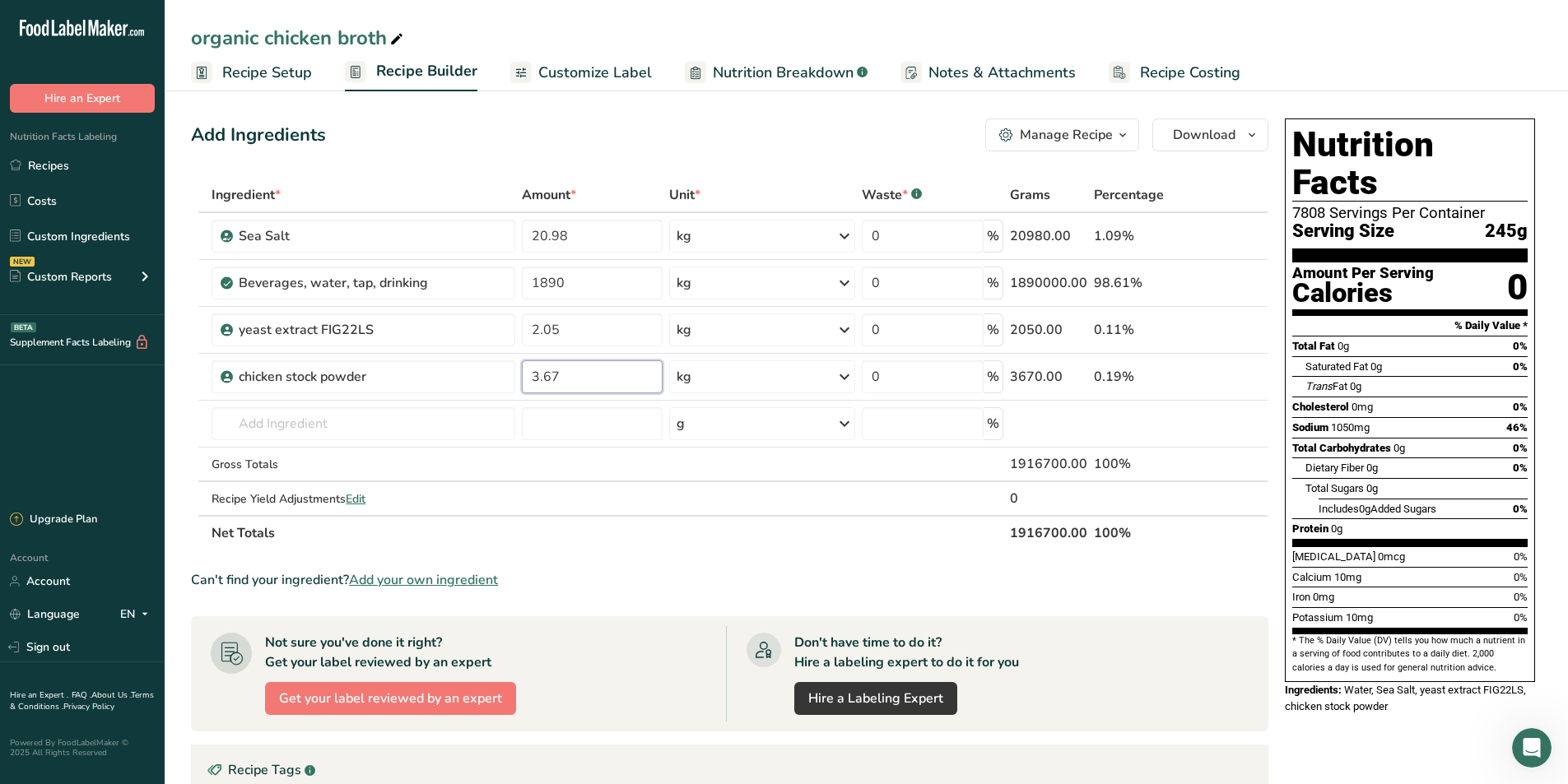
type input "3.67"
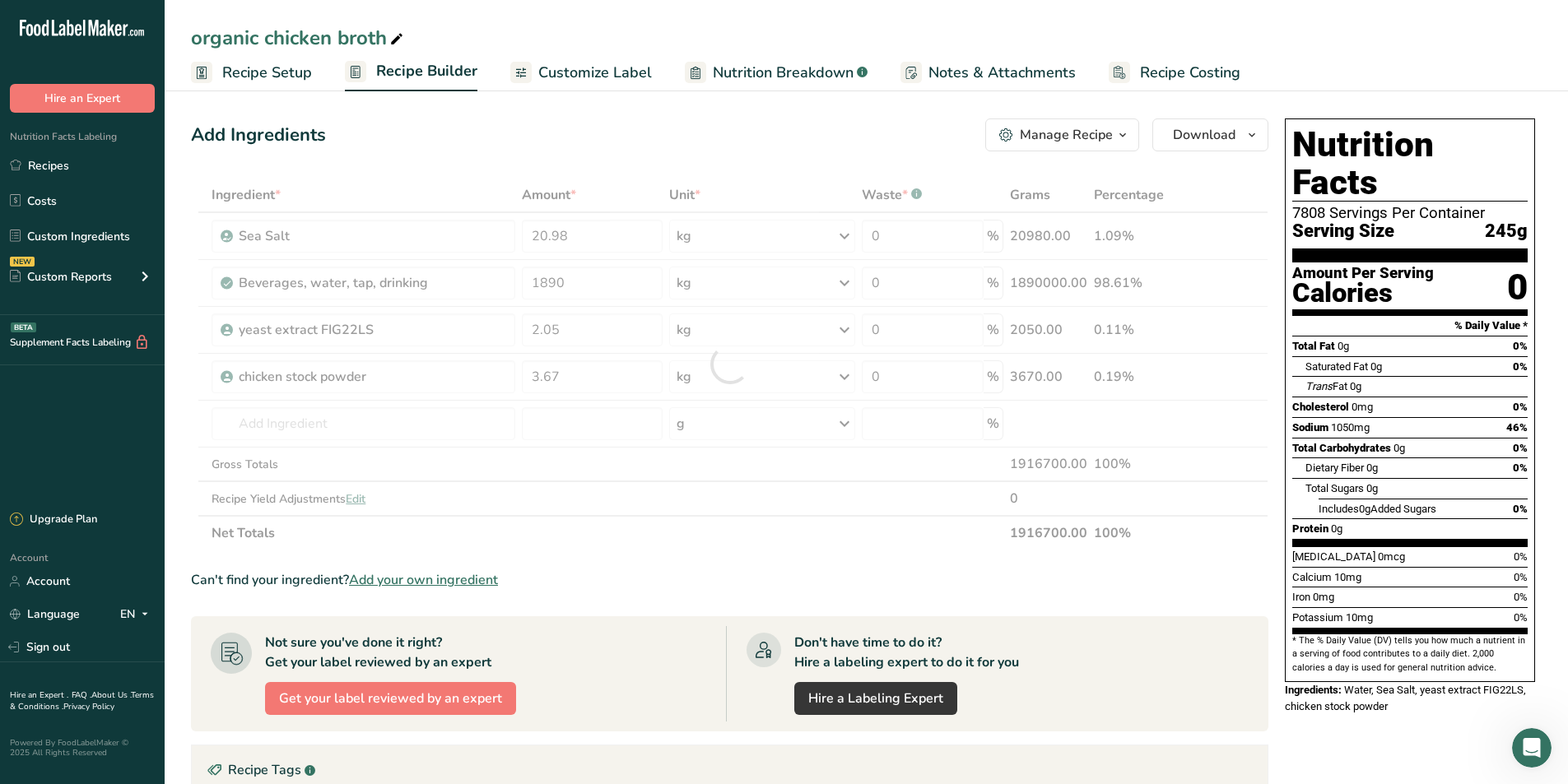
click at [836, 554] on section "Ingredient * Amount * Unit * Waste * .a-a{fill:#347362;}.b-a{fill:#fff;} Grams …" at bounding box center [730, 619] width 1078 height 884
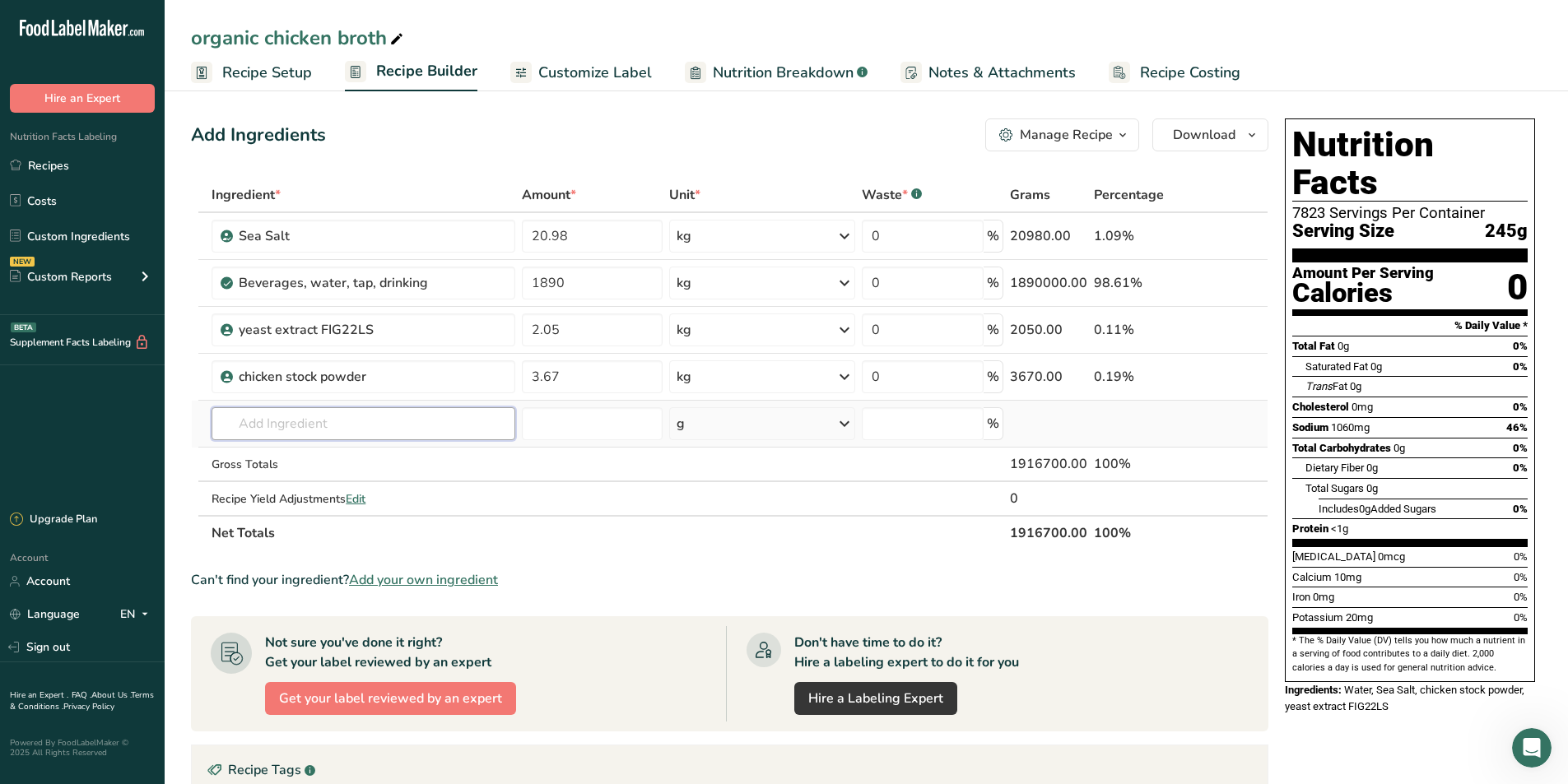
click at [292, 422] on input "text" at bounding box center [363, 423] width 304 height 33
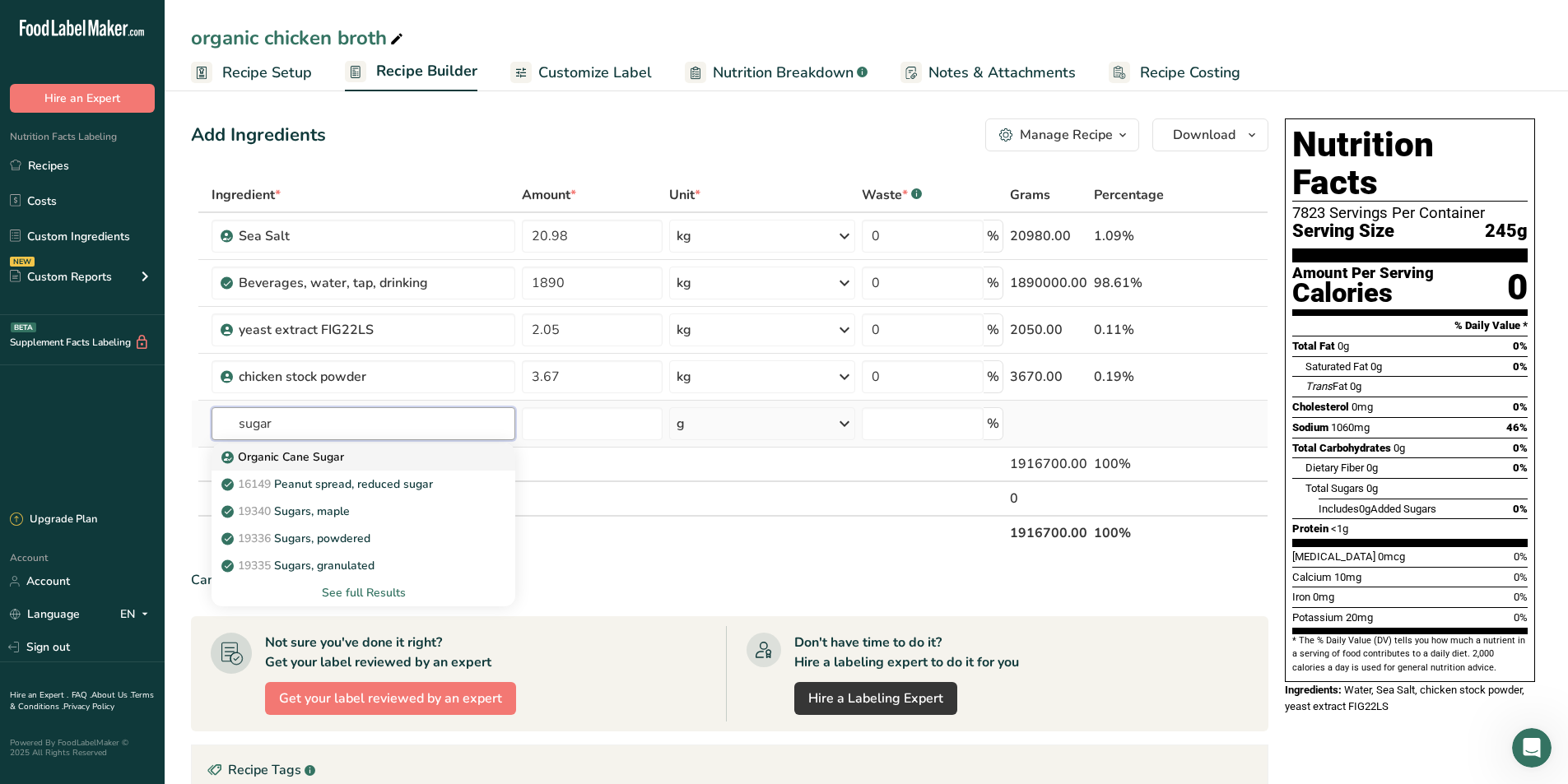
type input "sugar"
click at [317, 451] on p "Organic Cane Sugar" at bounding box center [284, 457] width 119 height 17
type input "Organic Cane Sugar"
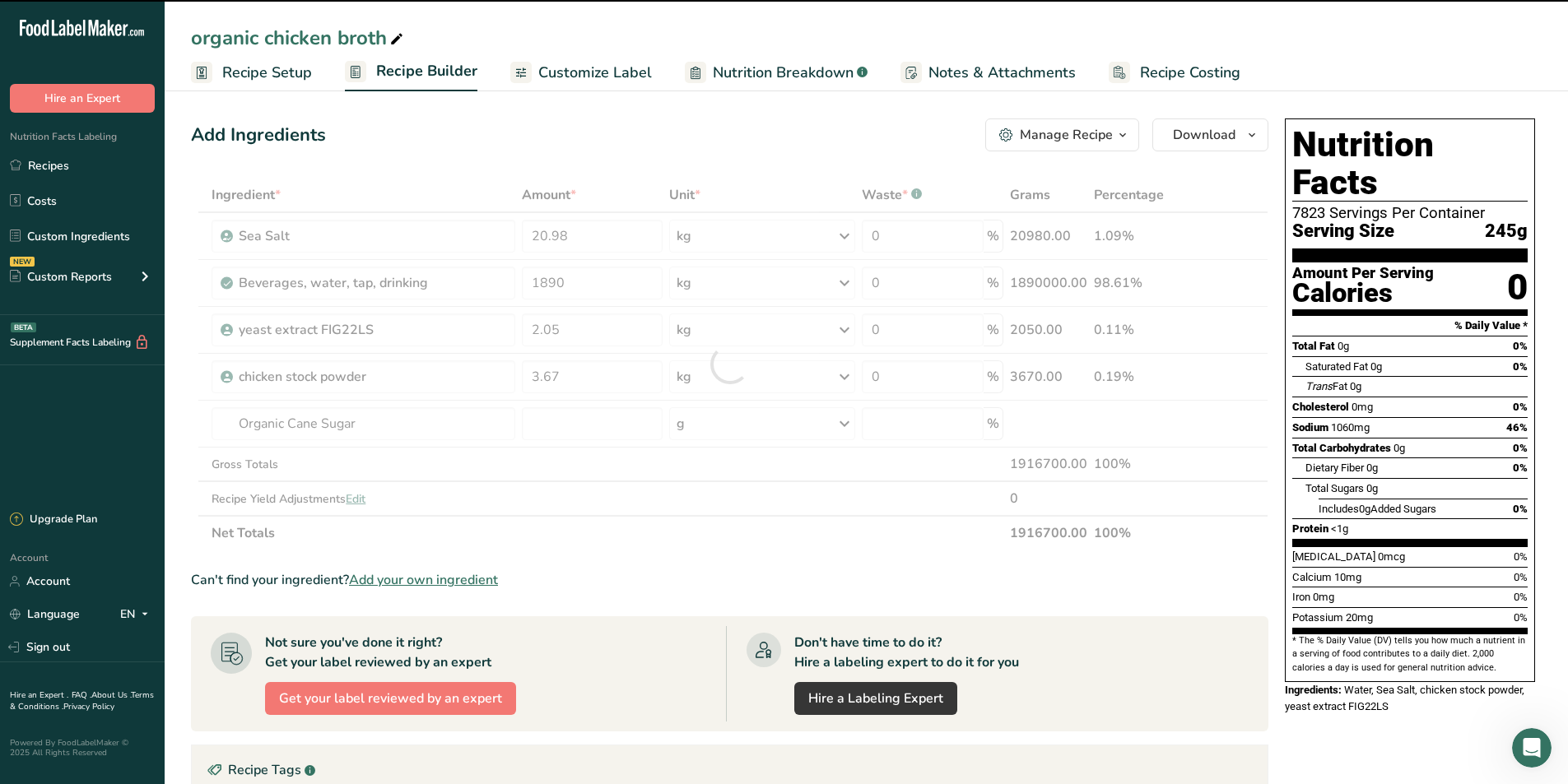
type input "0"
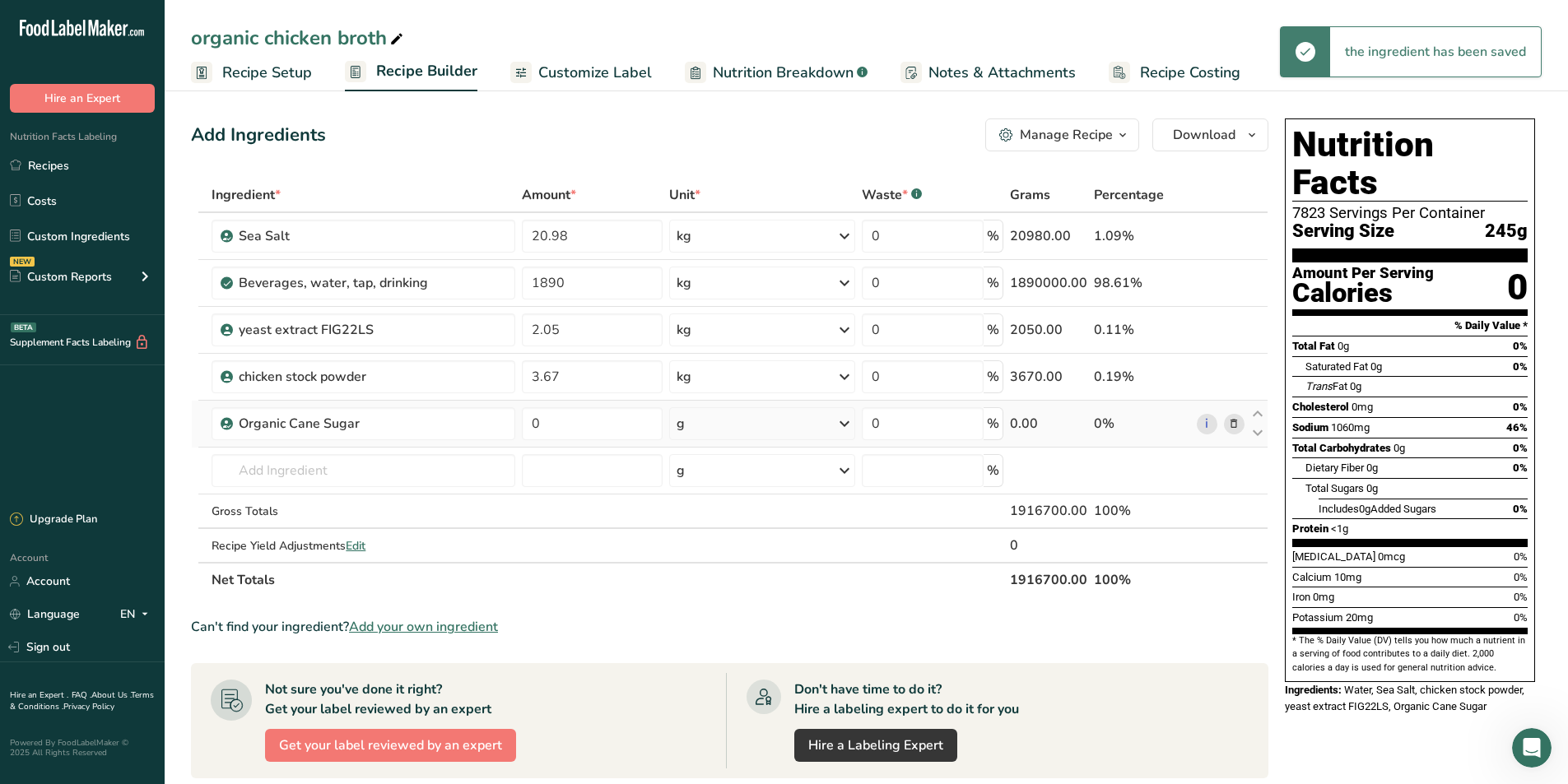
click at [836, 422] on div "g" at bounding box center [761, 423] width 185 height 33
click at [740, 518] on div "kg" at bounding box center [748, 509] width 138 height 23
drag, startPoint x: 549, startPoint y: 413, endPoint x: 515, endPoint y: 427, distance: 36.8
click at [515, 427] on tr "Organic Cane Sugar 0 kg Weight Units g kg mg See more Volume Units l Volume uni…" at bounding box center [729, 424] width 1076 height 47
type input "9.56"
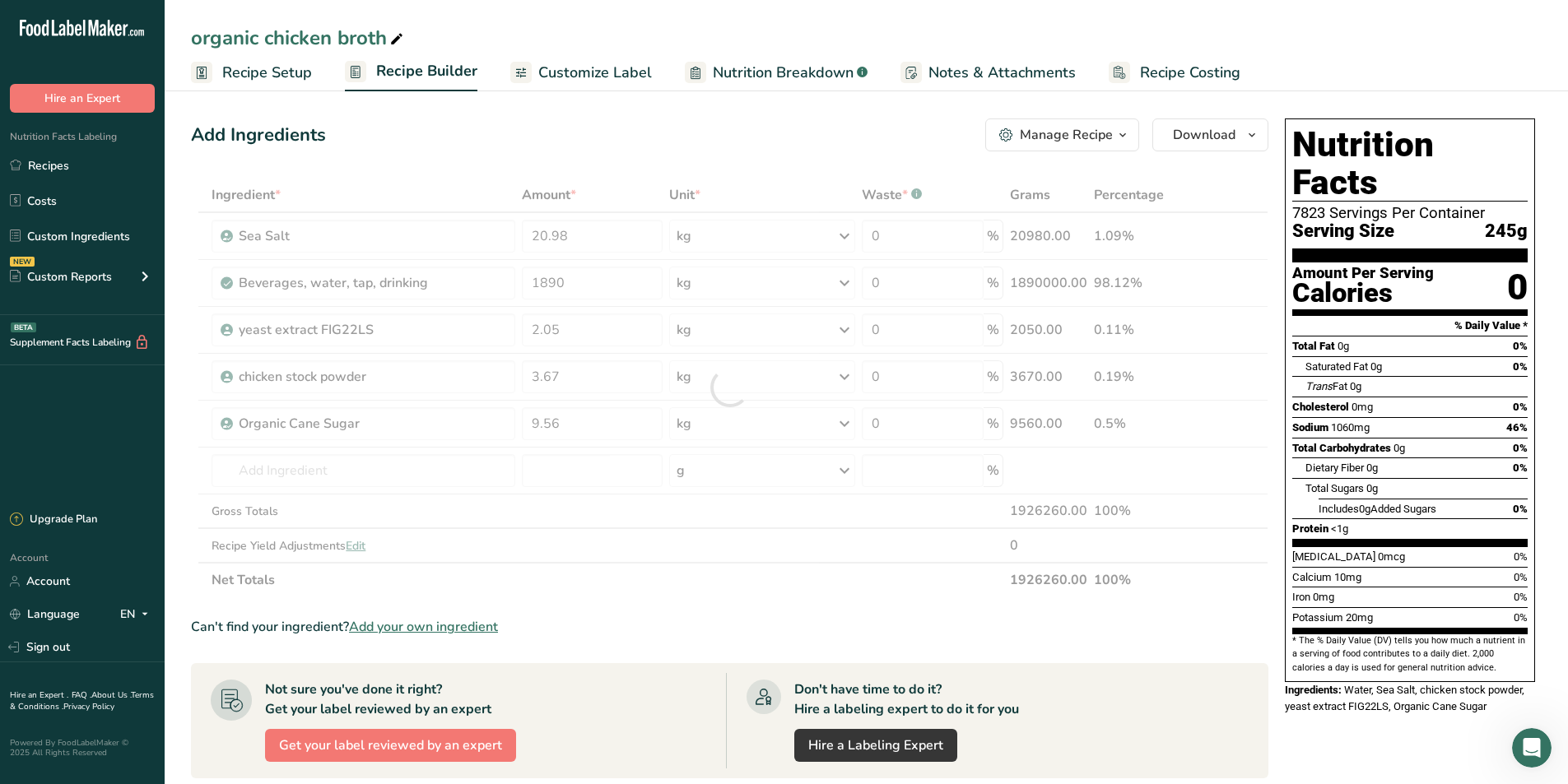
click at [777, 577] on div "Ingredient * Amount * Unit * Waste * .a-a{fill:#347362;}.b-a{fill:#fff;} Grams …" at bounding box center [730, 387] width 1078 height 420
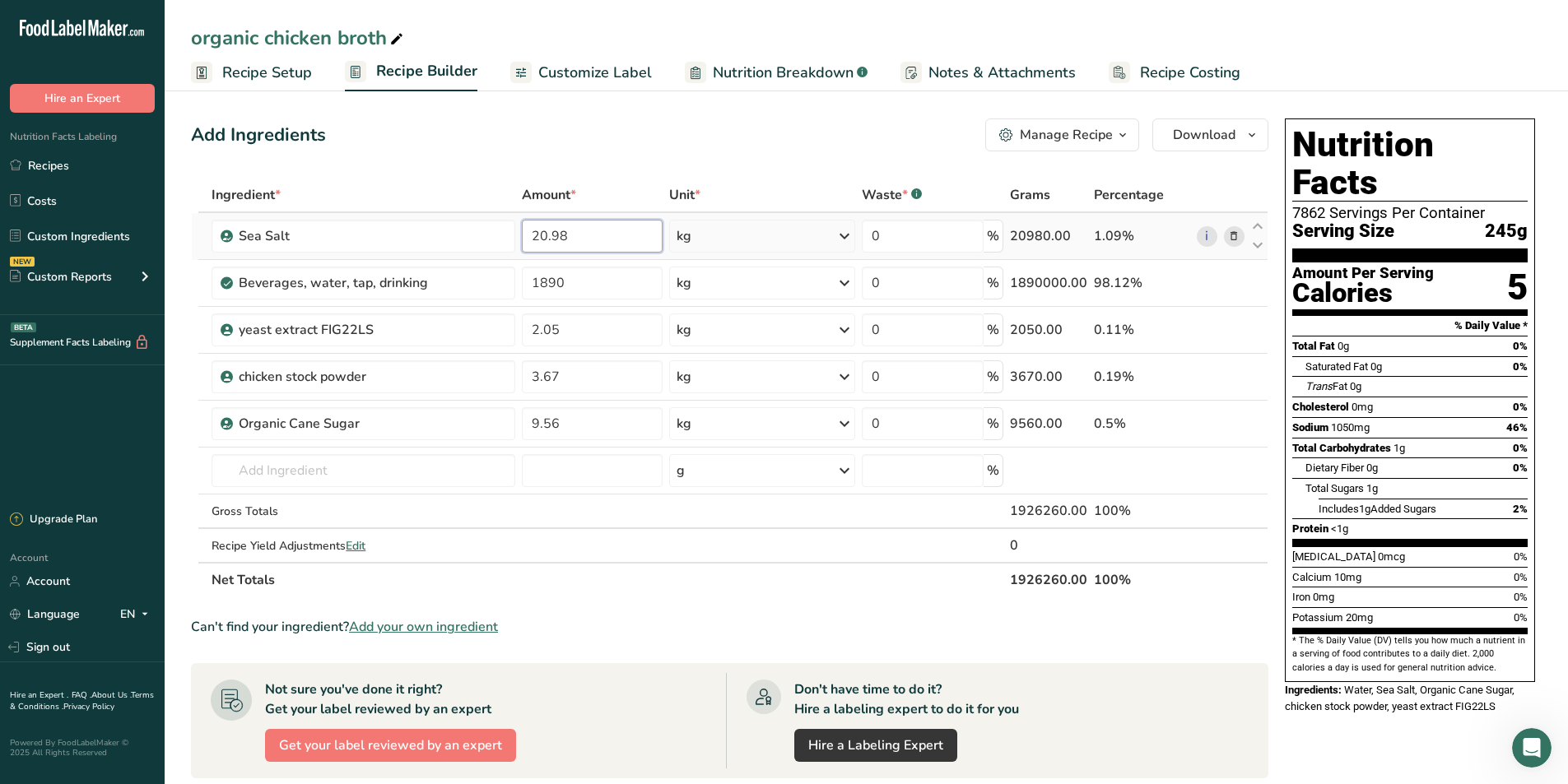
drag, startPoint x: 572, startPoint y: 236, endPoint x: 533, endPoint y: 236, distance: 39.0
click at [533, 236] on input "20.98" at bounding box center [592, 236] width 141 height 33
type input "19"
click at [744, 133] on div "Add Ingredients Manage Recipe Delete Recipe Duplicate Recipe Scale Recipe Save …" at bounding box center [730, 135] width 1078 height 33
click at [570, 575] on th "Net Totals" at bounding box center [606, 579] width 797 height 35
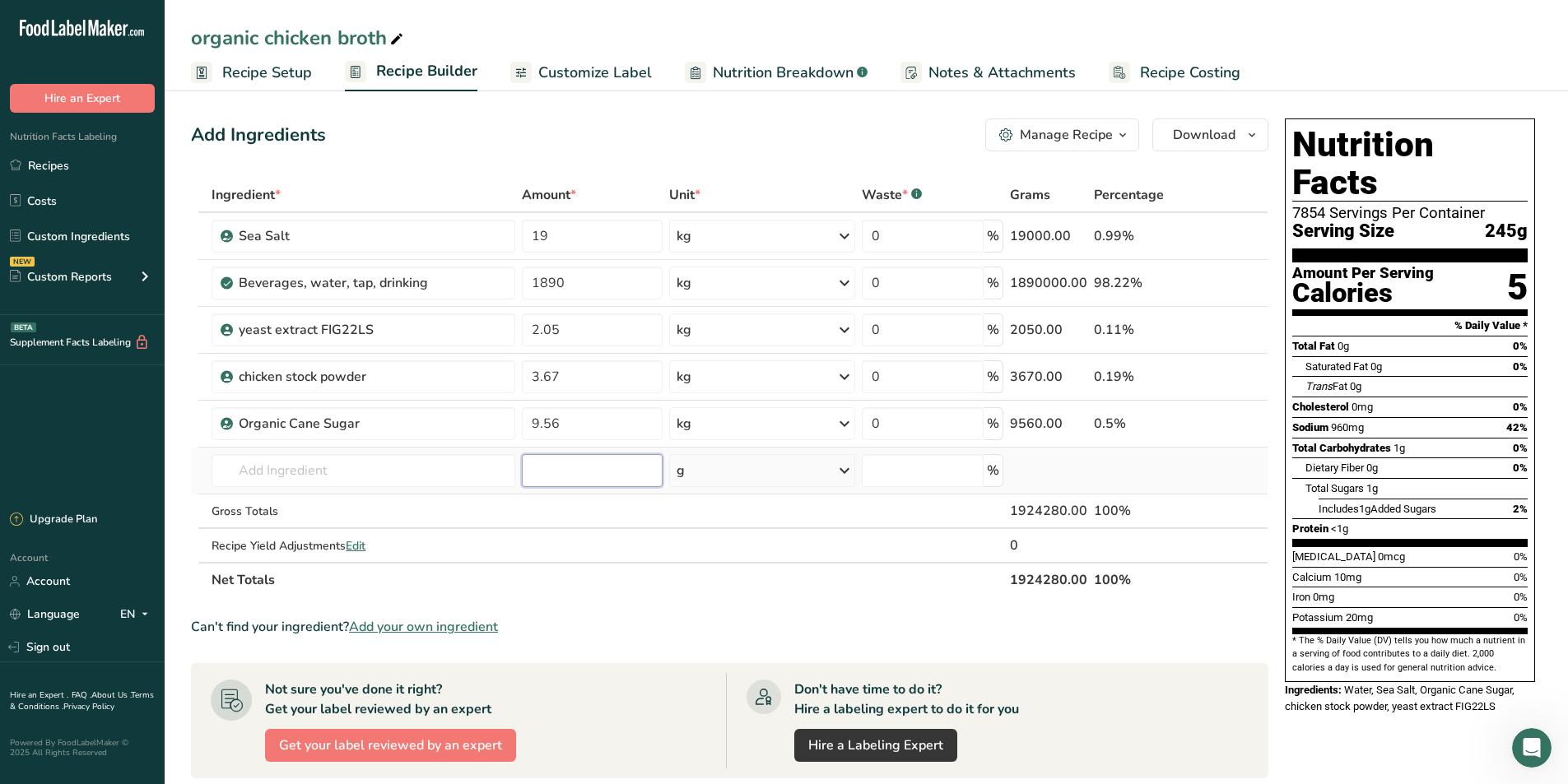
click at [623, 455] on input "number" at bounding box center [592, 470] width 141 height 33
